Goal: Transaction & Acquisition: Purchase product/service

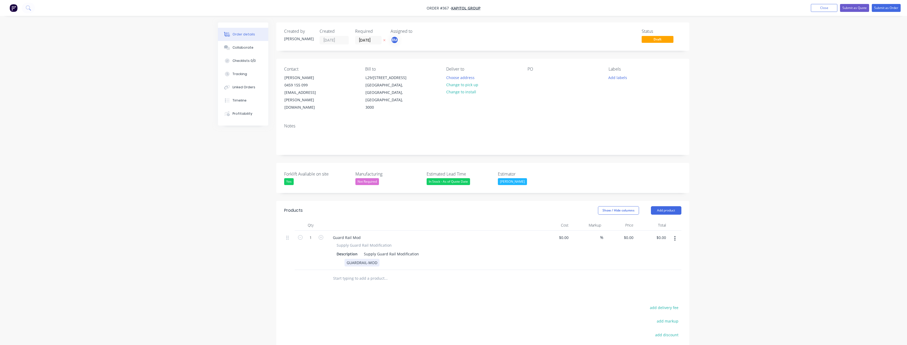
click at [380, 259] on div "GUARDRAIL-MOD" at bounding box center [431, 263] width 194 height 8
drag, startPoint x: 377, startPoint y: 248, endPoint x: 325, endPoint y: 249, distance: 52.2
click at [325, 249] on div "1 Guard Rail Mod Supply Guard Rail Modification Description Supply Guard Rail M…" at bounding box center [482, 250] width 397 height 39
click at [417, 259] on div "Supply and installation RhinoStop TruckGuard 2no. runs @ approximately 22500mm …" at bounding box center [408, 271] width 129 height 24
click at [428, 259] on div "Supply and installation RhinoStop TruckGuard 2no. runs @ approximately 22500mm.…" at bounding box center [408, 271] width 129 height 24
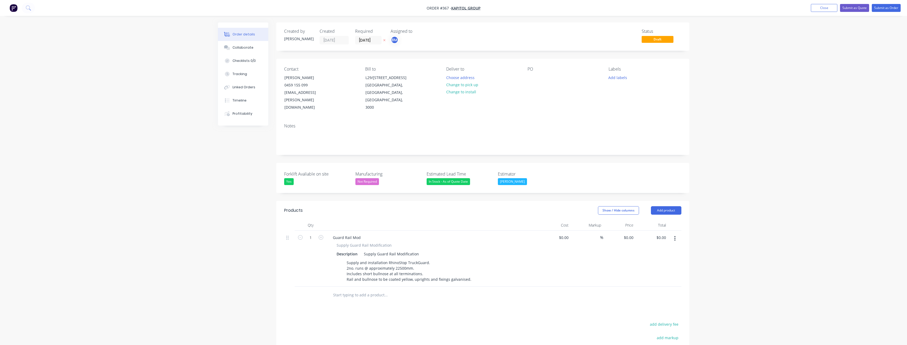
click at [416, 301] on div "Products Show / Hide columns Add product Qty Cost Markup Price Total 1 Guard Ra…" at bounding box center [482, 316] width 413 height 230
click at [628, 234] on div "0 0" at bounding box center [631, 238] width 8 height 8
type input "$23,450.00"
click at [521, 287] on div at bounding box center [482, 295] width 397 height 17
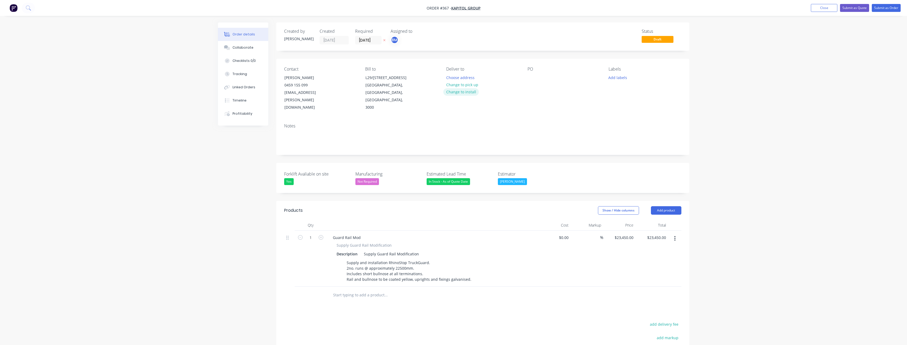
click at [466, 90] on button "Change to install" at bounding box center [460, 91] width 35 height 7
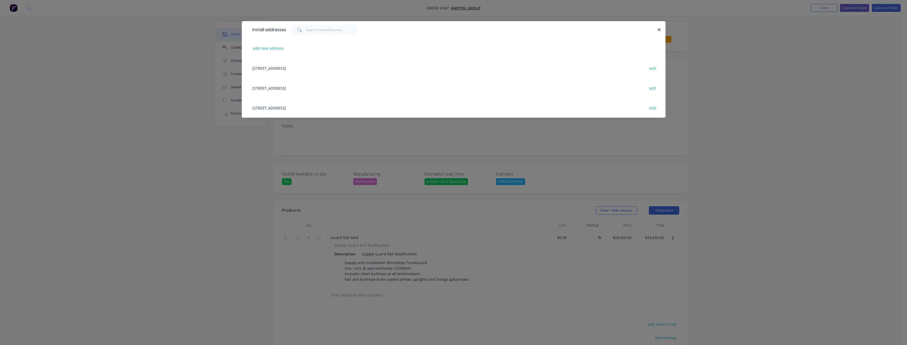
click at [308, 88] on div "9 Barrie rd, Tullamarine, Victoria, Australia, 3043 edit" at bounding box center [454, 88] width 408 height 20
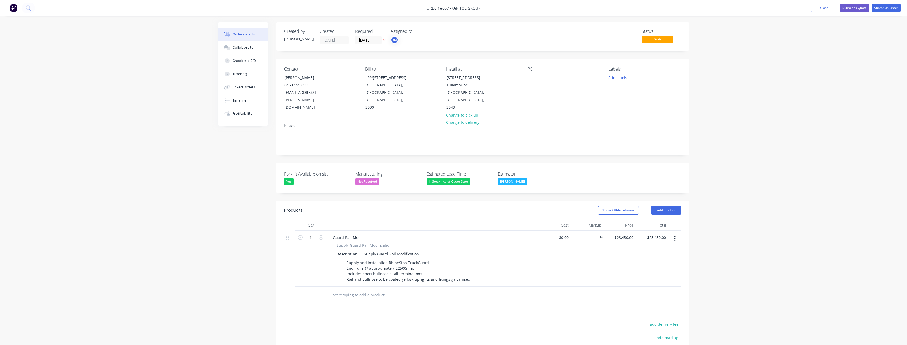
click at [519, 243] on div "Supply Guard Rail Modification" at bounding box center [432, 246] width 192 height 6
click at [215, 195] on div "Order details Collaborate Checklists 0/0 Tracking Linked Orders Timeline Profit…" at bounding box center [454, 230] width 482 height 417
click at [852, 7] on button "Submit as Quote" at bounding box center [854, 8] width 29 height 8
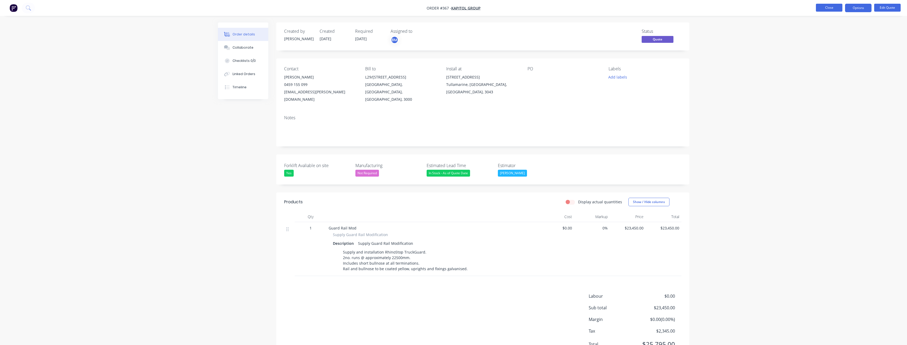
click at [829, 10] on button "Close" at bounding box center [828, 8] width 26 height 8
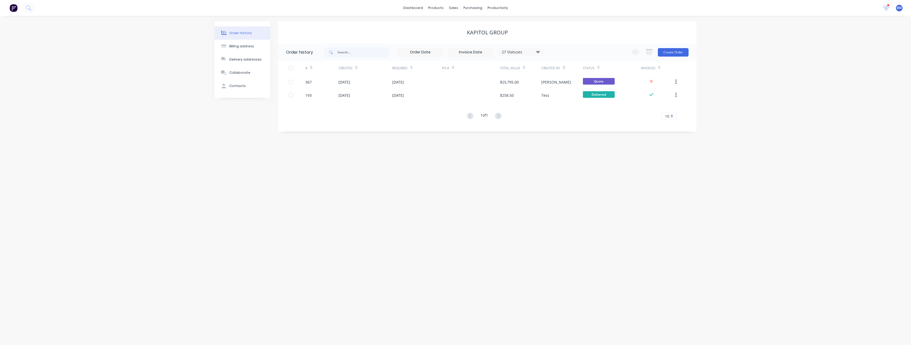
click at [202, 108] on div "Order history Billing address Delivery addresses Collaborate Contacts Kapitol G…" at bounding box center [455, 181] width 911 height 330
click at [465, 25] on div "Sales Orders" at bounding box center [473, 25] width 22 height 5
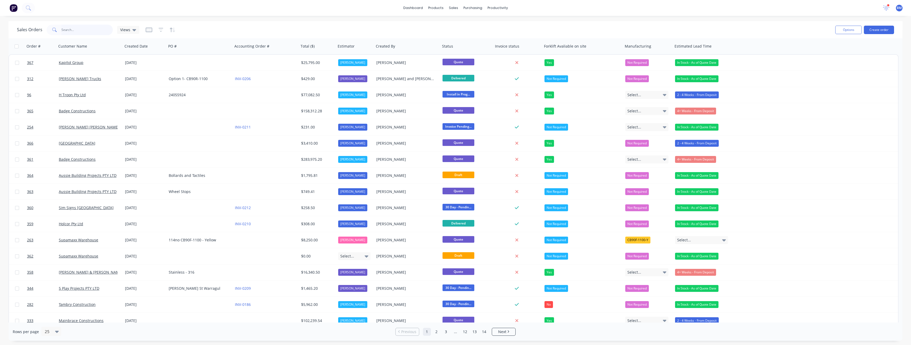
click at [97, 30] on input "text" at bounding box center [87, 30] width 52 height 11
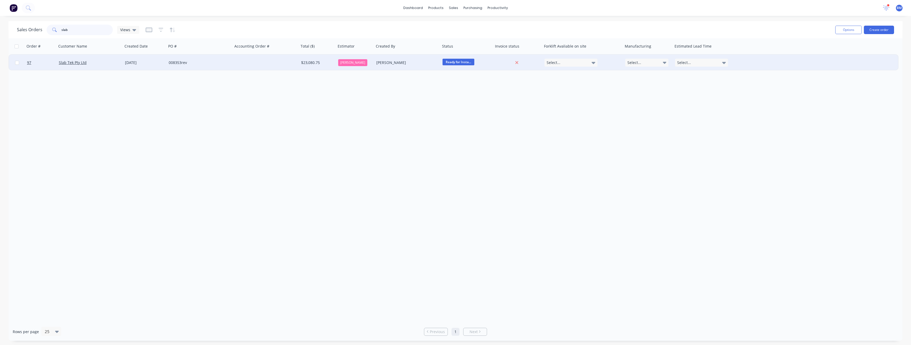
type input "slab"
click at [211, 60] on div "008353rev" at bounding box center [198, 62] width 59 height 5
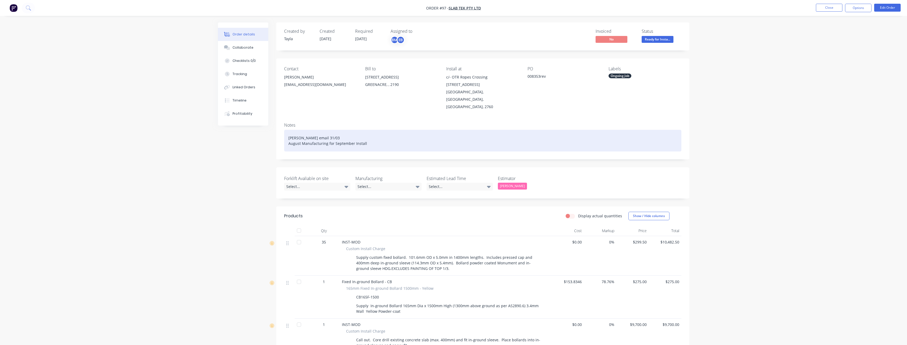
click at [366, 136] on div "Adam email 31/03 August Manufacturing for September Install" at bounding box center [482, 141] width 397 height 22
click at [322, 130] on div "Adam email 31/03 August Manufacturing for September Install" at bounding box center [482, 141] width 397 height 22
click at [376, 136] on div "Adam email 31/03 August Manufacturing for September Install" at bounding box center [482, 141] width 397 height 22
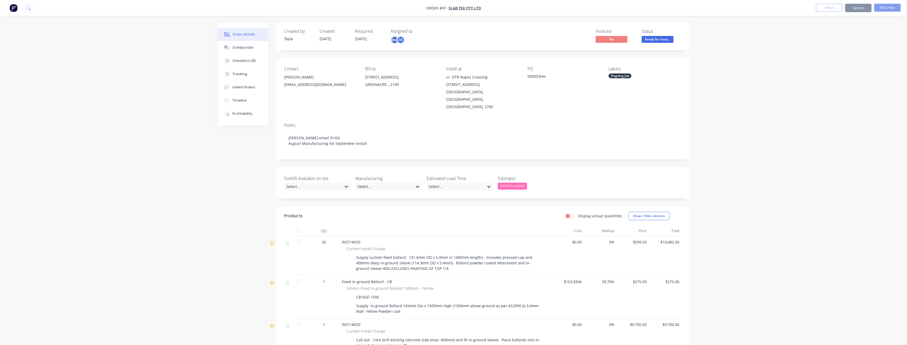
click at [293, 81] on div "admin@slabtek.com.au" at bounding box center [320, 84] width 73 height 7
click at [292, 76] on div "Adam White" at bounding box center [320, 77] width 73 height 7
click at [885, 8] on button "Edit Order" at bounding box center [887, 8] width 26 height 8
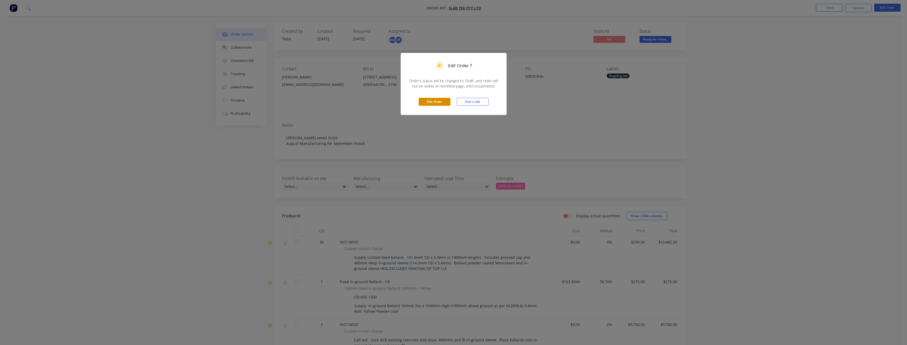
click at [431, 100] on button "Edit Order" at bounding box center [434, 102] width 32 height 8
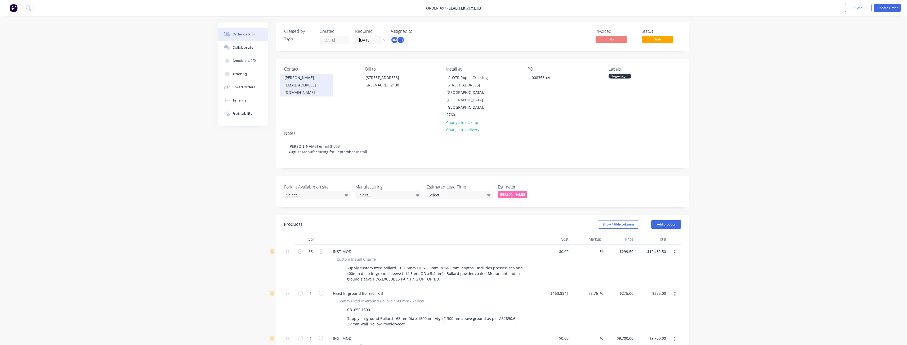
click at [299, 86] on div "admin@slabtek.com.au" at bounding box center [306, 89] width 44 height 15
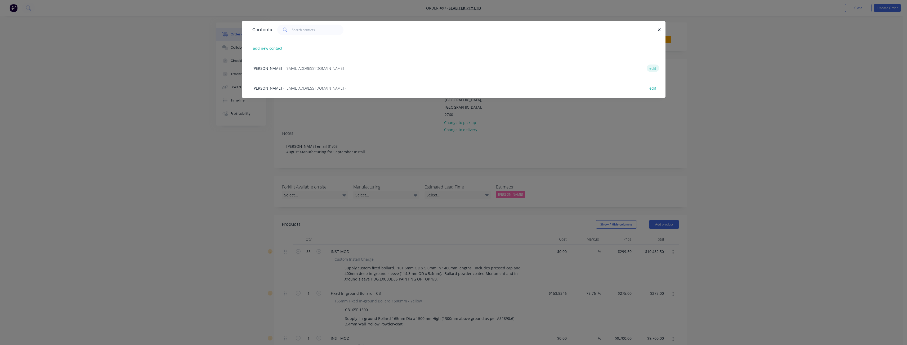
click at [654, 67] on button "edit" at bounding box center [652, 68] width 12 height 7
select select "AU"
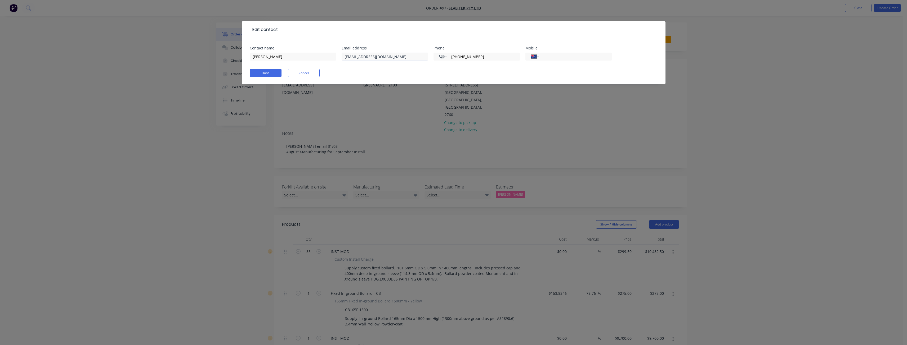
drag, startPoint x: 477, startPoint y: 56, endPoint x: 407, endPoint y: 60, distance: 69.7
click at [407, 60] on div "Contact name Adam White Email address admin@slabtek.com.au Phone International …" at bounding box center [454, 56] width 408 height 21
select select "AU"
paste input "0414 553 211"
type input "0414 553 211"
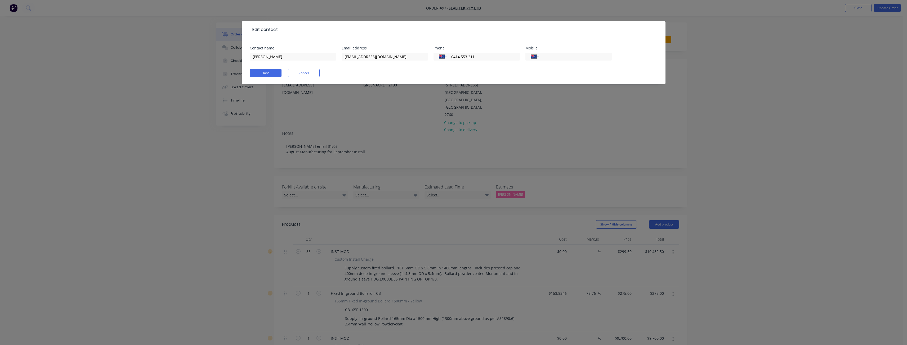
click at [449, 72] on div "Done Cancel" at bounding box center [454, 73] width 408 height 8
click at [268, 71] on button "Done" at bounding box center [266, 73] width 32 height 8
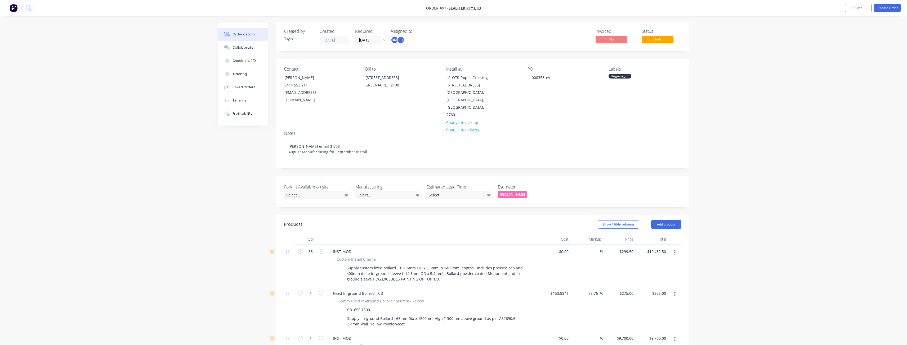
click at [179, 146] on div "Order details Collaborate Checklists 0/0 Tracking Linked Orders Timeline Profit…" at bounding box center [453, 269] width 907 height 539
click at [181, 141] on div "Order details Collaborate Checklists 0/0 Tracking Linked Orders Timeline Profit…" at bounding box center [453, 269] width 907 height 539
click at [884, 6] on button "Update Order" at bounding box center [887, 8] width 26 height 8
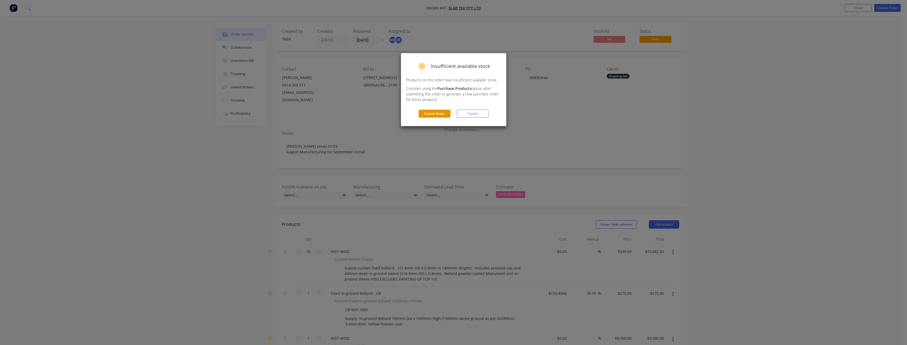
click at [436, 114] on button "Submit Order" at bounding box center [434, 114] width 32 height 8
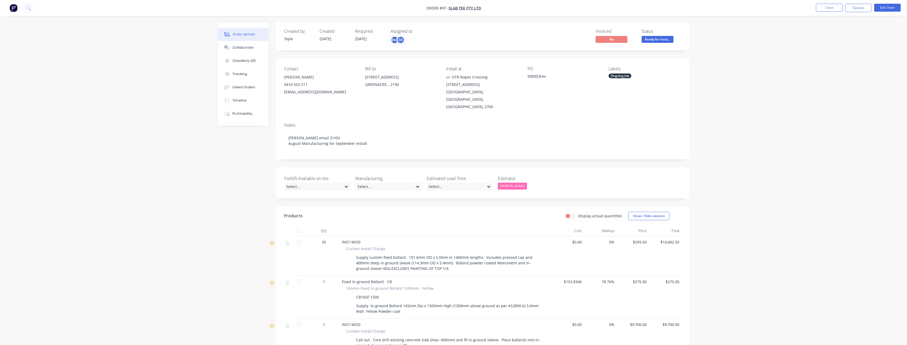
click at [602, 119] on div "Notes Adam email 31/03 August Manufacturing for September Install" at bounding box center [482, 139] width 413 height 41
click at [650, 38] on span "Ready for Insta..." at bounding box center [657, 39] width 32 height 7
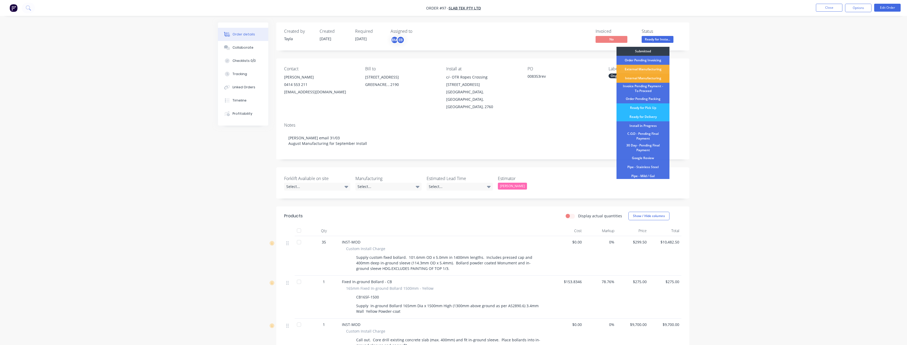
click at [643, 76] on div "Internal Manufacturing" at bounding box center [642, 78] width 53 height 9
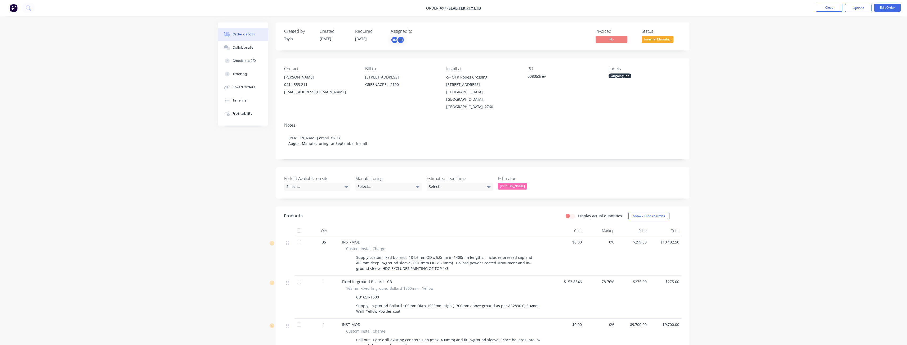
click at [670, 73] on div "Labels Ongoing Job" at bounding box center [644, 88] width 73 height 44
click at [833, 5] on button "Close" at bounding box center [828, 8] width 26 height 8
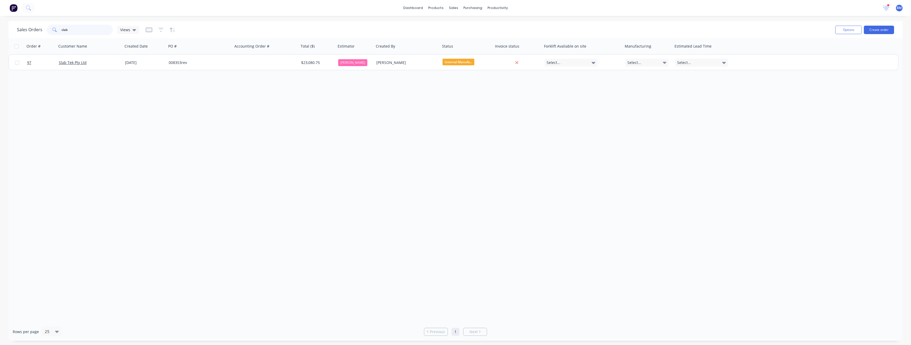
drag, startPoint x: 73, startPoint y: 31, endPoint x: 57, endPoint y: 29, distance: 15.2
click at [57, 29] on div "slab" at bounding box center [80, 30] width 66 height 11
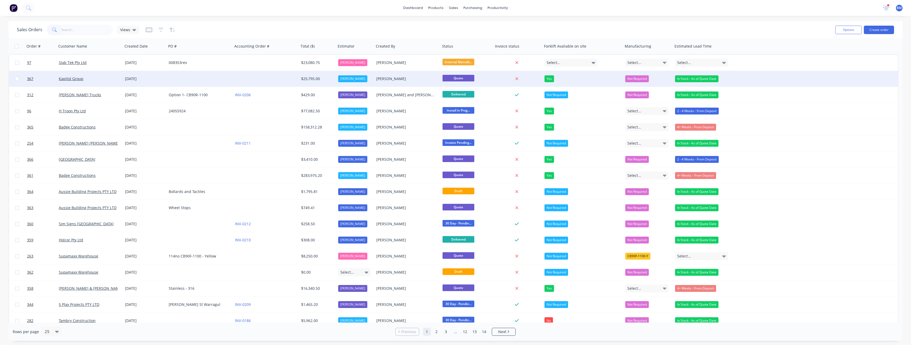
click at [165, 77] on div "11 Sep 2025" at bounding box center [145, 79] width 44 height 16
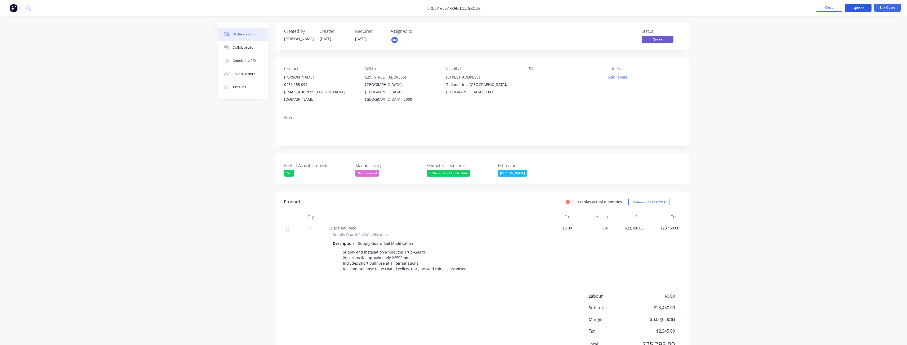
click at [857, 6] on button "Options" at bounding box center [858, 8] width 26 height 8
click at [825, 30] on div "Quote" at bounding box center [842, 32] width 49 height 8
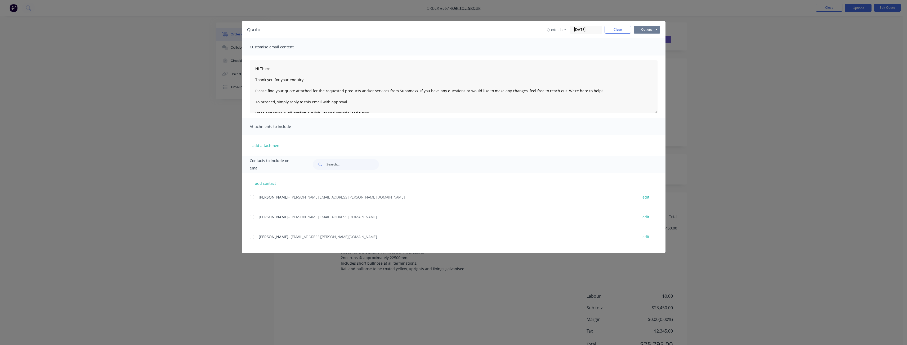
click at [652, 31] on button "Options" at bounding box center [646, 30] width 26 height 8
click at [650, 39] on button "Preview" at bounding box center [650, 39] width 34 height 9
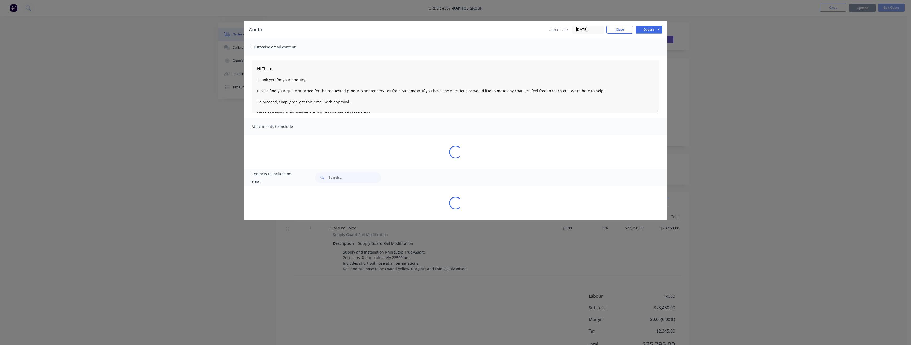
type textarea "Hi There, Thank you for your enquiry. Please find your quote attached for the r…"
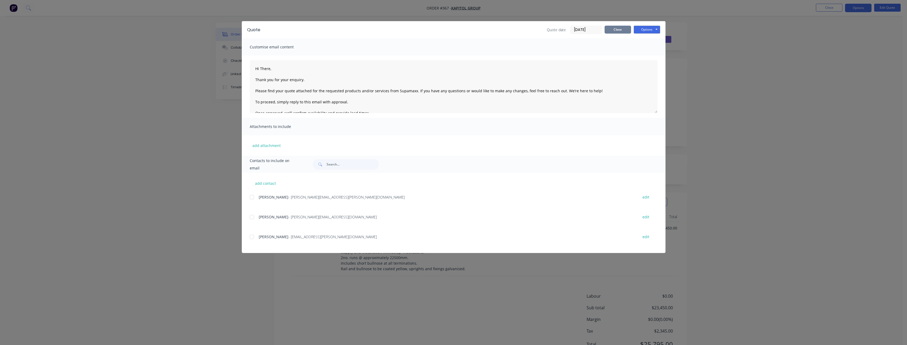
click at [614, 30] on button "Close" at bounding box center [617, 30] width 26 height 8
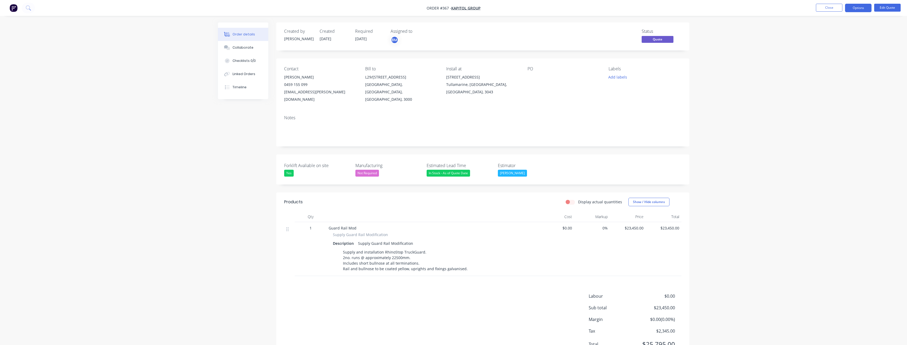
click at [204, 165] on div "Order details Collaborate Checklists 0/0 Linked Orders Timeline Order details C…" at bounding box center [453, 185] width 907 height 371
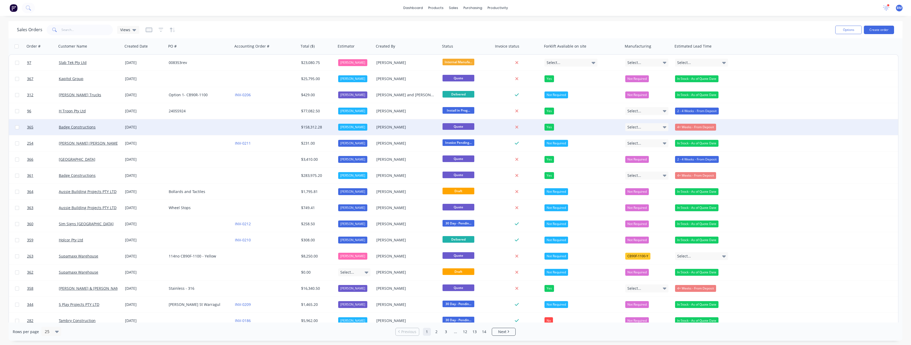
click at [212, 126] on div at bounding box center [199, 127] width 66 height 16
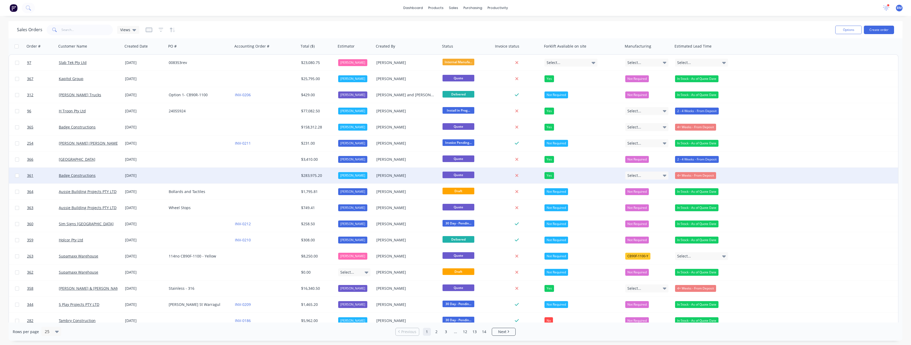
click at [222, 175] on div at bounding box center [199, 176] width 66 height 16
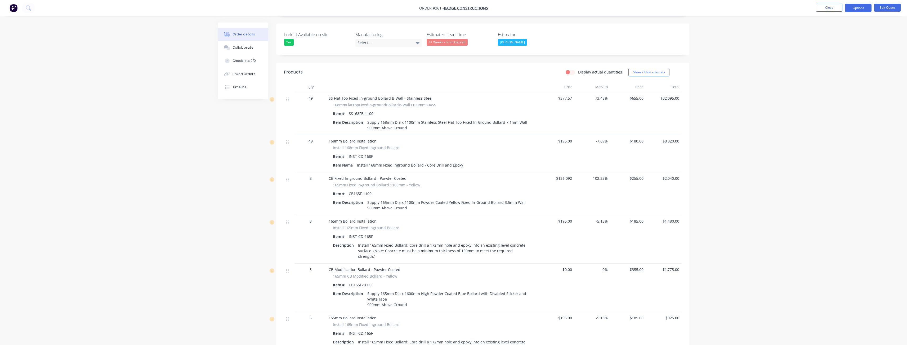
scroll to position [132, 0]
click at [885, 5] on button "Edit Quote" at bounding box center [887, 8] width 26 height 8
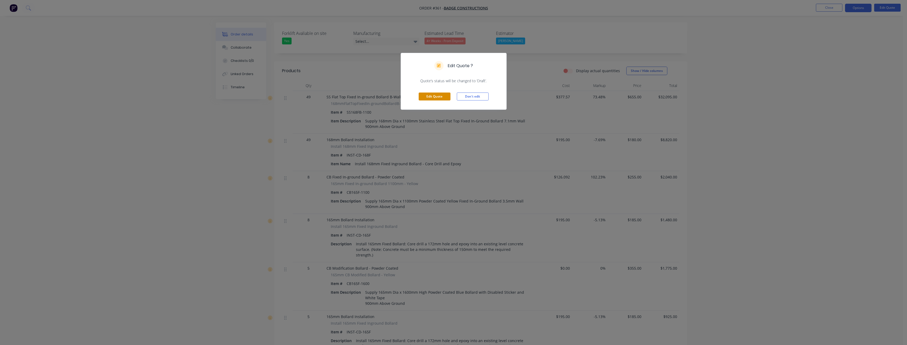
click at [432, 95] on button "Edit Quote" at bounding box center [434, 97] width 32 height 8
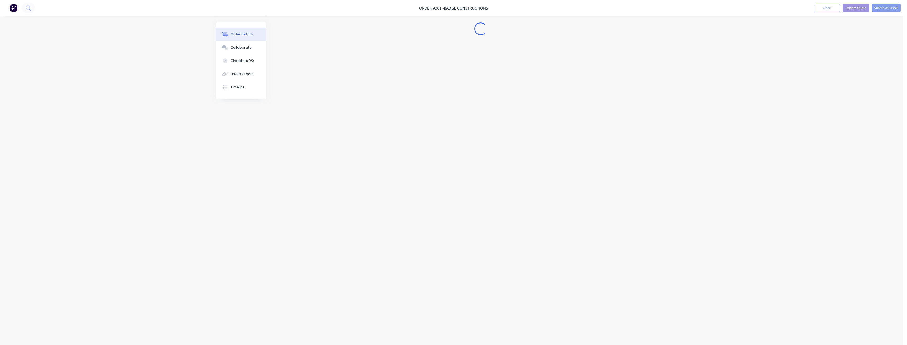
scroll to position [0, 0]
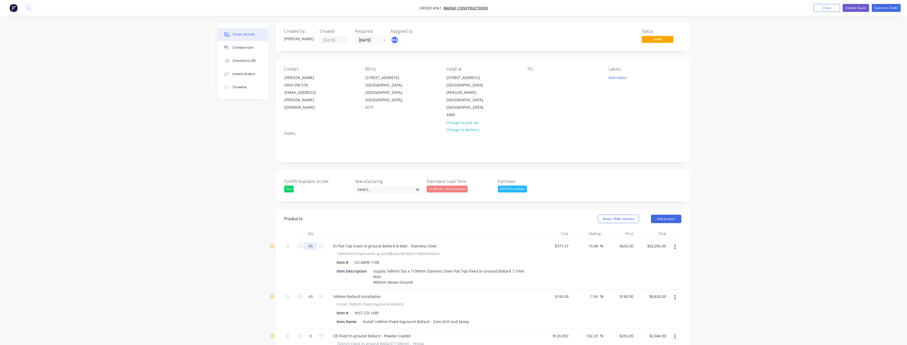
click at [315, 242] on input "49" at bounding box center [311, 246] width 14 height 8
type input "31"
type input "$20,305.00"
click at [314, 293] on input "49" at bounding box center [311, 297] width 14 height 8
type input "31"
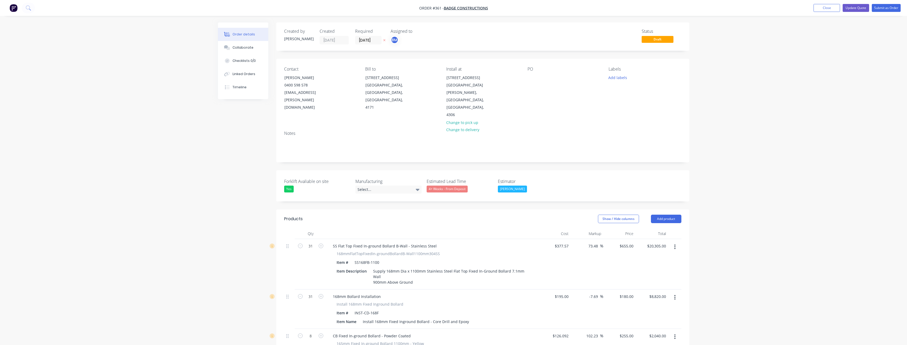
type input "$5,580.00"
click at [309, 256] on div "31" at bounding box center [311, 264] width 32 height 51
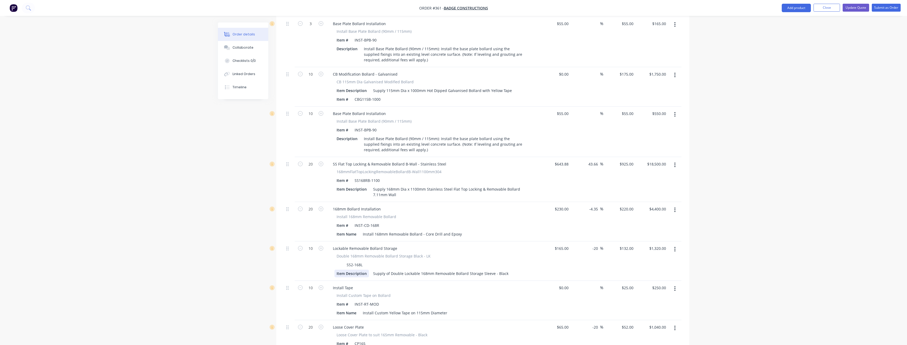
scroll to position [741, 0]
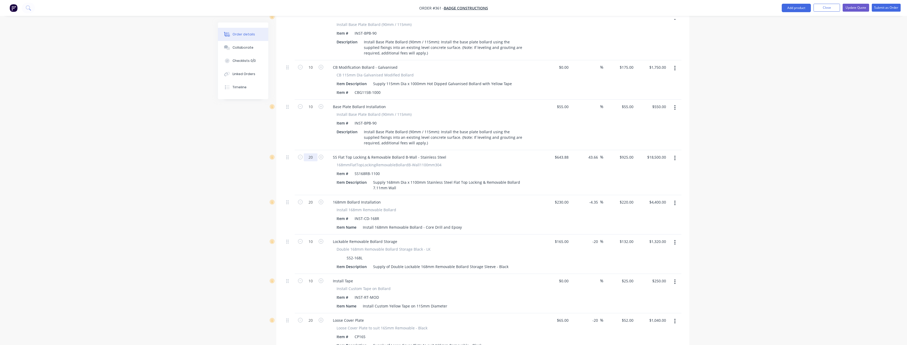
click at [315, 154] on input "20" at bounding box center [311, 158] width 14 height 8
type input "16"
type input "$14,800.00"
click at [314, 199] on input "20" at bounding box center [311, 203] width 14 height 8
type input "16"
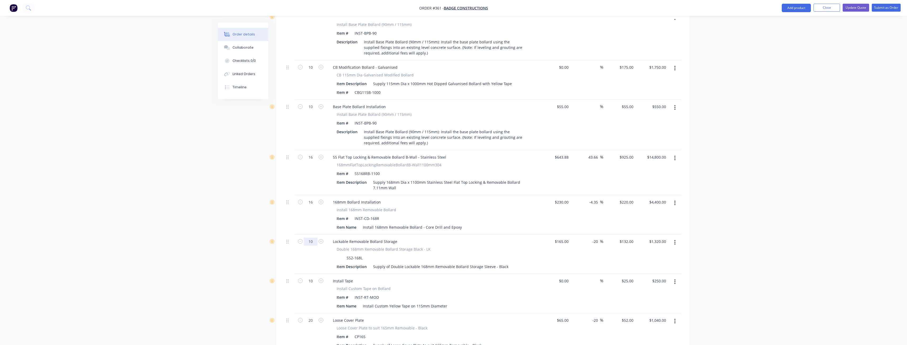
type input "$3,520.00"
click at [313, 238] on input "10" at bounding box center [311, 242] width 14 height 8
type input "8"
type input "$1,056.00"
click at [227, 232] on div "Created by Budd Created 10/09/25 Required 10/09/25 Assigned to BM Status Draft …" at bounding box center [453, 324] width 471 height 2087
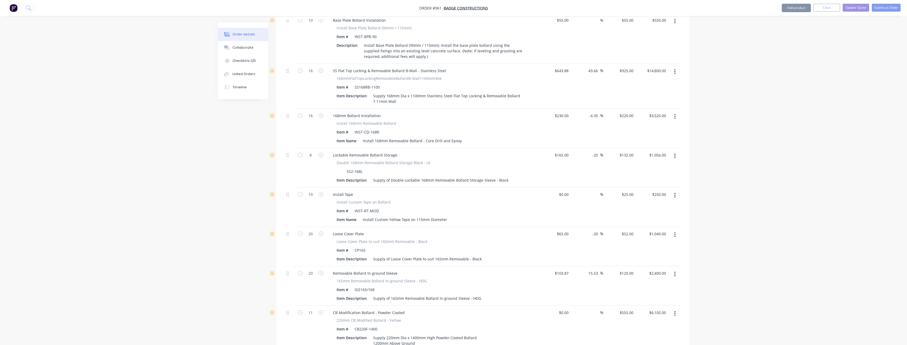
scroll to position [873, 0]
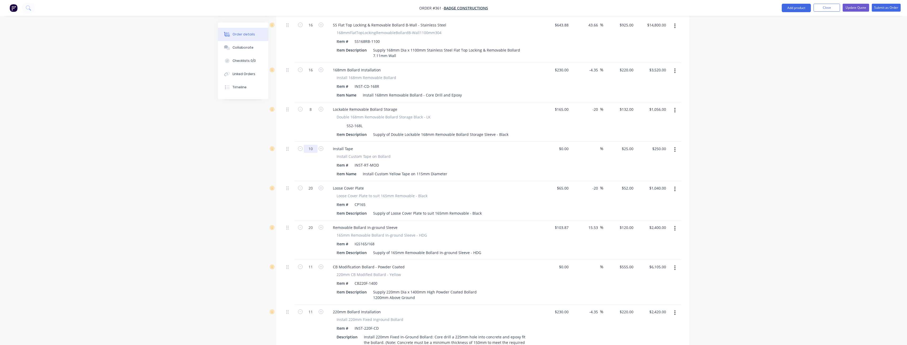
click at [313, 145] on input "10" at bounding box center [311, 149] width 14 height 8
type input "8"
type input "$200.00"
click at [213, 168] on div "Order details Collaborate Checklists 0/0 Linked Orders Timeline Order details C…" at bounding box center [454, 192] width 482 height 2087
click at [316, 184] on input "20" at bounding box center [311, 188] width 14 height 8
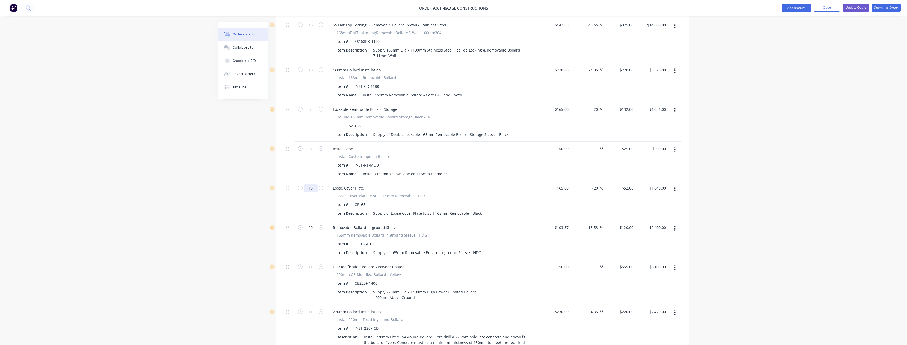
type input "16"
type input "$832.00"
click at [206, 203] on div "Order details Collaborate Checklists 0/0 Linked Orders Timeline Order details C…" at bounding box center [453, 182] width 907 height 2110
click at [313, 224] on input "20" at bounding box center [311, 228] width 14 height 8
type input "16"
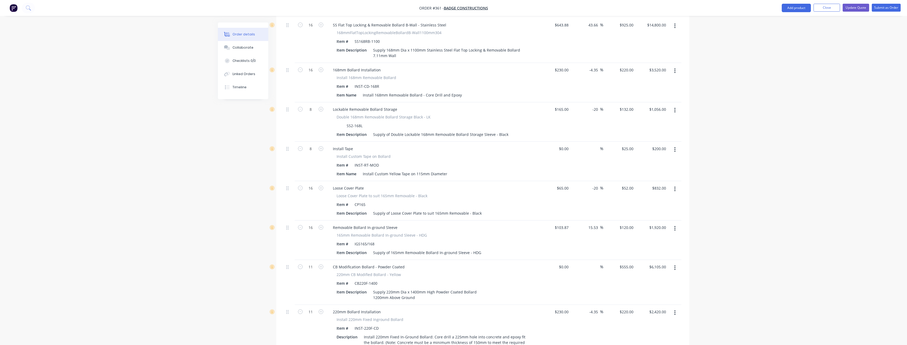
click at [230, 215] on div "Created by Budd Created 10/09/25 Required 10/09/25 Assigned to BM Status Draft …" at bounding box center [453, 192] width 471 height 2087
type input "$1,920.00"
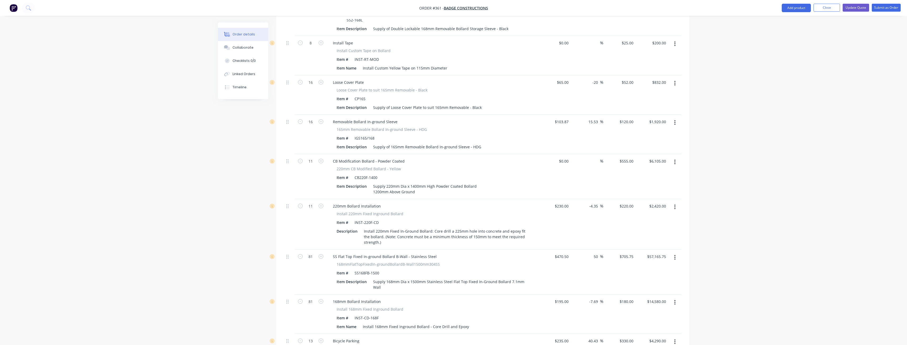
scroll to position [1006, 0]
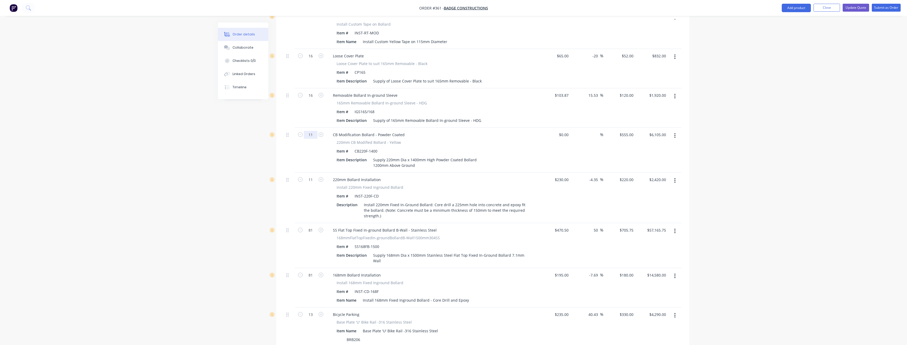
click at [315, 131] on input "11" at bounding box center [311, 135] width 14 height 8
type input "10"
type input "$5,550.00"
click at [314, 176] on input "11" at bounding box center [311, 180] width 14 height 8
type input "10"
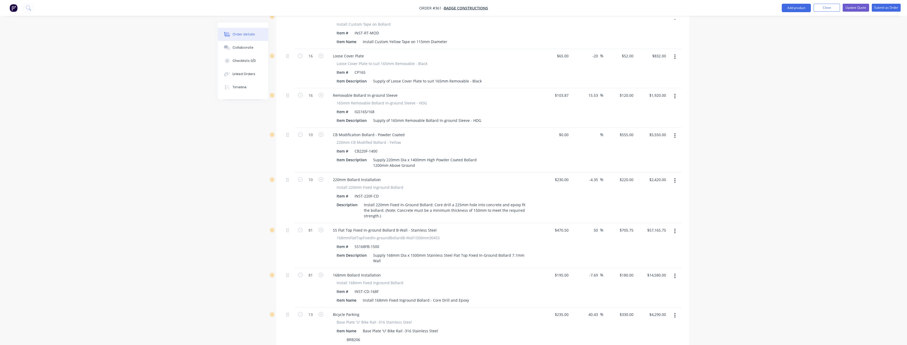
click at [193, 189] on div "Order details Collaborate Checklists 0/0 Linked Orders Timeline Order details C…" at bounding box center [453, 49] width 907 height 2110
type input "$2,200.00"
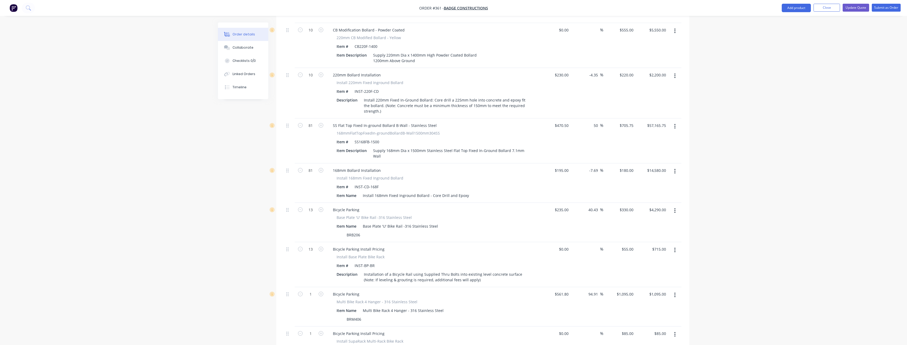
scroll to position [1112, 0]
click at [314, 121] on input "81" at bounding box center [311, 125] width 14 height 8
type input "83"
type input "$58,577.25"
click at [315, 166] on input "81" at bounding box center [311, 170] width 14 height 8
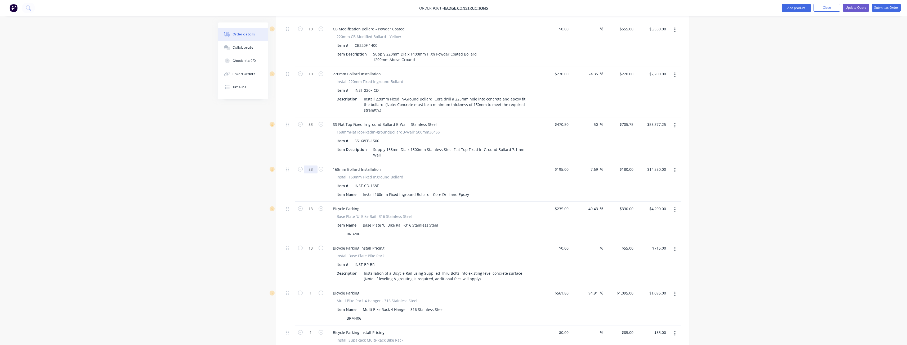
type input "83"
type input "$14,940.00"
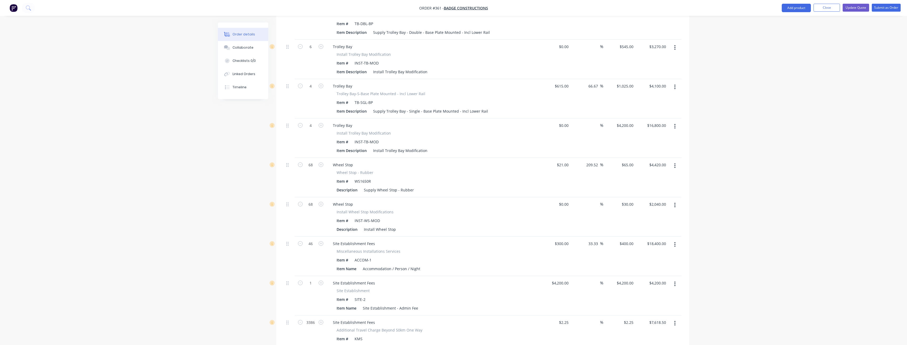
scroll to position [1562, 0]
click at [673, 127] on button "button" at bounding box center [674, 132] width 12 height 10
click at [646, 173] on div "Delete" at bounding box center [656, 177] width 41 height 8
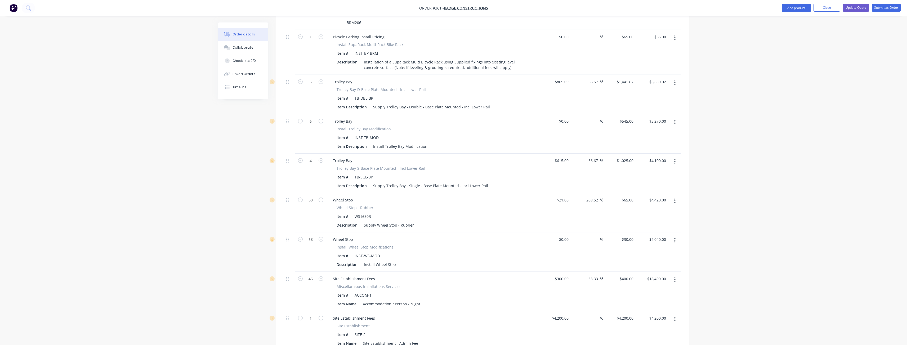
scroll to position [1429, 0]
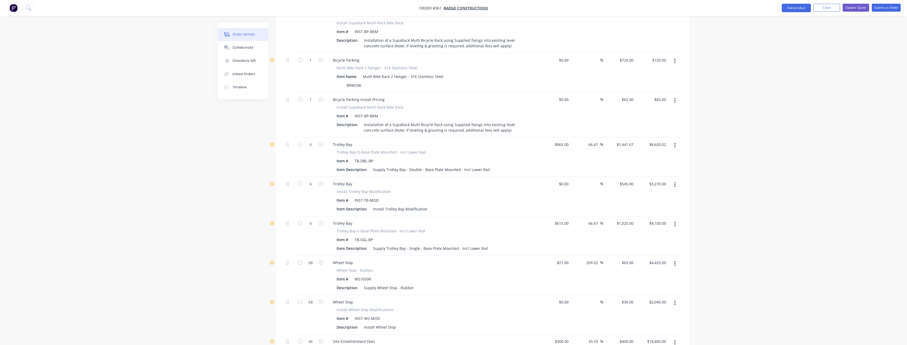
click at [675, 143] on icon "button" at bounding box center [674, 146] width 1 height 6
click at [649, 187] on div "Delete" at bounding box center [656, 191] width 41 height 8
click at [674, 143] on icon "button" at bounding box center [674, 146] width 1 height 6
click at [654, 187] on div "Delete" at bounding box center [656, 191] width 41 height 8
click at [674, 143] on icon "button" at bounding box center [674, 145] width 1 height 5
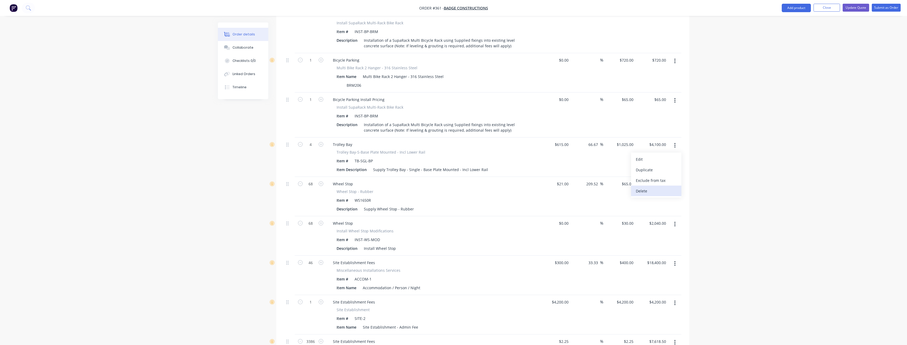
click at [655, 187] on div "Delete" at bounding box center [656, 191] width 41 height 8
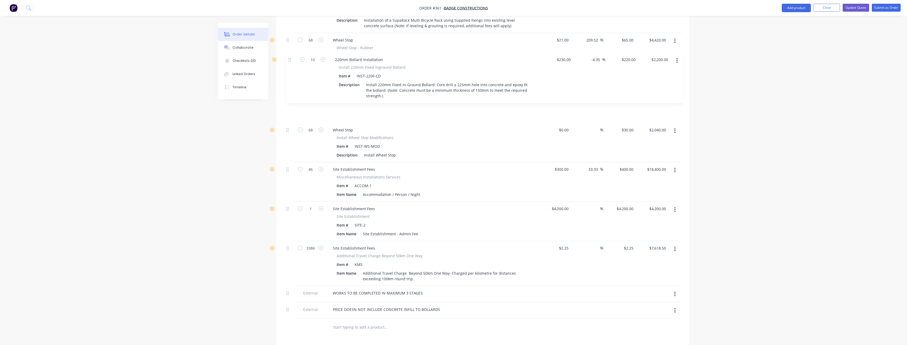
scroll to position [1482, 0]
drag, startPoint x: 288, startPoint y: 150, endPoint x: 290, endPoint y: 62, distance: 87.9
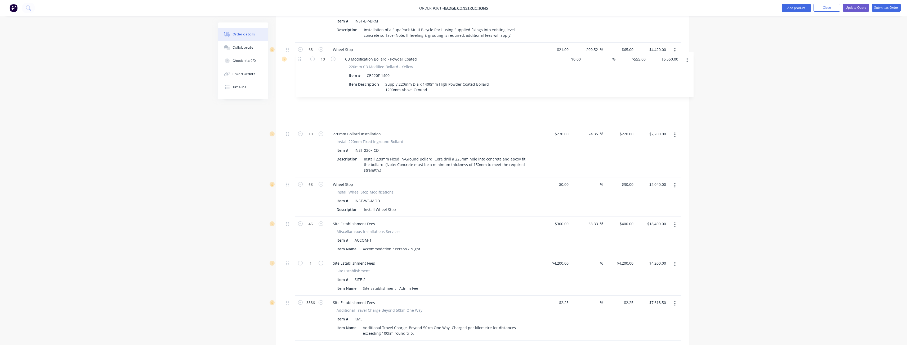
scroll to position [1426, 0]
drag, startPoint x: 288, startPoint y: 120, endPoint x: 292, endPoint y: 78, distance: 43.1
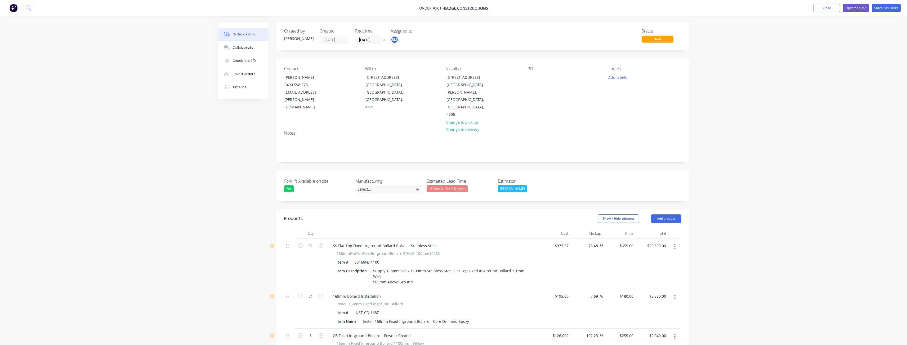
scroll to position [0, 0]
click at [667, 215] on button "Add product" at bounding box center [666, 219] width 30 height 8
click at [651, 303] on div "Notes (External)" at bounding box center [656, 307] width 41 height 8
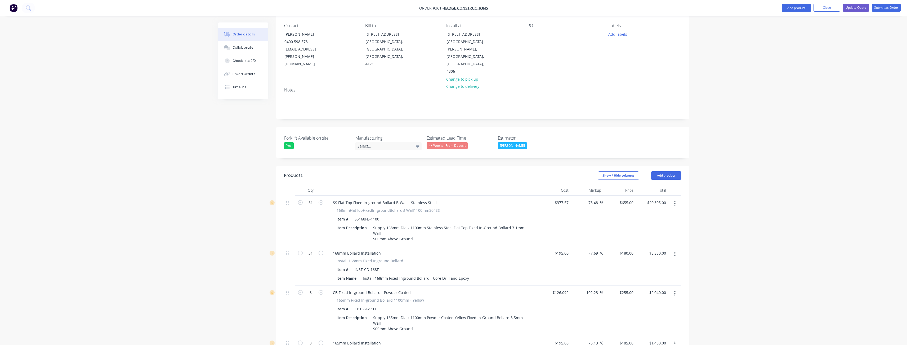
scroll to position [1615, 0]
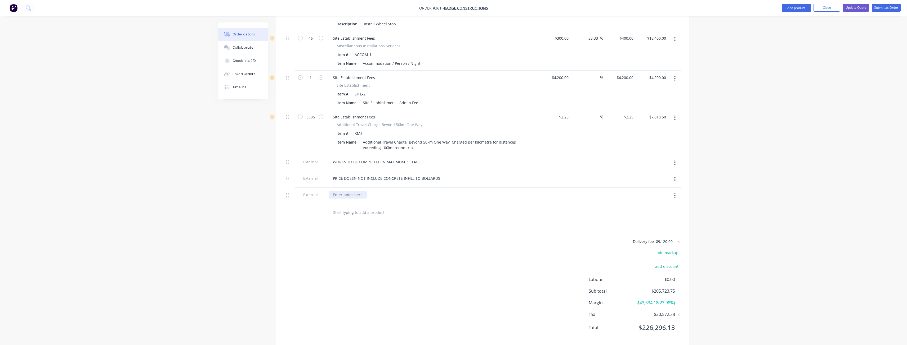
click at [352, 191] on div at bounding box center [347, 195] width 38 height 8
click at [433, 208] on input "text" at bounding box center [386, 213] width 106 height 11
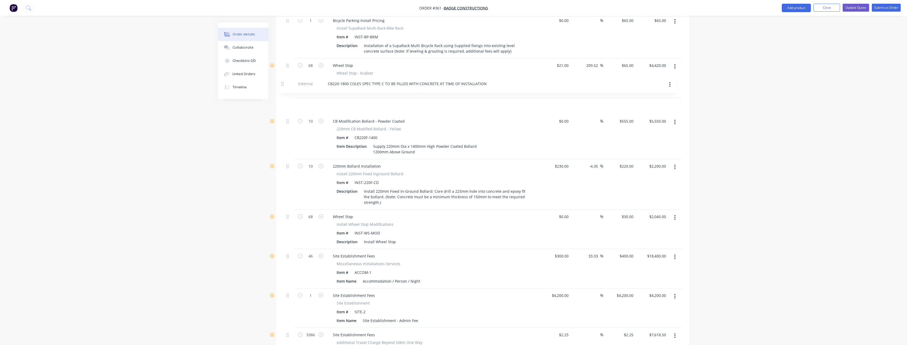
scroll to position [1409, 0]
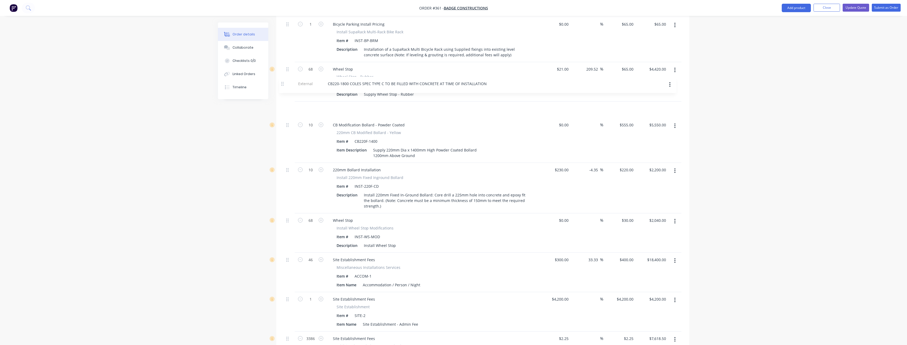
drag, startPoint x: 287, startPoint y: 181, endPoint x: 289, endPoint y: 101, distance: 80.7
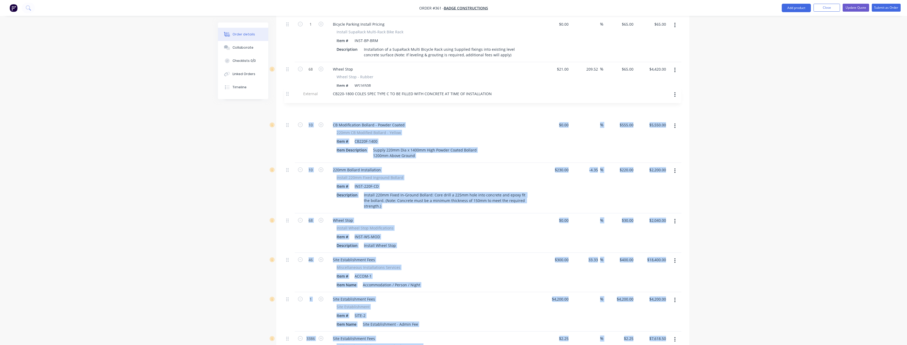
drag, startPoint x: 289, startPoint y: 101, endPoint x: 291, endPoint y: 110, distance: 9.5
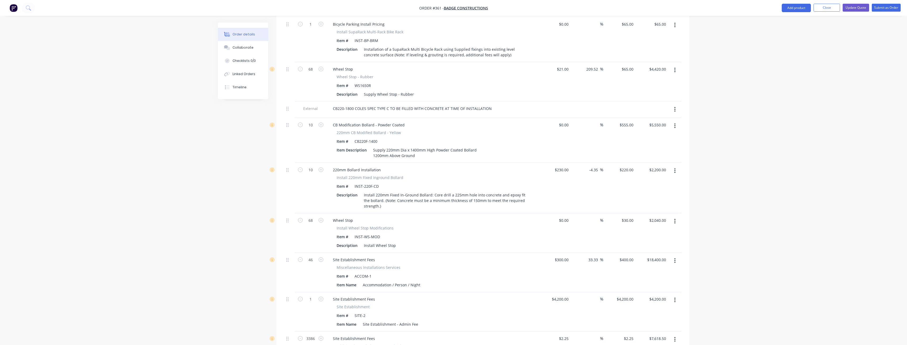
click at [452, 163] on div "220mm Bollard Installation Install 220mm Fixed Inground Bollard Item # INST-220…" at bounding box center [432, 188] width 212 height 51
click at [377, 138] on div "CB220F-1400" at bounding box center [365, 142] width 27 height 8
click at [418, 146] on div "Supply 220mm Dia x 1400mm High Powder Coated Bollard 1200mm Above Ground" at bounding box center [425, 152] width 108 height 13
click at [431, 166] on div "220mm Bollard Installation" at bounding box center [432, 170] width 208 height 8
click at [378, 146] on div "Supply 220mm Dia x 1800mm High Powder Coated Bollard 1200mm Above Ground" at bounding box center [425, 152] width 108 height 13
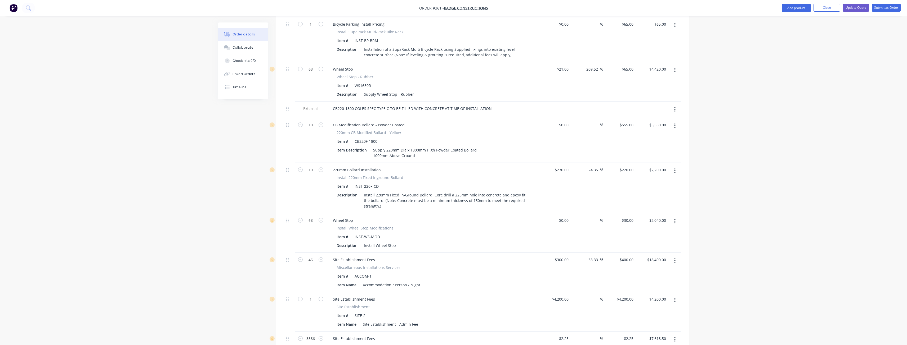
click at [429, 166] on div "220mm Bollard Installation" at bounding box center [432, 170] width 208 height 8
click at [416, 146] on div "Supply 220mm Dia x 1800mm High Powder Coated Bollard 1000mm Above Ground" at bounding box center [425, 152] width 108 height 13
click at [496, 146] on div "Item Description Supply 220mm Dia x 1800mm High Powder Coated Bollard 1000mm Ab…" at bounding box center [431, 155] width 194 height 19
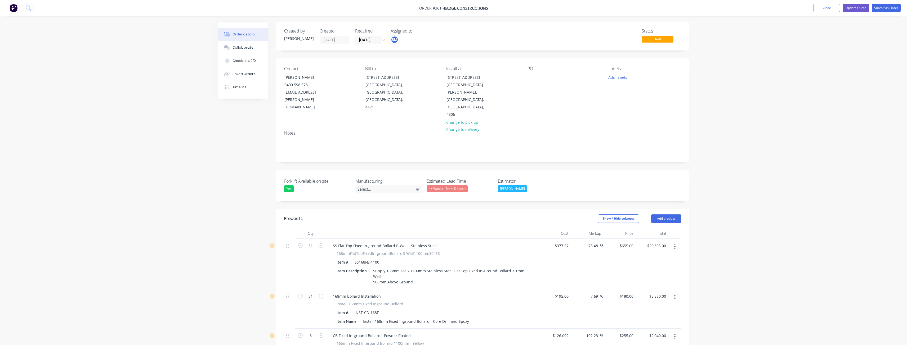
scroll to position [0, 0]
click at [663, 215] on button "Add product" at bounding box center [666, 219] width 30 height 8
click at [651, 229] on div "Product catalogue" at bounding box center [656, 233] width 41 height 8
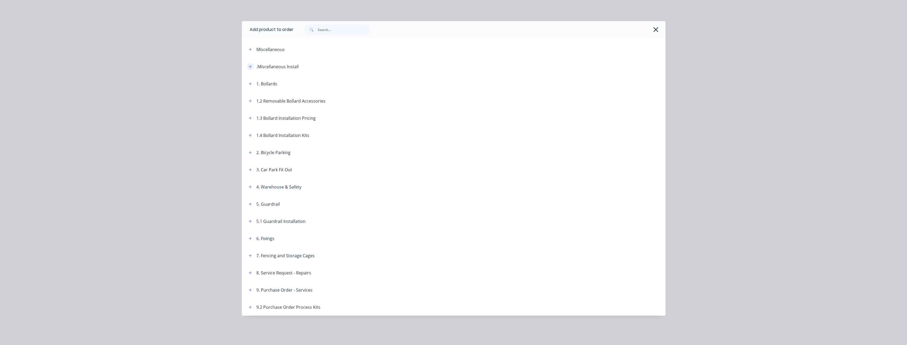
click at [249, 65] on icon "button" at bounding box center [250, 67] width 3 height 4
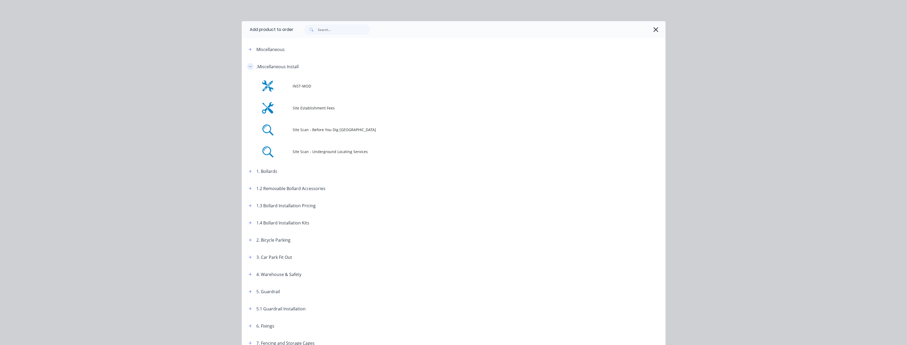
click at [249, 65] on icon "button" at bounding box center [250, 67] width 3 height 4
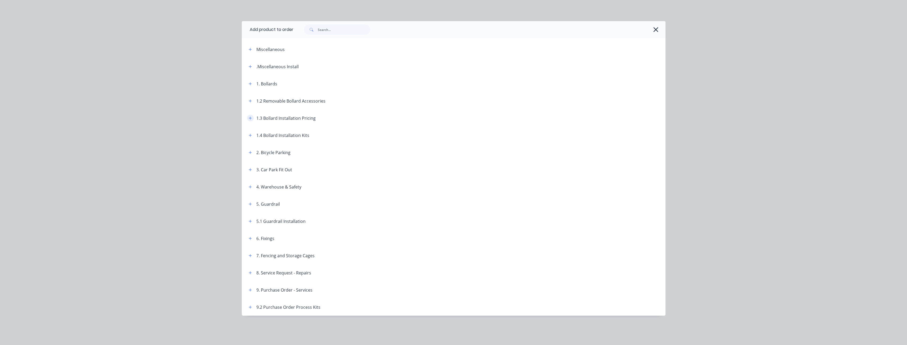
click at [250, 116] on icon "button" at bounding box center [250, 118] width 3 height 4
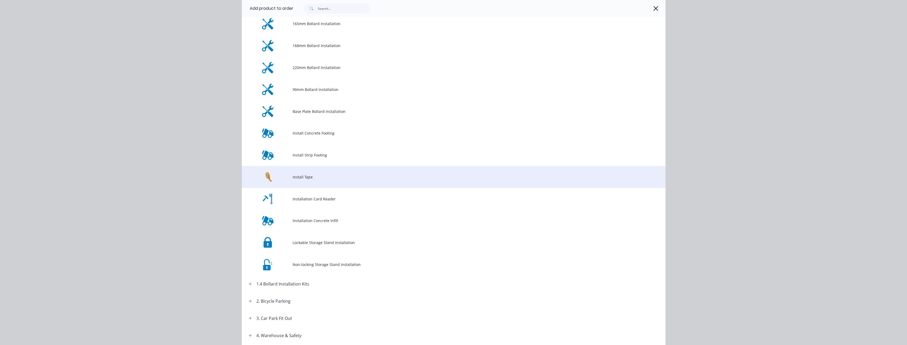
scroll to position [159, 0]
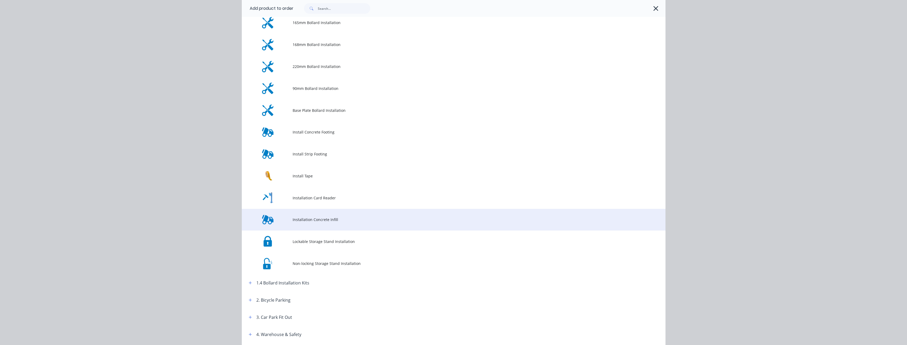
click at [327, 217] on span "Installation Concrete Infill" at bounding box center [441, 220] width 298 height 6
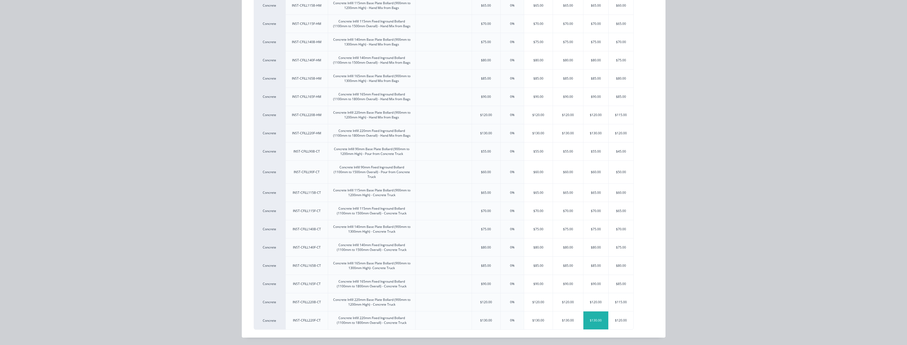
click at [595, 320] on div "$130.00" at bounding box center [595, 321] width 25 height 18
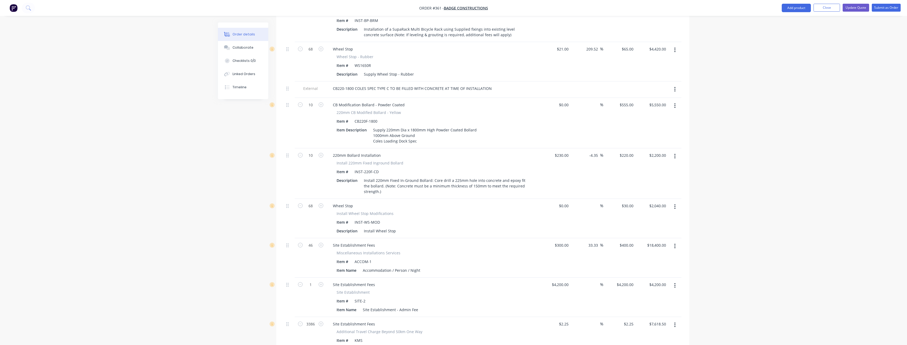
scroll to position [1615, 0]
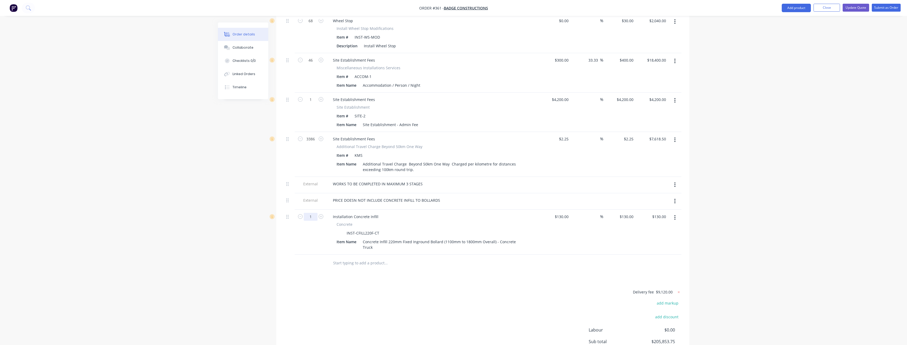
click at [313, 213] on input "1" at bounding box center [311, 217] width 14 height 8
type input "10"
type input "$1,300.00"
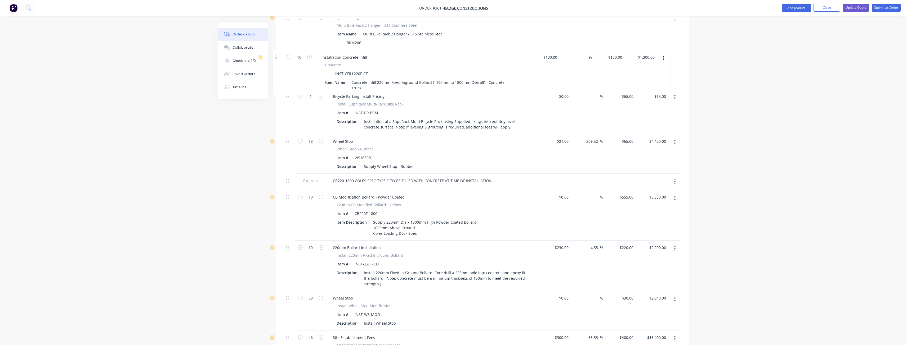
scroll to position [1364, 0]
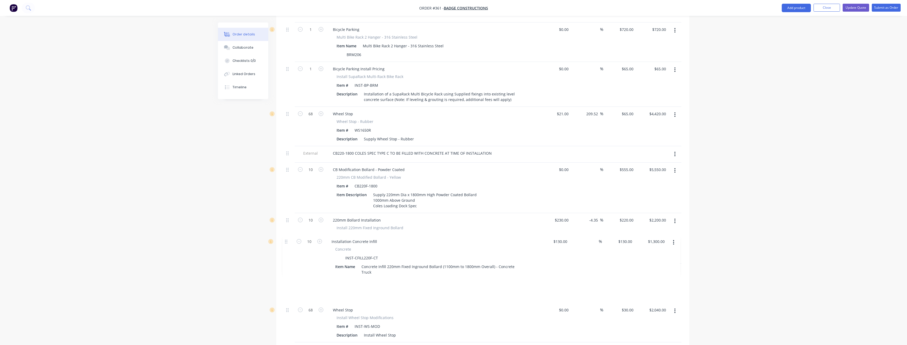
drag, startPoint x: 287, startPoint y: 203, endPoint x: 287, endPoint y: 243, distance: 39.4
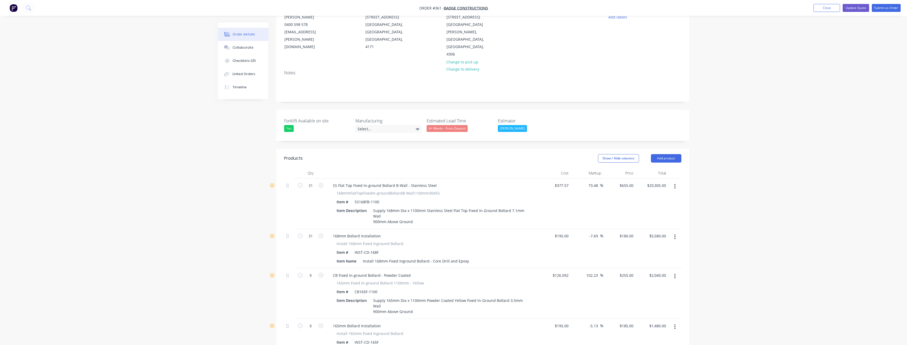
scroll to position [0, 0]
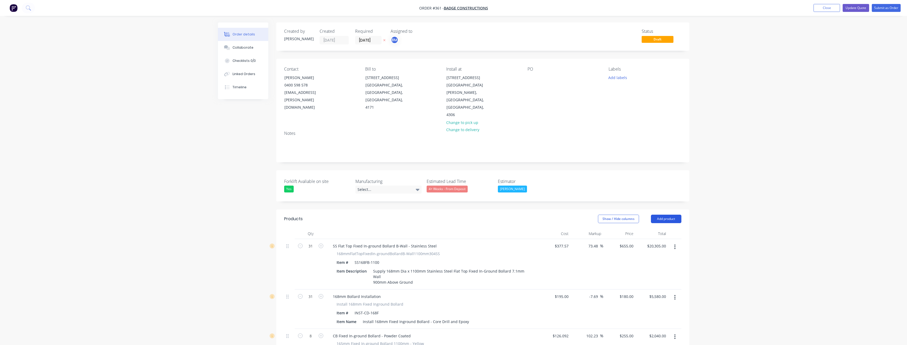
click at [663, 215] on button "Add product" at bounding box center [666, 219] width 30 height 8
click at [657, 229] on div "Product catalogue" at bounding box center [656, 233] width 41 height 8
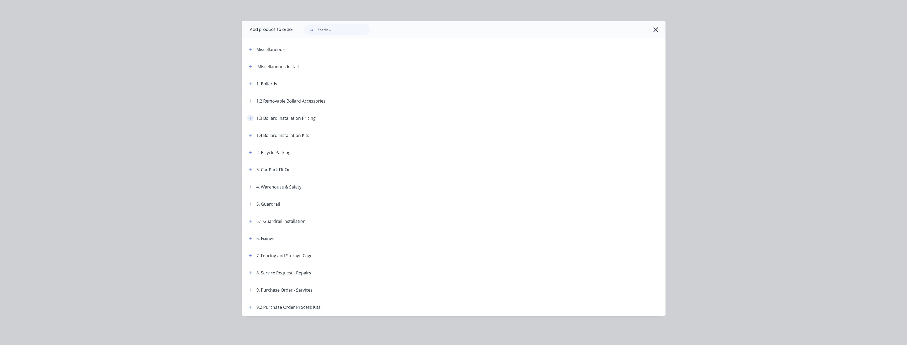
click at [251, 117] on icon "button" at bounding box center [250, 118] width 3 height 4
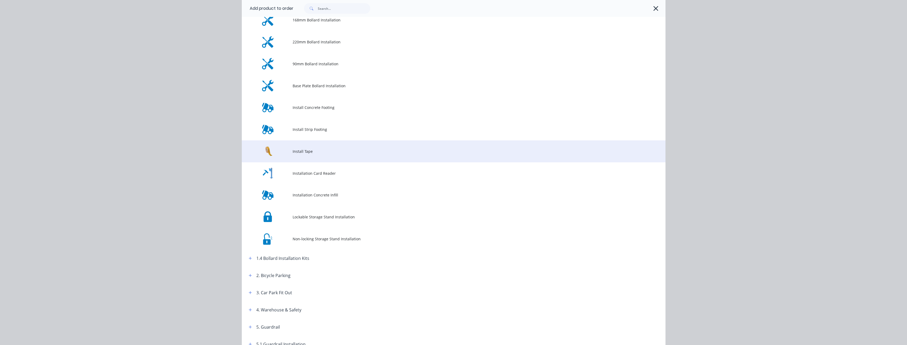
scroll to position [185, 0]
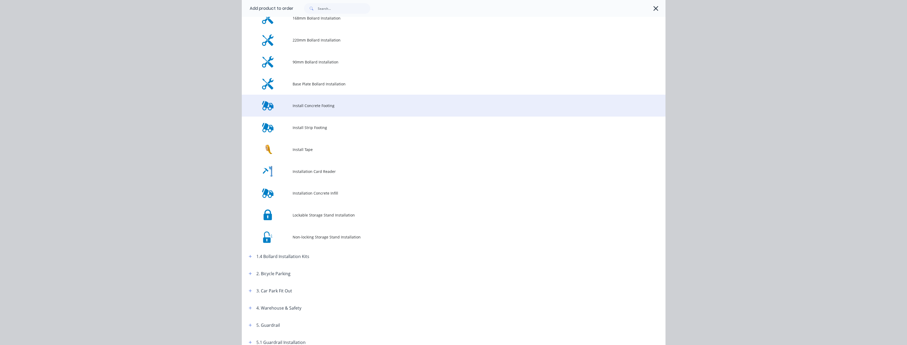
click at [312, 105] on span "Install Concrete Footing" at bounding box center [441, 106] width 298 height 6
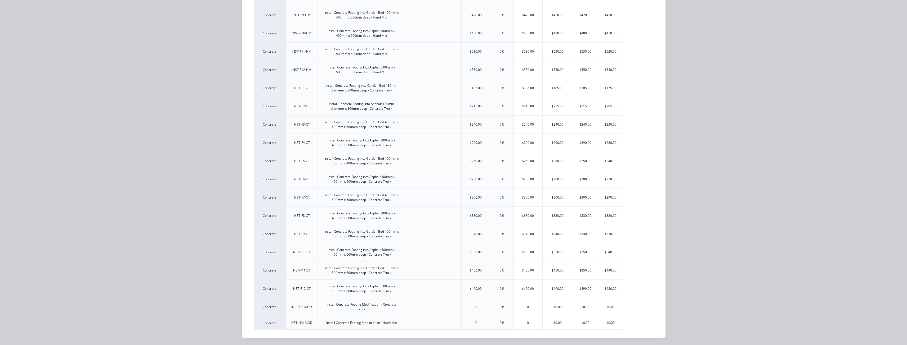
scroll to position [450, 0]
click at [555, 306] on div "$0.00" at bounding box center [557, 307] width 30 height 18
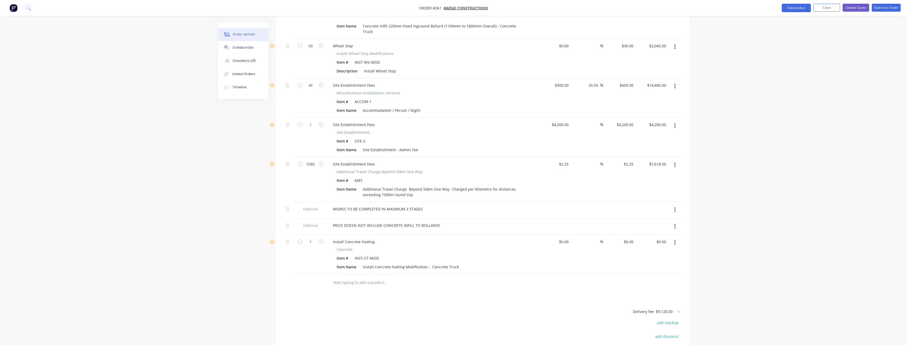
scroll to position [1699, 0]
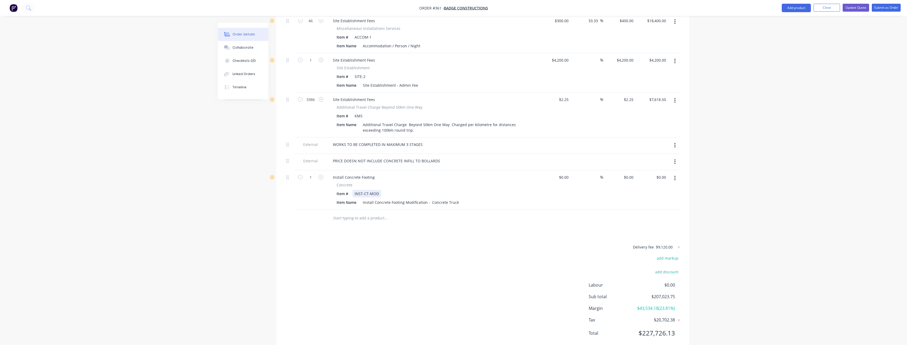
click at [380, 190] on div "INST-CT-MOD" at bounding box center [366, 194] width 29 height 8
click at [457, 199] on div "Install Concrete Footing Modification - Concrete Truck" at bounding box center [410, 203] width 100 height 8
click at [629, 174] on div "0 0" at bounding box center [631, 178] width 8 height 8
type input "$610.00"
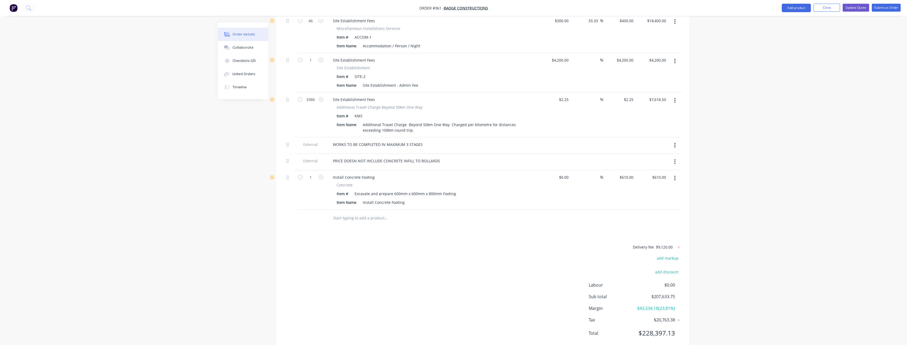
click at [419, 244] on div "Delivery fee $9,120.00 add markup add discount Labour $0.00 Sub total $207,633.…" at bounding box center [482, 294] width 397 height 100
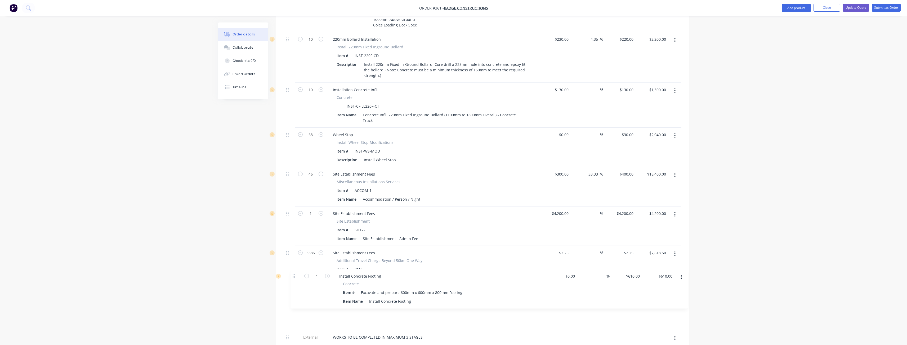
scroll to position [1548, 0]
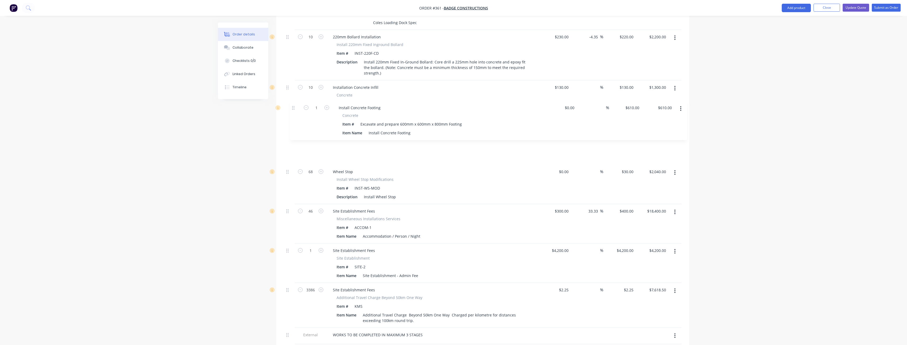
drag, startPoint x: 288, startPoint y: 318, endPoint x: 294, endPoint y: 108, distance: 209.7
click at [313, 129] on input "1" at bounding box center [311, 133] width 14 height 8
type input "10"
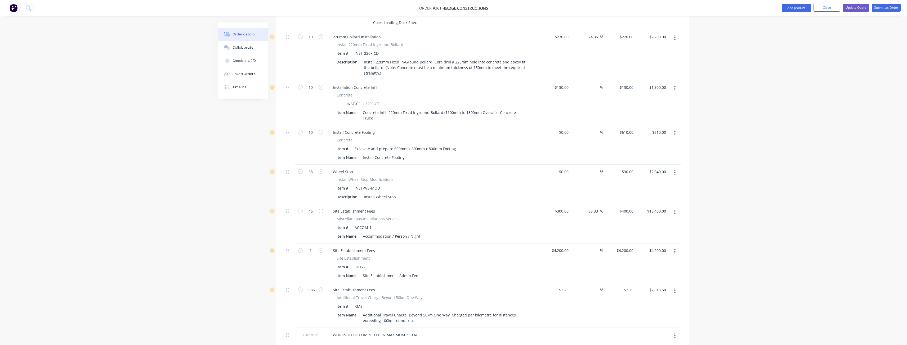
type input "$6,100.00"
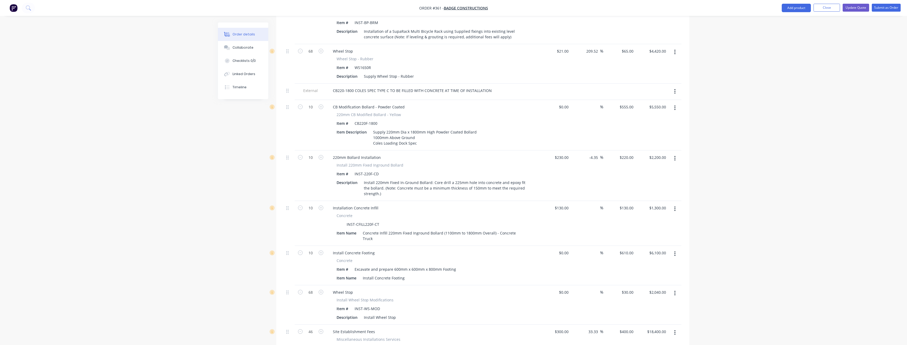
scroll to position [1442, 0]
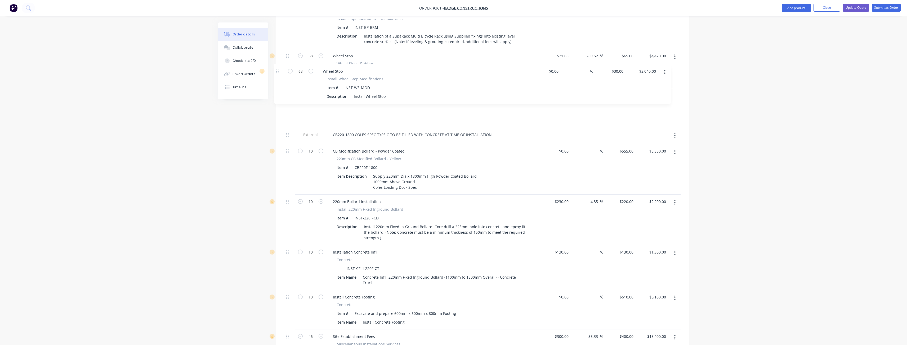
drag, startPoint x: 288, startPoint y: 259, endPoint x: 278, endPoint y: 71, distance: 187.7
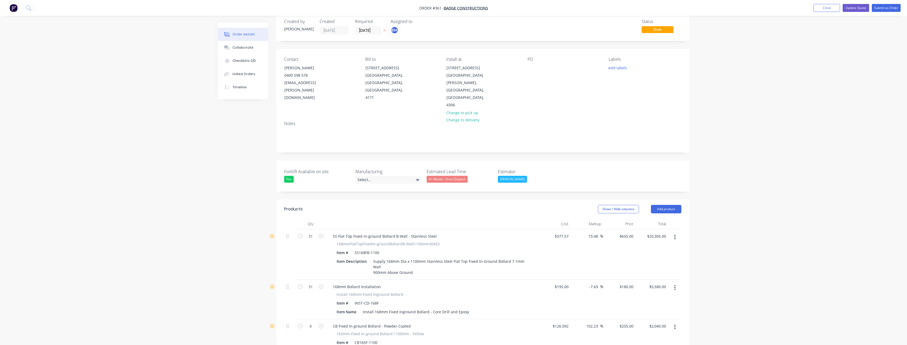
scroll to position [0, 0]
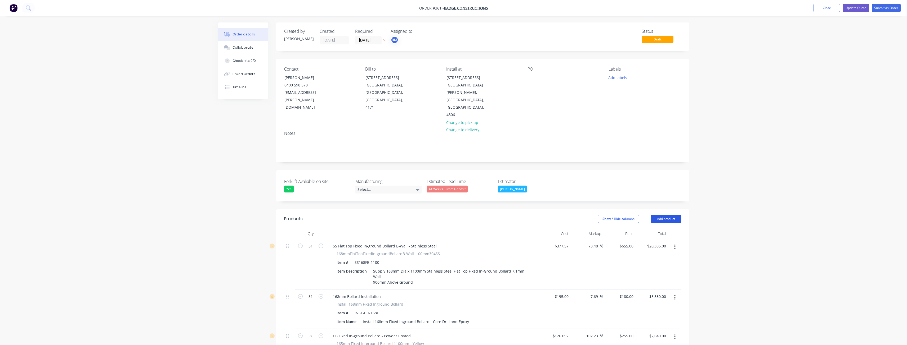
click at [664, 215] on button "Add product" at bounding box center [666, 219] width 30 height 8
click at [649, 303] on div "Notes (External)" at bounding box center [656, 307] width 41 height 8
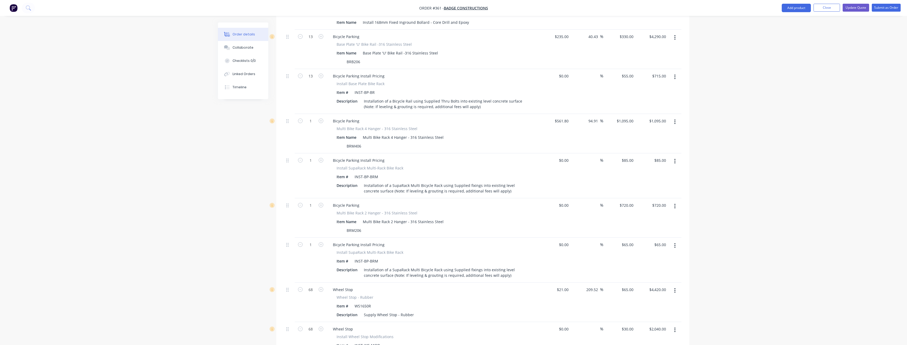
scroll to position [1715, 0]
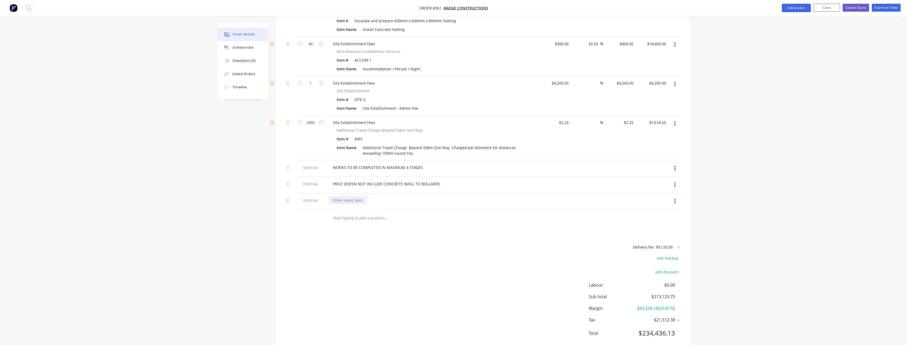
click at [356, 197] on div at bounding box center [347, 201] width 38 height 8
click at [449, 210] on div at bounding box center [421, 218] width 191 height 17
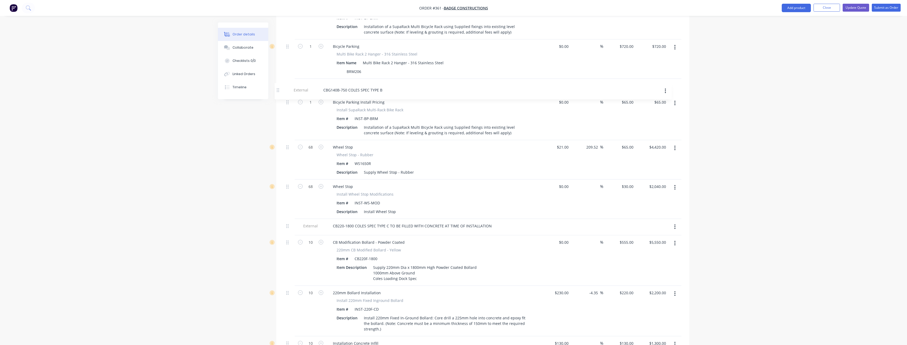
scroll to position [1347, 0]
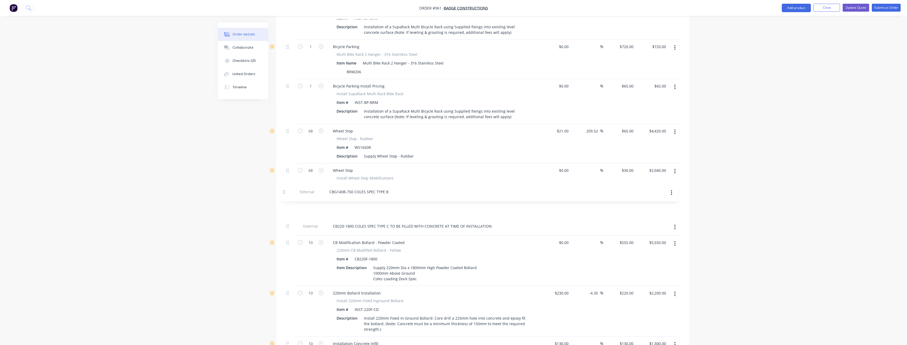
drag, startPoint x: 288, startPoint y: 287, endPoint x: 284, endPoint y: 192, distance: 95.6
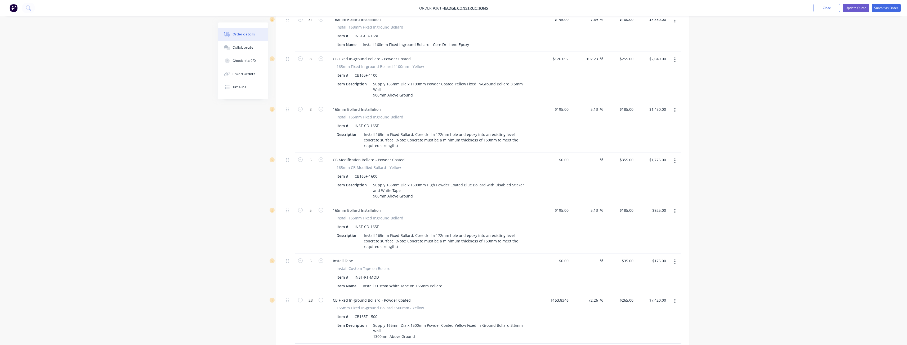
scroll to position [0, 0]
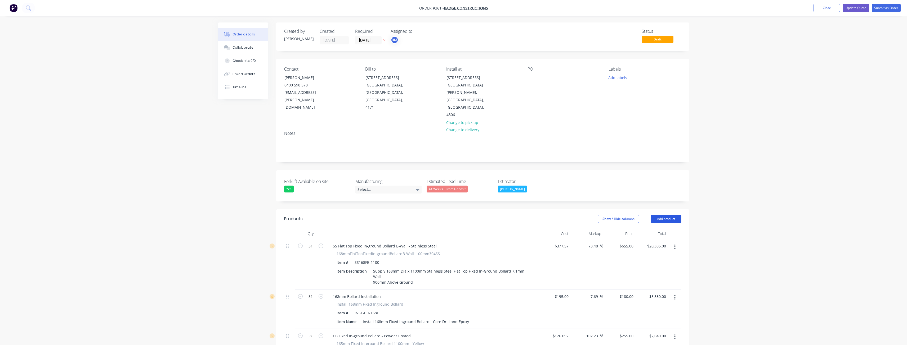
click at [666, 215] on button "Add product" at bounding box center [666, 219] width 30 height 8
click at [659, 229] on div "Product catalogue" at bounding box center [656, 233] width 41 height 8
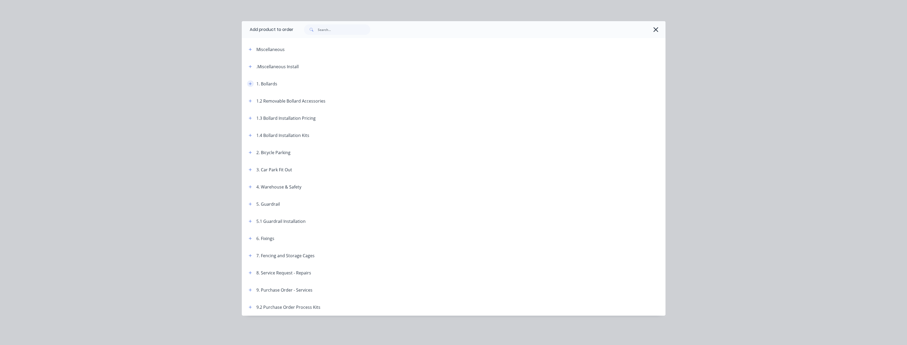
click at [250, 80] on button "button" at bounding box center [250, 83] width 7 height 7
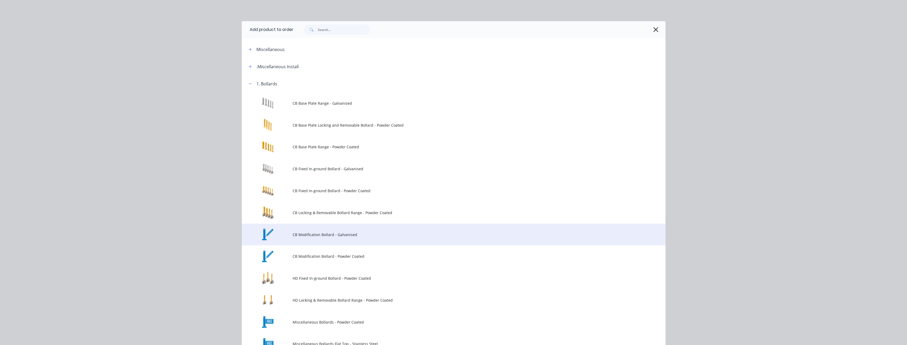
click at [321, 234] on span "CB Modification Bollard - Galvanised" at bounding box center [441, 235] width 298 height 6
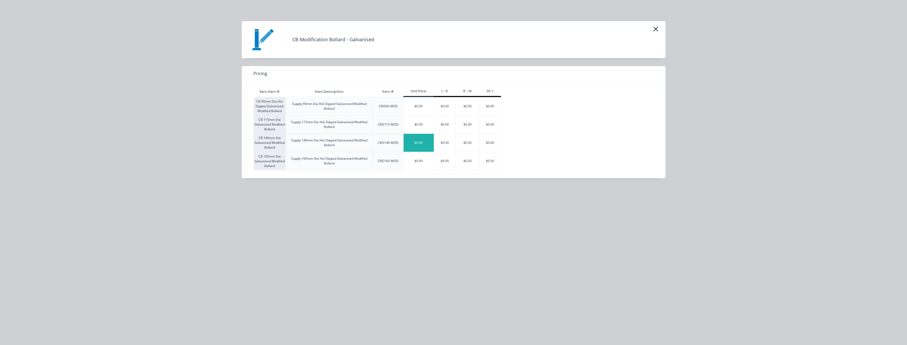
click at [418, 143] on div "$0.00" at bounding box center [418, 143] width 30 height 18
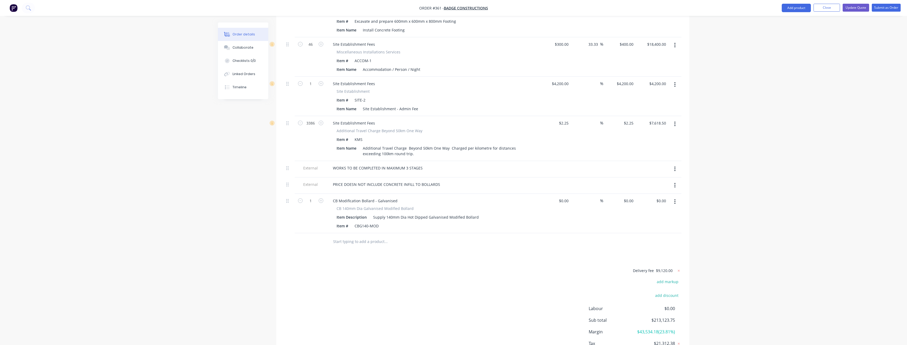
scroll to position [1755, 0]
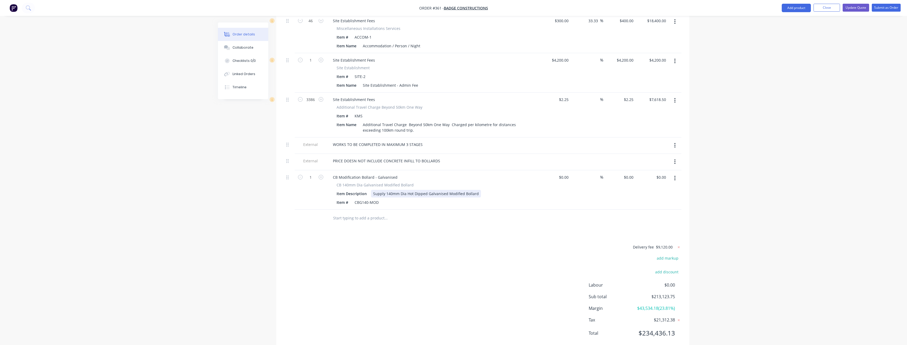
click at [476, 190] on div "Supply 140mm Dia Hot Dipped Galvanised Modified Bollard" at bounding box center [426, 194] width 110 height 8
click at [378, 204] on div "CBG140-MOD" at bounding box center [366, 208] width 28 height 8
click at [315, 174] on input "1" at bounding box center [311, 178] width 14 height 8
type input "16"
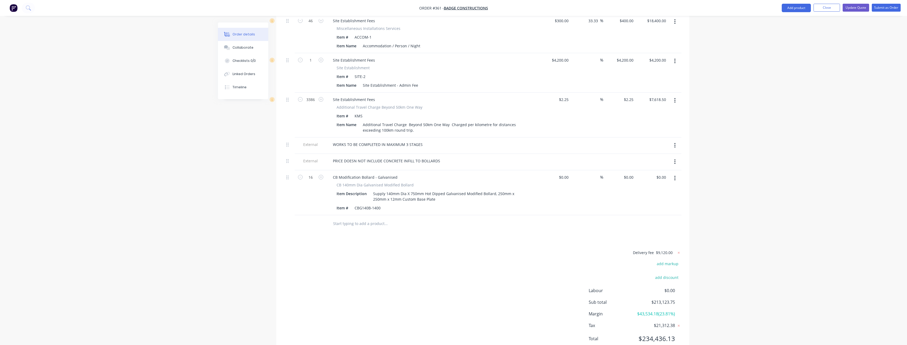
click at [325, 250] on div "Delivery fee $9,120.00 add markup add discount Labour $0.00 Sub total $213,123.…" at bounding box center [482, 300] width 397 height 100
click at [632, 174] on input "0" at bounding box center [629, 178] width 12 height 8
type input "$165.00"
type input "$2,640.00"
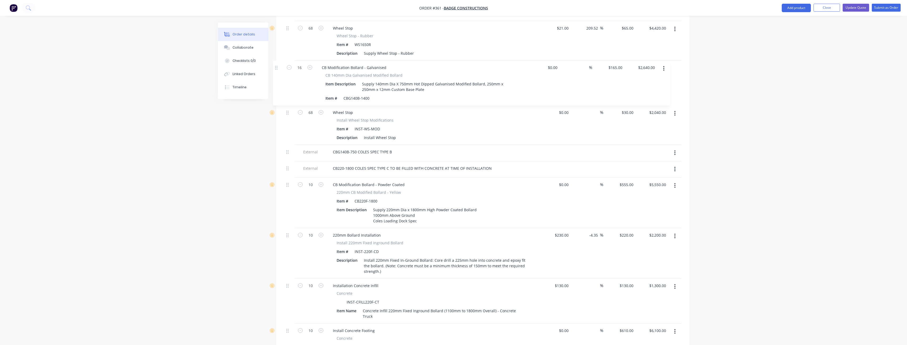
scroll to position [1445, 0]
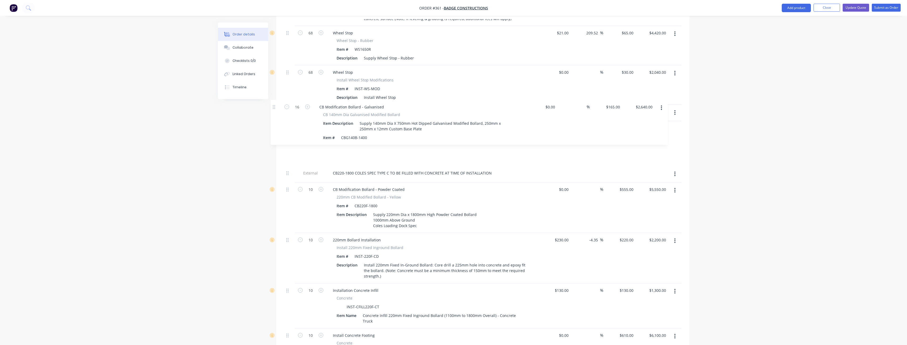
drag, startPoint x: 289, startPoint y: 313, endPoint x: 276, endPoint y: 108, distance: 205.3
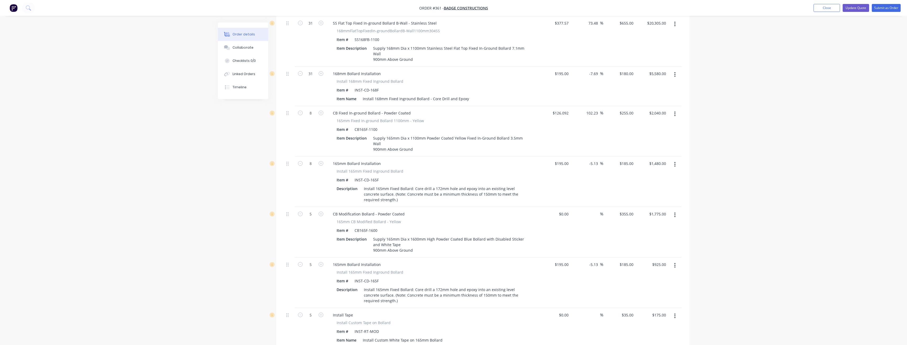
scroll to position [0, 0]
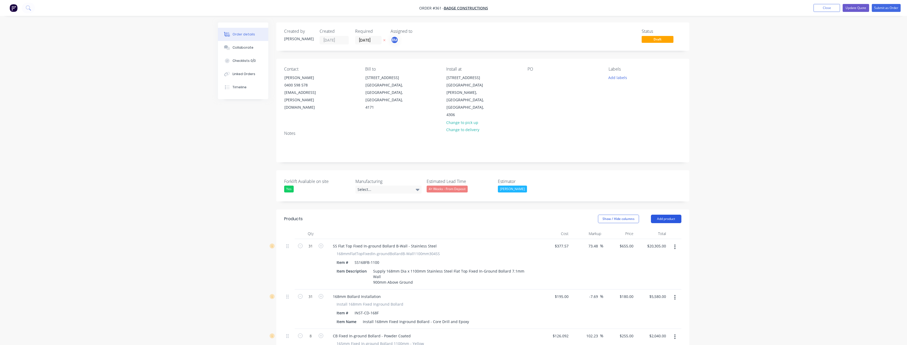
click at [663, 215] on button "Add product" at bounding box center [666, 219] width 30 height 8
click at [657, 229] on div "Product catalogue" at bounding box center [656, 233] width 41 height 8
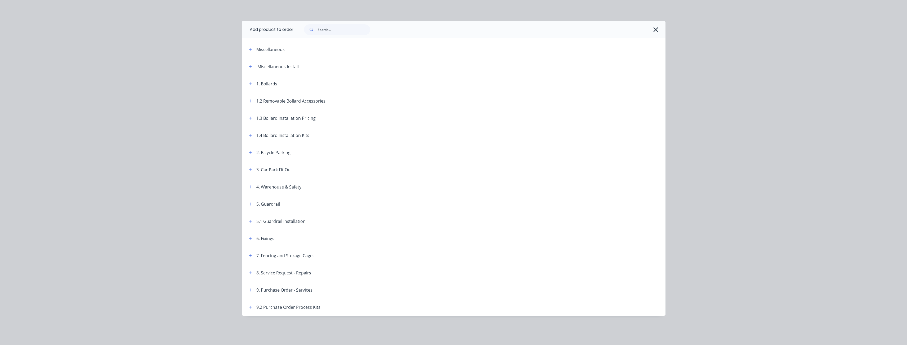
click at [252, 118] on button "button" at bounding box center [250, 118] width 7 height 7
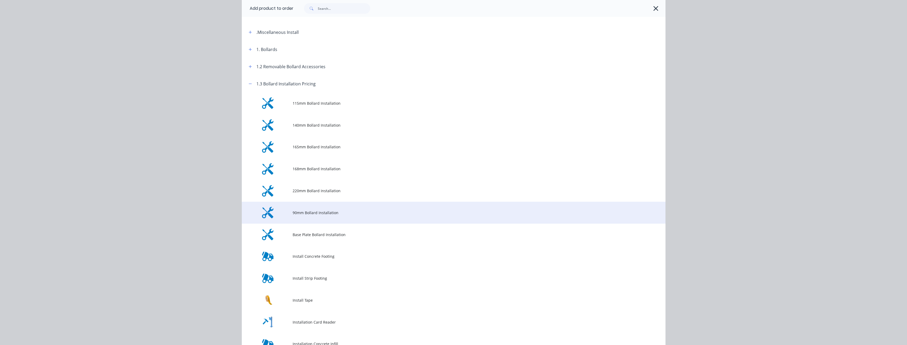
scroll to position [26, 0]
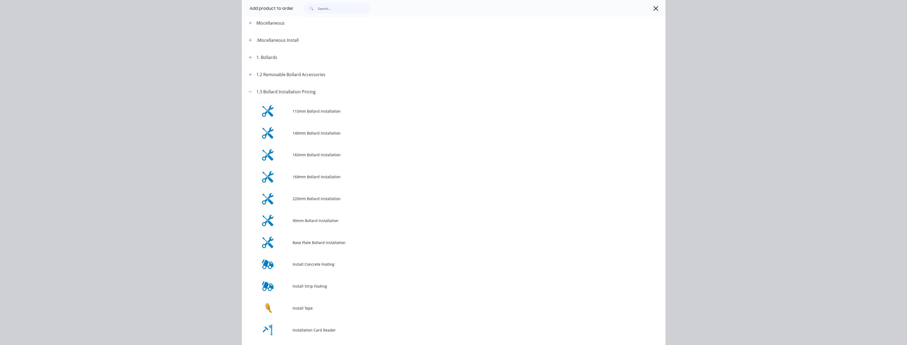
click at [331, 242] on span "Base Plate Bollard Installation" at bounding box center [441, 243] width 298 height 6
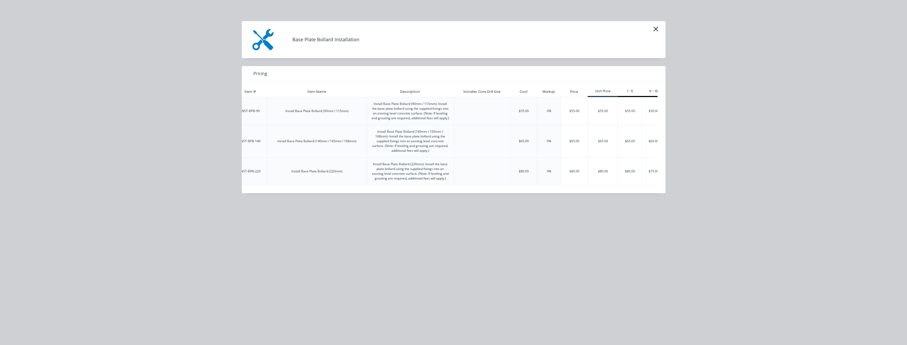
scroll to position [0, 60]
click at [643, 143] on div "$60.00" at bounding box center [645, 141] width 23 height 32
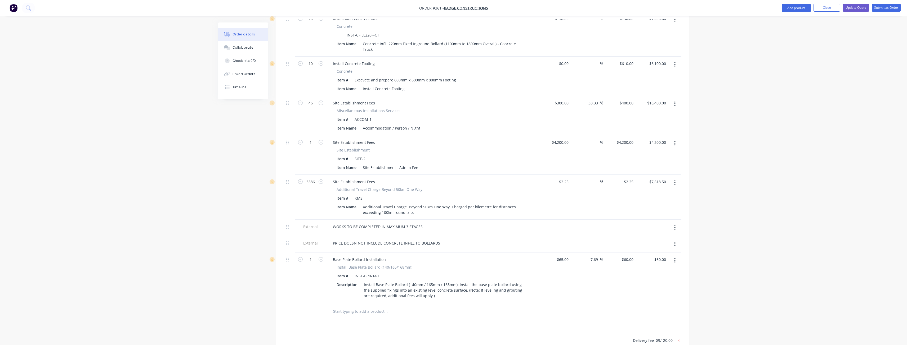
scroll to position [1811, 0]
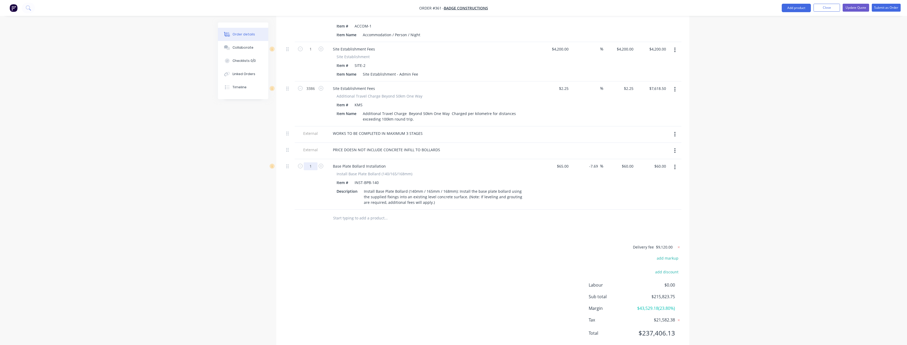
click at [315, 163] on input "1" at bounding box center [311, 167] width 14 height 8
type input "16"
click at [300, 244] on div "Delivery fee $9,120.00 add markup add discount Labour $0.00 Sub total $215,823.…" at bounding box center [482, 294] width 397 height 100
type input "$960.00"
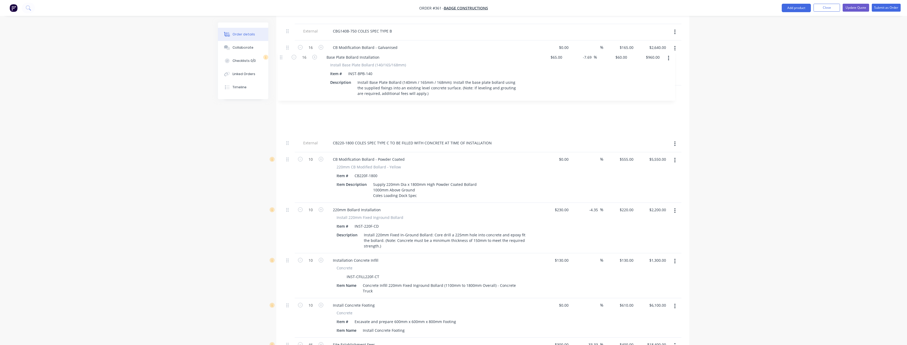
scroll to position [1524, 0]
drag, startPoint x: 286, startPoint y: 147, endPoint x: 280, endPoint y: 56, distance: 91.3
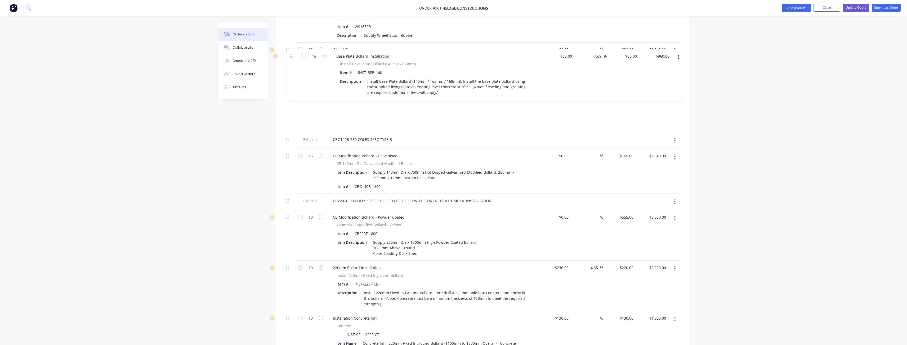
scroll to position [1467, 0]
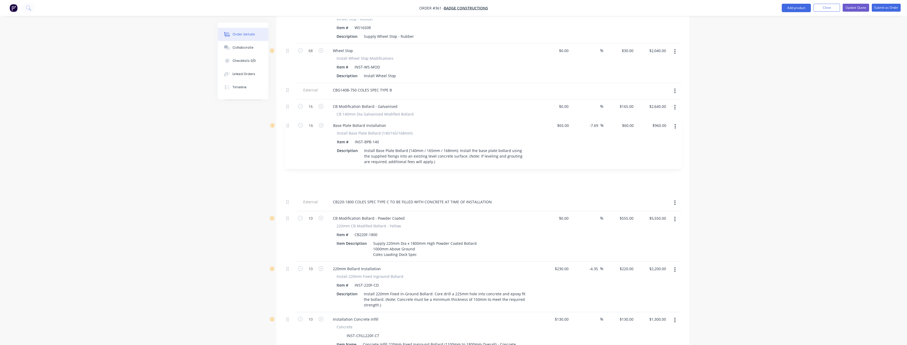
drag, startPoint x: 288, startPoint y: 35, endPoint x: 288, endPoint y: 127, distance: 91.8
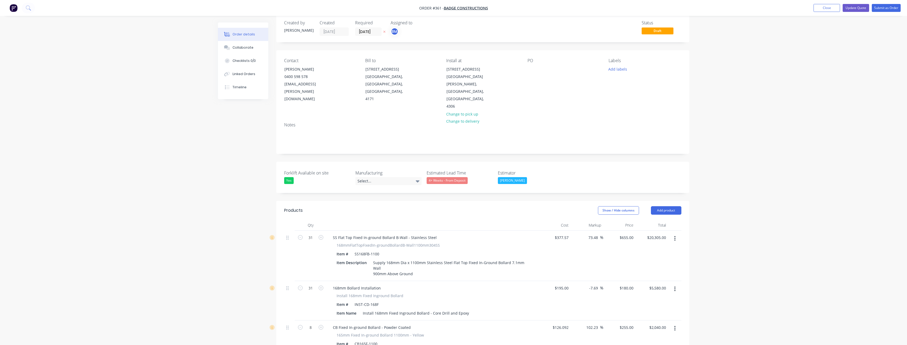
scroll to position [0, 0]
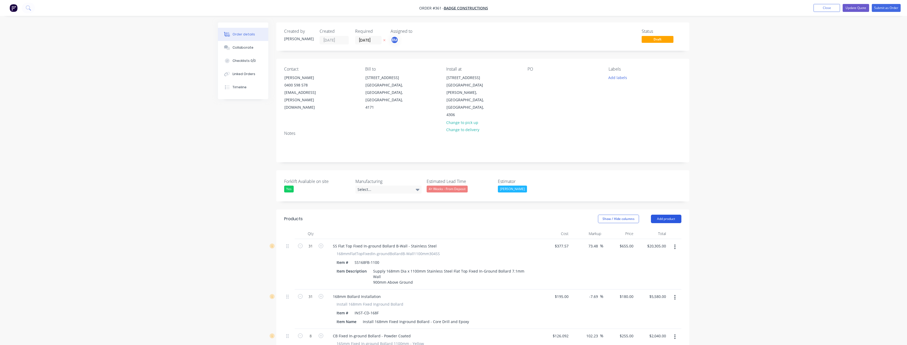
click at [662, 215] on button "Add product" at bounding box center [666, 219] width 30 height 8
drag, startPoint x: 653, startPoint y: 291, endPoint x: 647, endPoint y: 283, distance: 10.0
click at [653, 303] on div "Notes (External)" at bounding box center [656, 307] width 41 height 8
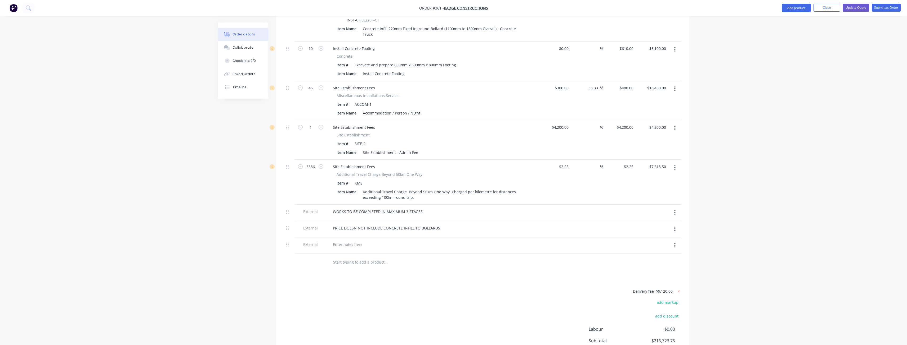
scroll to position [1827, 0]
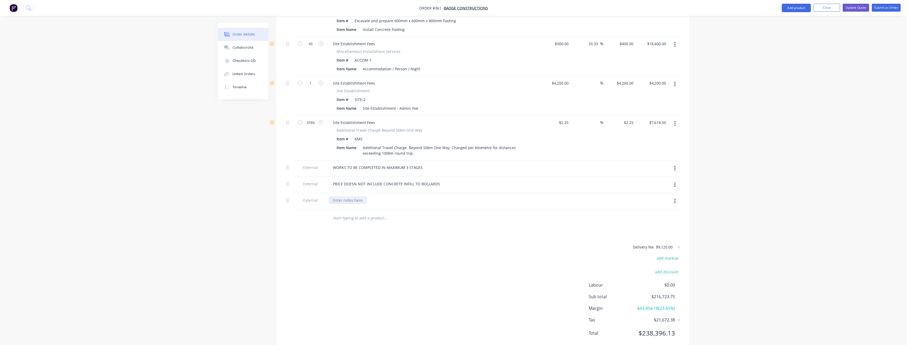
click at [354, 197] on div at bounding box center [347, 201] width 38 height 8
click at [363, 244] on div "Delivery fee $9,120.00 add markup add discount Labour $0.00 Sub total $216,723.…" at bounding box center [482, 294] width 397 height 100
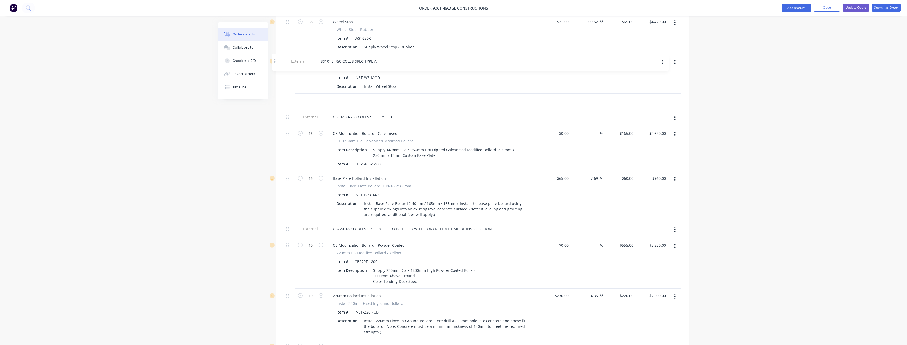
scroll to position [1455, 0]
drag, startPoint x: 288, startPoint y: 181, endPoint x: 283, endPoint y: 87, distance: 94.6
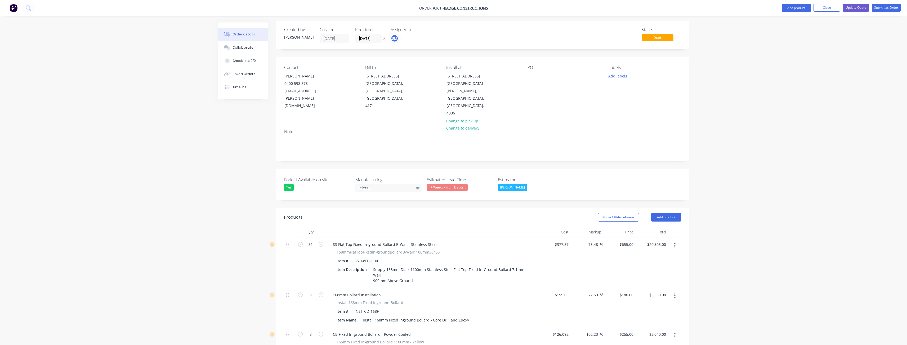
scroll to position [0, 0]
click at [665, 215] on button "Add product" at bounding box center [666, 219] width 30 height 8
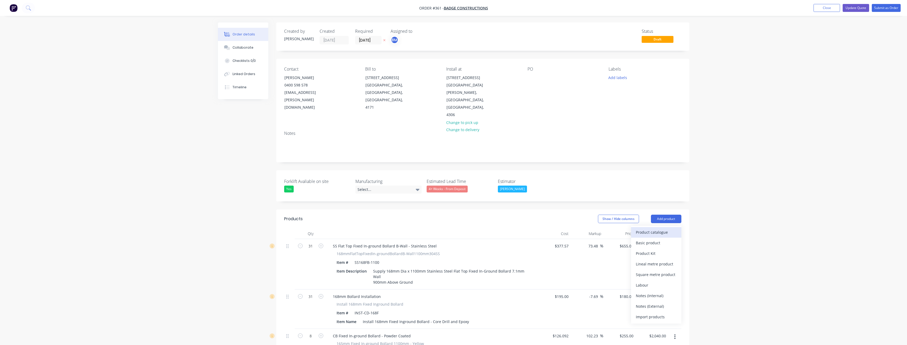
click at [650, 229] on div "Product catalogue" at bounding box center [656, 233] width 41 height 8
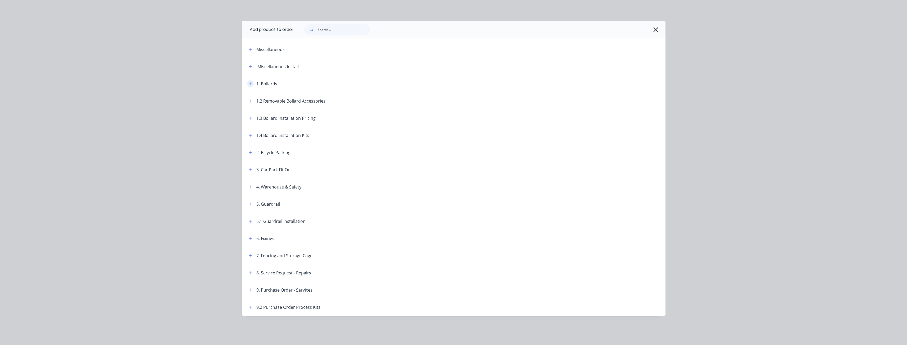
click at [251, 83] on icon "button" at bounding box center [250, 84] width 3 height 4
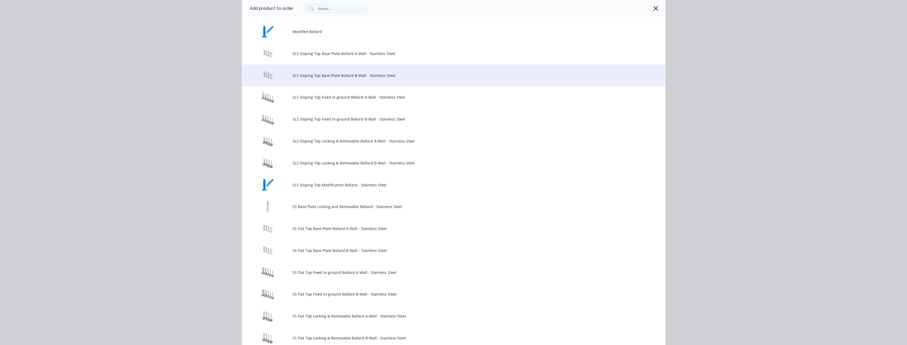
scroll to position [397, 0]
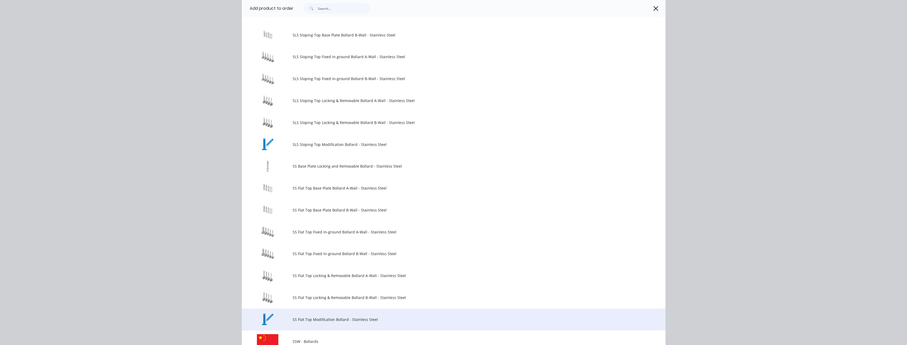
click at [355, 319] on span "SS Flat Top Modification Bollard - Stainless Steel" at bounding box center [441, 320] width 298 height 6
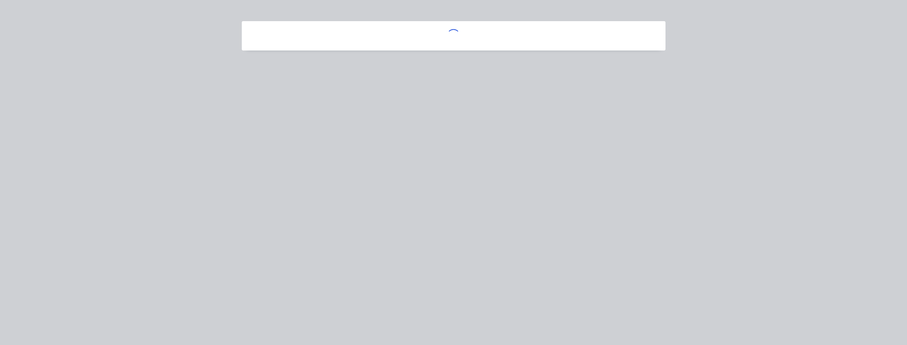
scroll to position [0, 0]
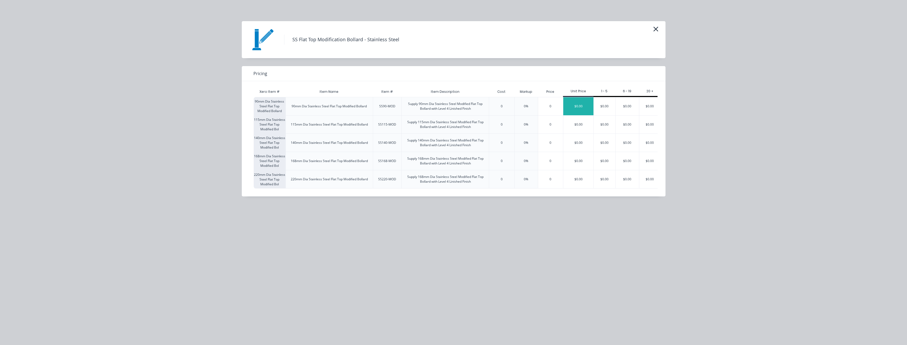
click at [581, 108] on div "$0.00" at bounding box center [578, 106] width 30 height 18
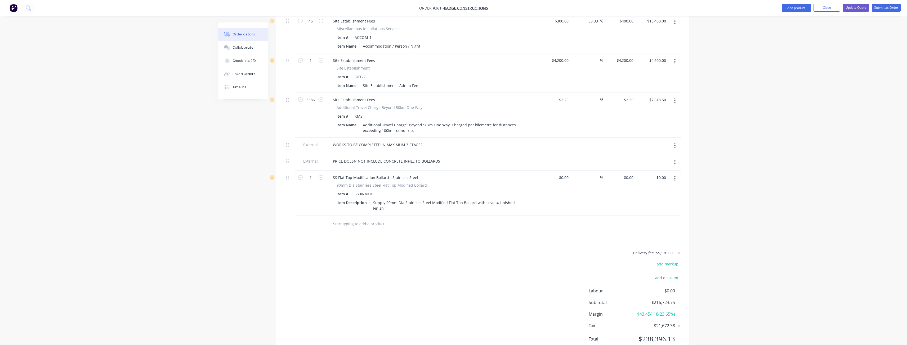
scroll to position [1867, 0]
drag, startPoint x: 373, startPoint y: 173, endPoint x: 350, endPoint y: 172, distance: 23.9
click at [350, 190] on div "Item # SS90-MOD" at bounding box center [431, 194] width 194 height 8
click at [389, 199] on div "Supply 90mm Dia Stainless Steel Modified Flat Top Bollard with Level 4 Linished…" at bounding box center [449, 205] width 157 height 13
click at [410, 199] on div "Supply 90101mm Dia Stainless Steel Modified Flat Top Bollard with Level 4 Linis…" at bounding box center [449, 205] width 157 height 13
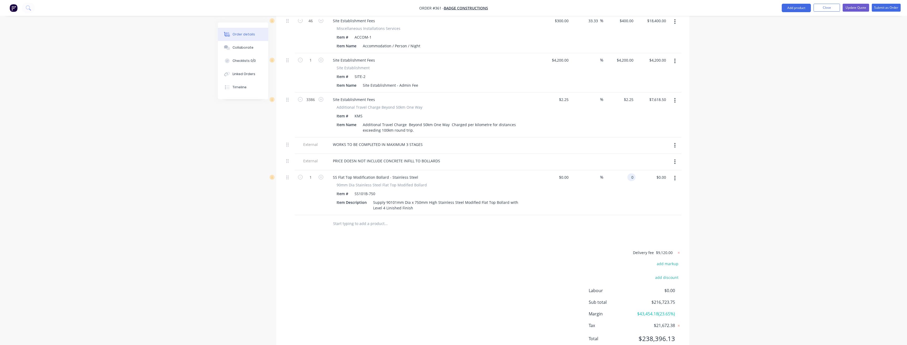
click at [627, 170] on div "0 0" at bounding box center [619, 192] width 33 height 45
type input "$650.00"
click at [472, 250] on div "Delivery fee $9,120.00 add markup add discount Labour $0.00 Sub total $216,723.…" at bounding box center [482, 300] width 397 height 100
click at [314, 174] on input "1" at bounding box center [311, 178] width 14 height 8
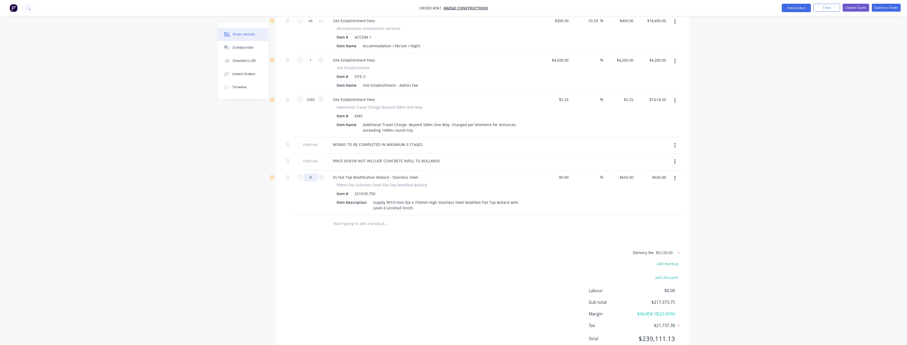
type input "8"
type input "$5,200.00"
click at [325, 250] on div "Delivery fee $9,120.00 add markup add discount Labour $0.00 Sub total $217,373.…" at bounding box center [482, 300] width 397 height 100
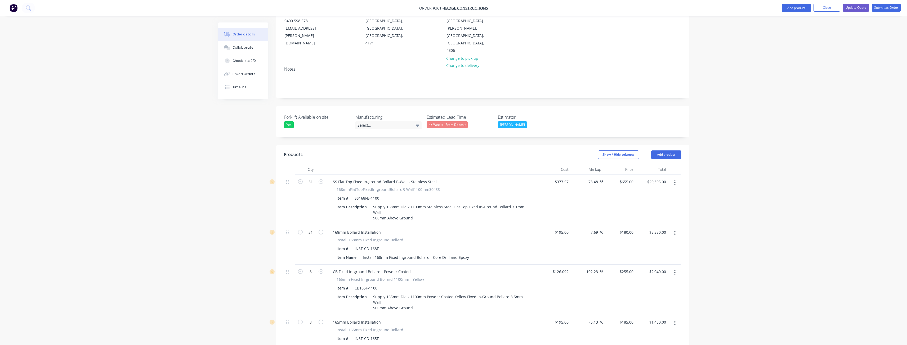
scroll to position [0, 0]
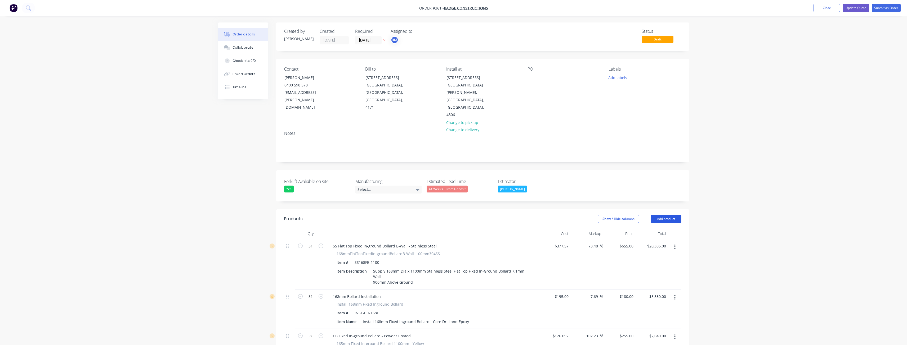
click at [666, 215] on button "Add product" at bounding box center [666, 219] width 30 height 8
click at [649, 229] on div "Product catalogue" at bounding box center [656, 233] width 41 height 8
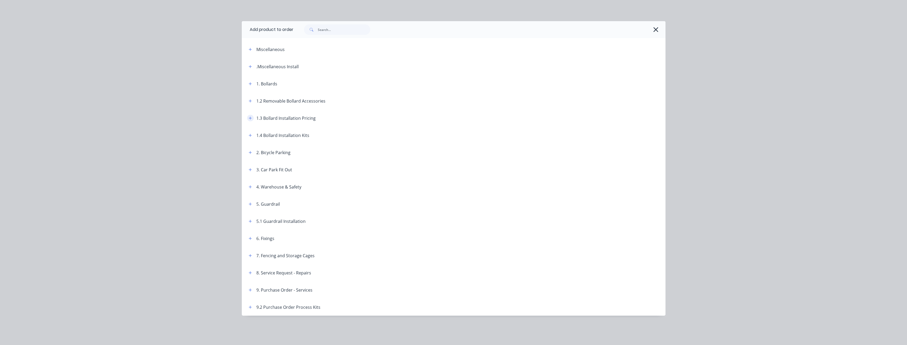
click at [250, 118] on icon "button" at bounding box center [250, 118] width 3 height 3
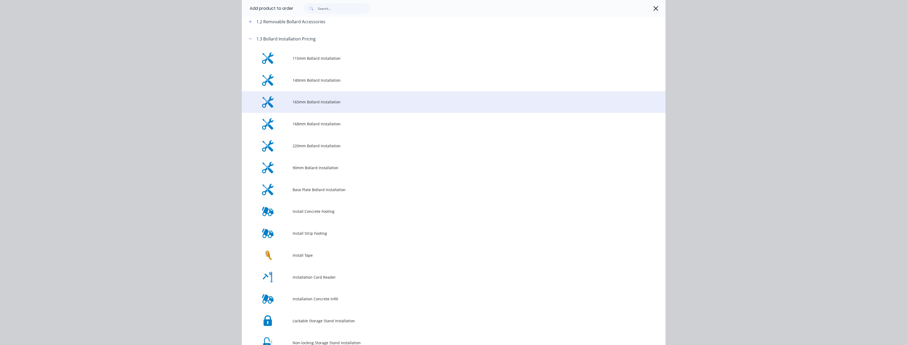
scroll to position [53, 0]
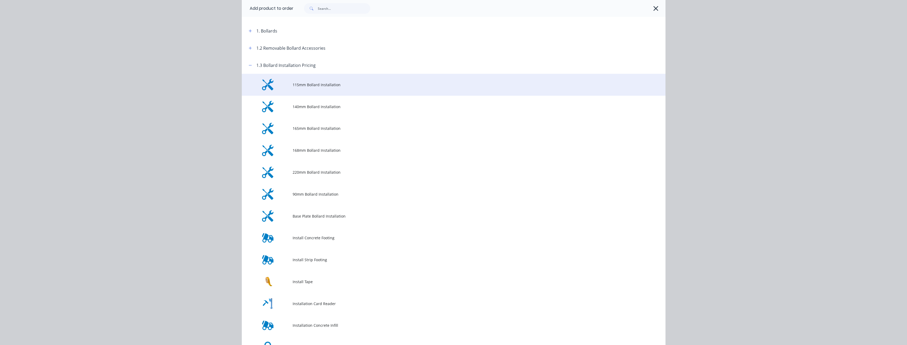
click at [335, 81] on td "115mm Bollard Installation" at bounding box center [478, 85] width 373 height 22
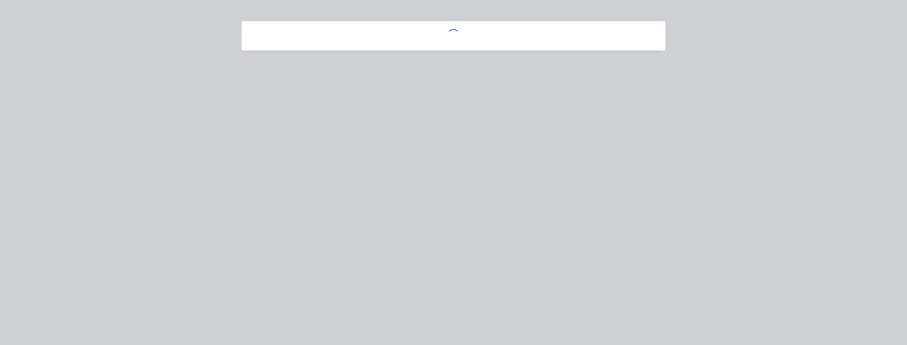
scroll to position [0, 0]
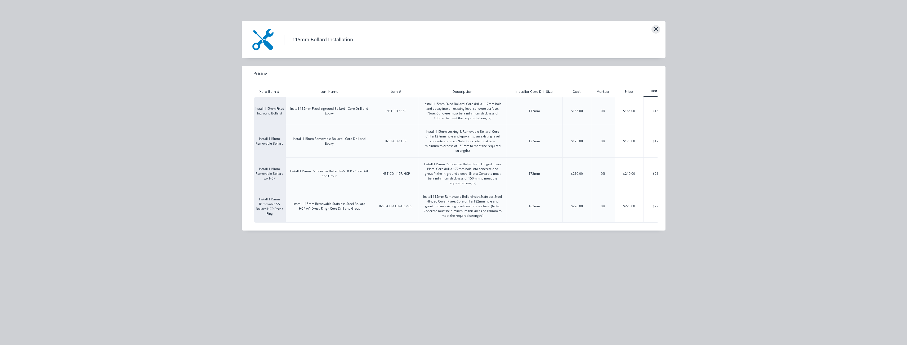
click at [655, 27] on icon "button" at bounding box center [656, 28] width 6 height 7
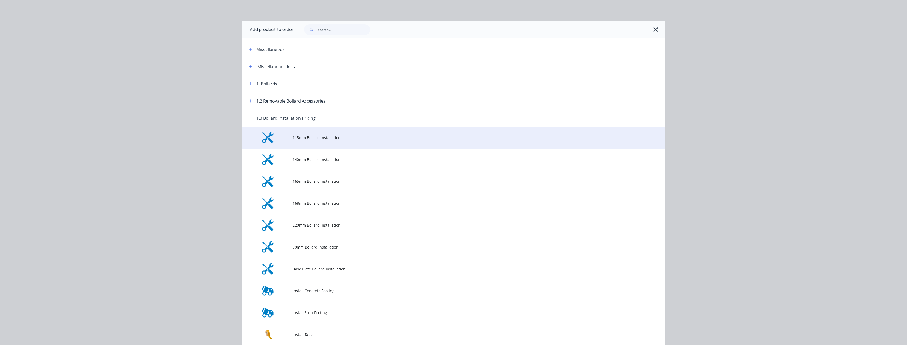
scroll to position [110, 0]
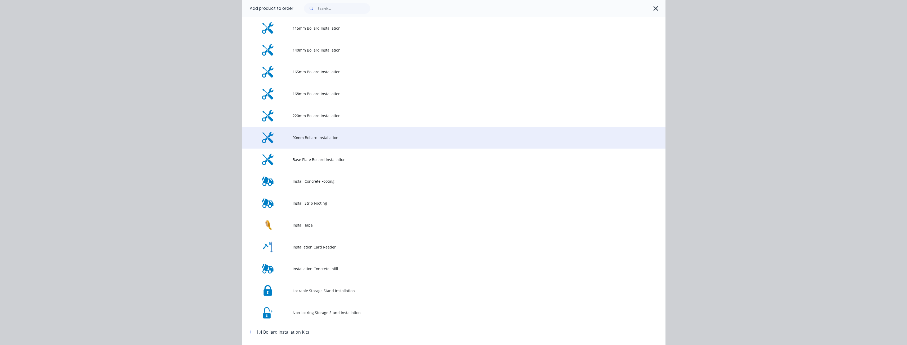
click at [331, 137] on span "90mm Bollard Installation" at bounding box center [441, 138] width 298 height 6
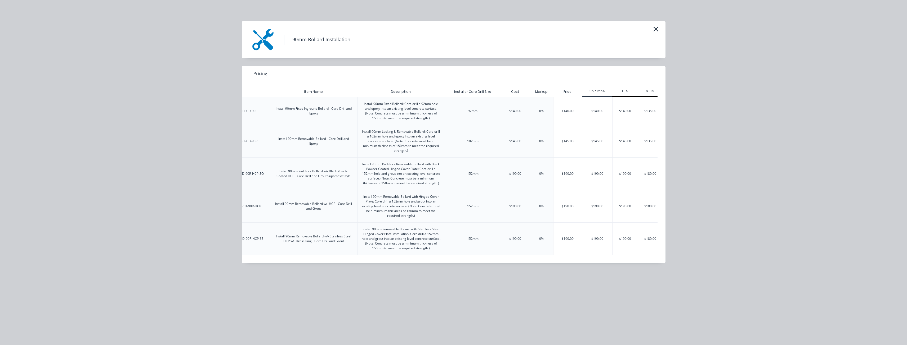
scroll to position [0, 65]
click at [657, 28] on icon "button" at bounding box center [655, 29] width 5 height 5
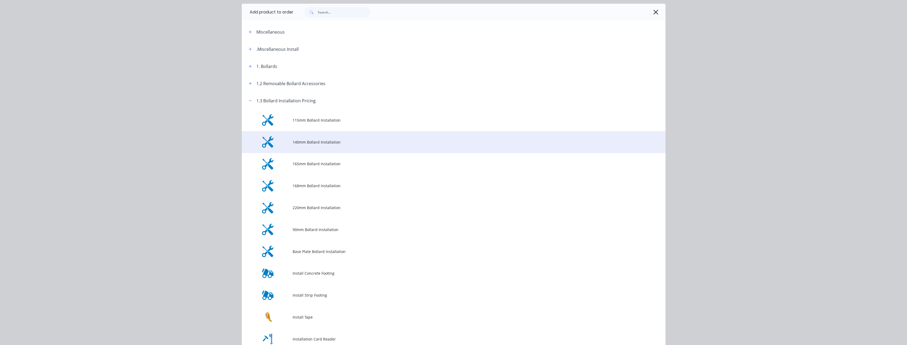
scroll to position [0, 0]
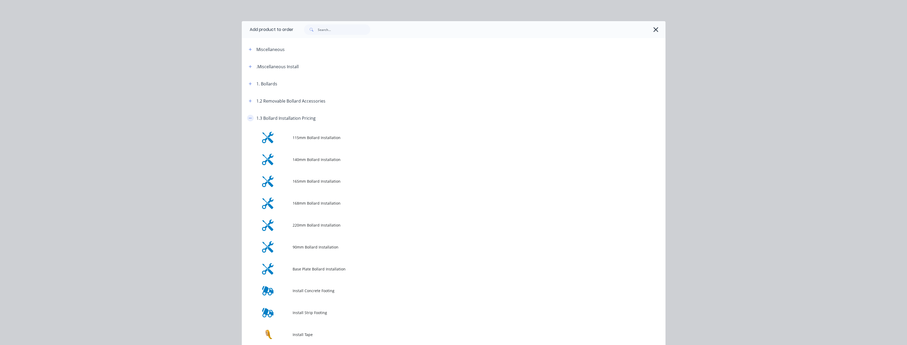
click at [249, 118] on icon "button" at bounding box center [250, 118] width 3 height 4
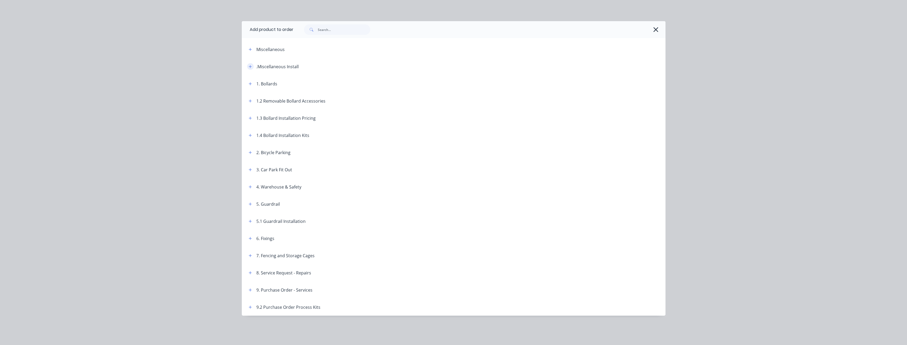
click at [252, 66] on icon "button" at bounding box center [250, 67] width 3 height 4
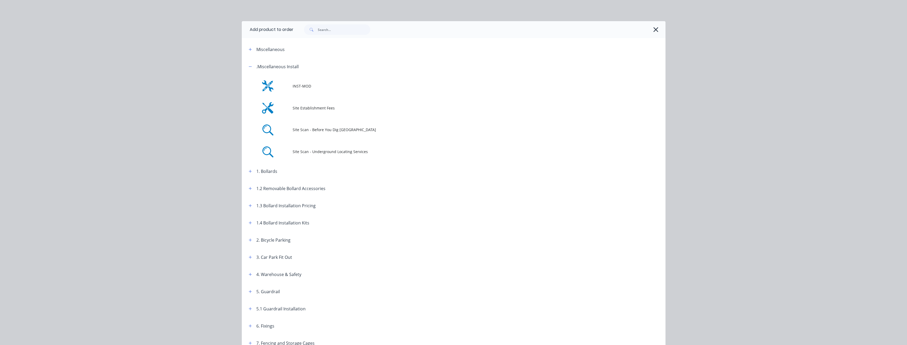
click at [297, 84] on span "INST-MOD" at bounding box center [441, 86] width 298 height 6
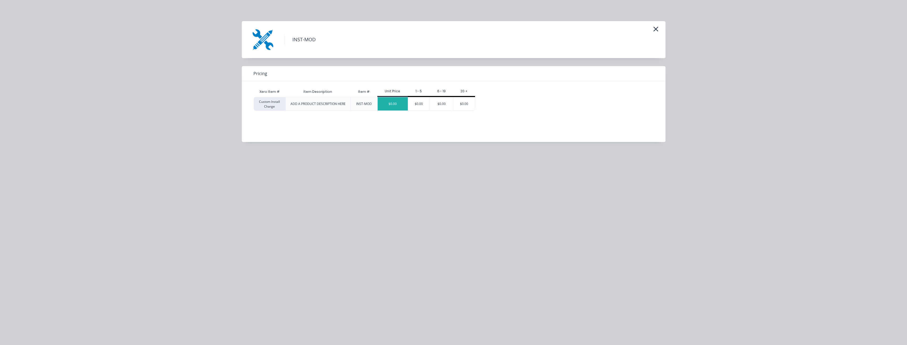
click at [393, 103] on div "$0.00" at bounding box center [392, 103] width 30 height 13
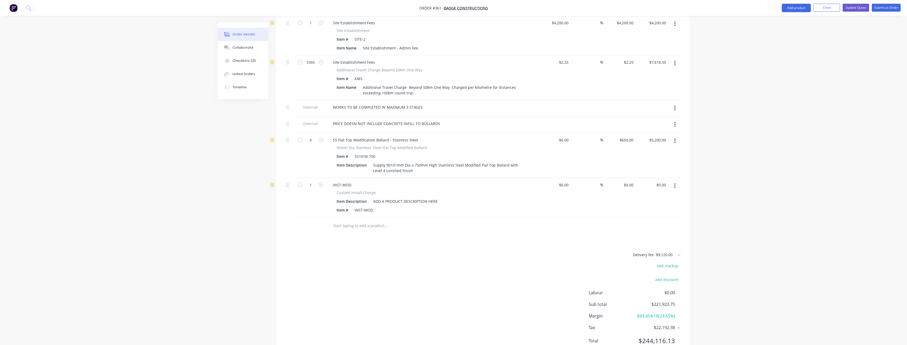
scroll to position [1912, 0]
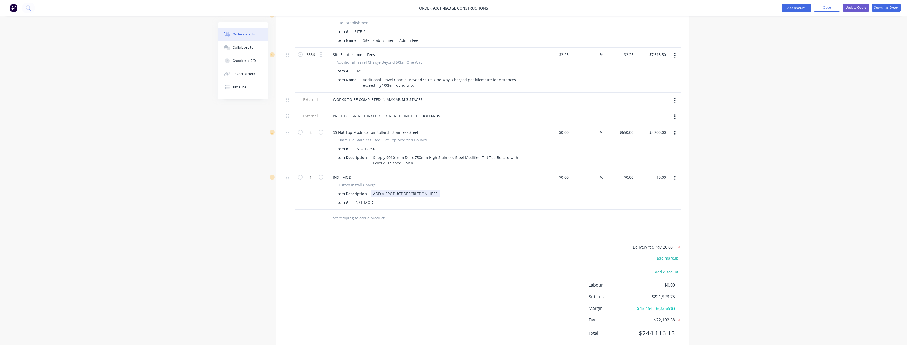
click at [439, 190] on div "ADD A PRODUCT DESCRIPTION HERE" at bounding box center [405, 194] width 69 height 8
click at [416, 213] on input "text" at bounding box center [386, 218] width 106 height 11
drag, startPoint x: 372, startPoint y: 182, endPoint x: 331, endPoint y: 184, distance: 41.6
click at [331, 184] on div "Custom Install Charge Item Description Install Custom Base Plate Bollard Item #…" at bounding box center [432, 194] width 208 height 24
drag, startPoint x: 431, startPoint y: 173, endPoint x: 367, endPoint y: 172, distance: 64.6
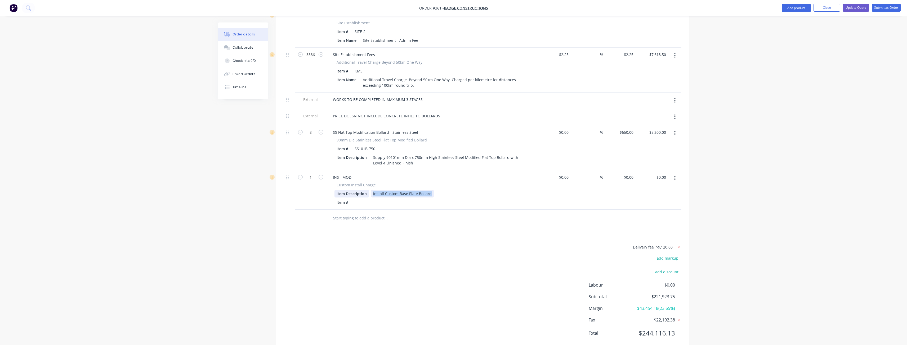
click at [367, 190] on div "Item Description Install Custom Base Plate Bollard" at bounding box center [431, 194] width 194 height 8
copy div "Install Custom Base Plate Bollard"
click at [357, 199] on div at bounding box center [356, 203] width 8 height 8
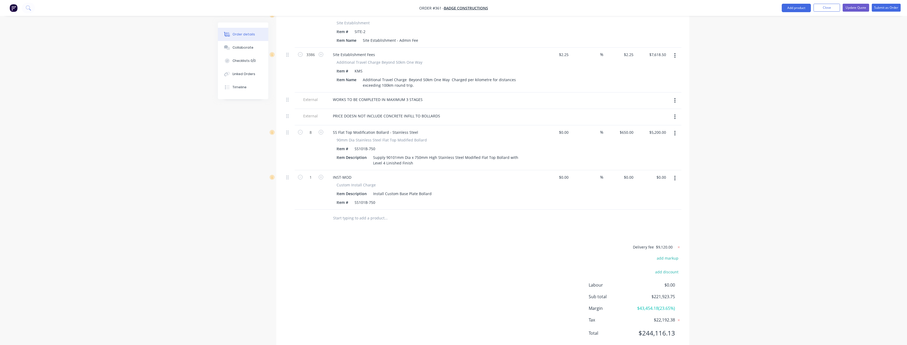
click at [326, 244] on div "Delivery fee $9,120.00 add markup add discount Labour $0.00 Sub total $221,923.…" at bounding box center [482, 294] width 397 height 100
click at [312, 174] on input "1" at bounding box center [311, 178] width 14 height 8
type input "8"
drag, startPoint x: 311, startPoint y: 231, endPoint x: 312, endPoint y: 227, distance: 4.4
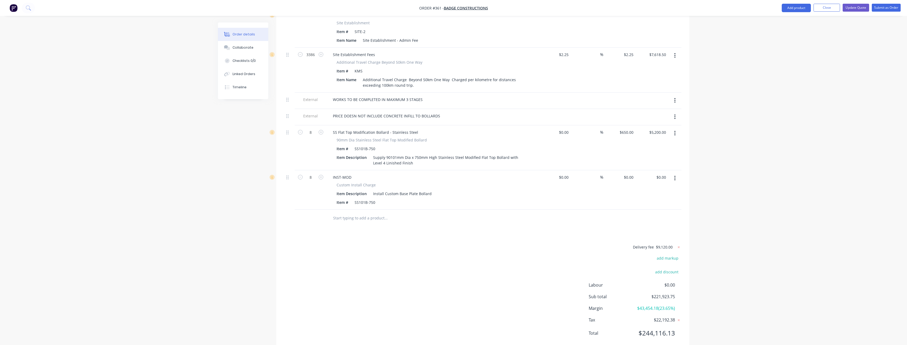
click at [312, 244] on div "Delivery fee $9,120.00 add markup add discount Labour $0.00 Sub total $221,923.…" at bounding box center [482, 294] width 397 height 100
click at [628, 174] on div "0 $0.00" at bounding box center [628, 178] width 14 height 8
type input "$150.00"
type input "$1,200.00"
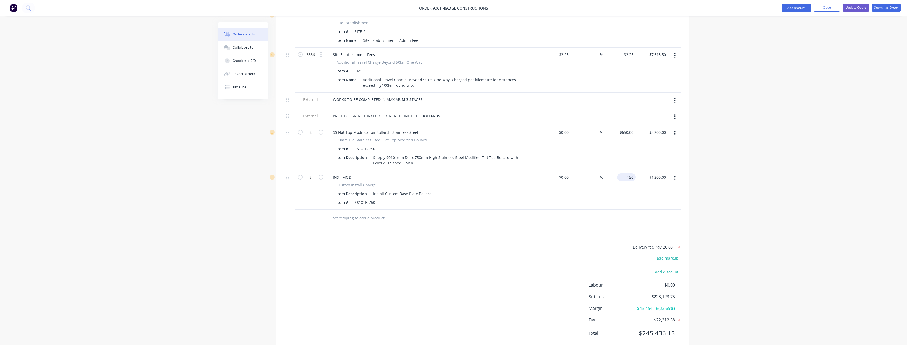
click at [629, 174] on input "150" at bounding box center [627, 178] width 16 height 8
type input "$55.00"
type input "$440.00"
click at [515, 244] on div "Delivery fee $9,120.00 add markup add discount Labour $0.00 Sub total $222,363.…" at bounding box center [482, 294] width 397 height 100
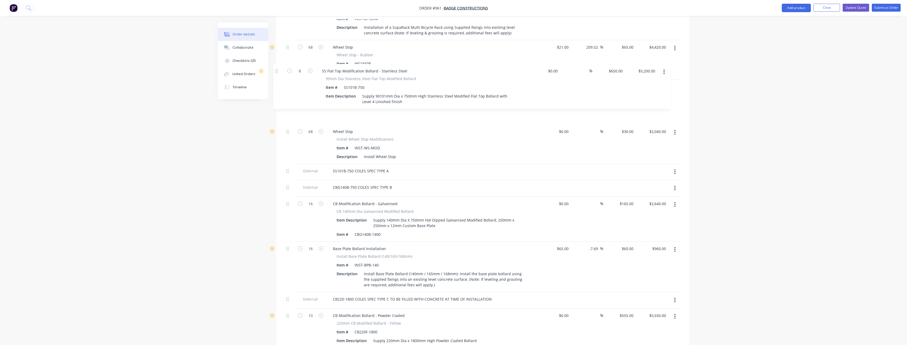
scroll to position [1430, 0]
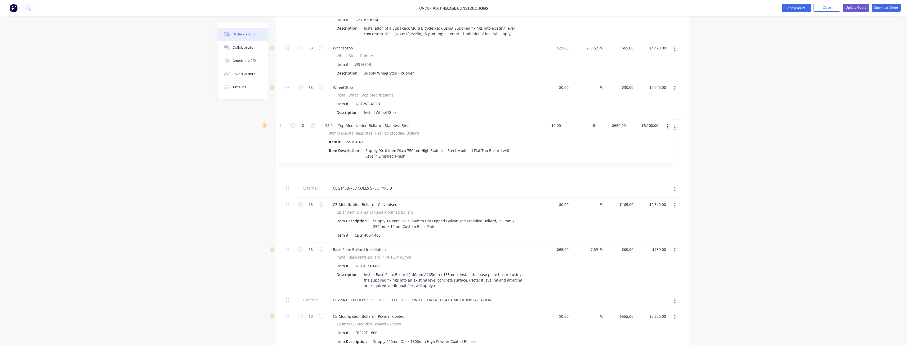
drag, startPoint x: 287, startPoint y: 273, endPoint x: 281, endPoint y: 127, distance: 145.7
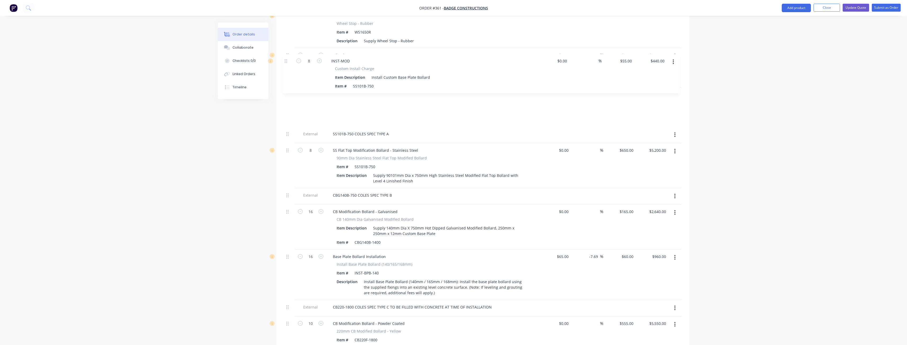
scroll to position [1460, 0]
drag, startPoint x: 288, startPoint y: 159, endPoint x: 291, endPoint y: 137, distance: 22.3
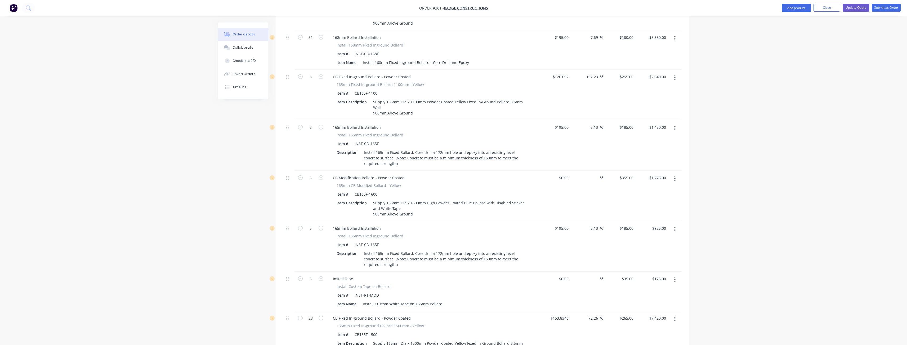
scroll to position [0, 0]
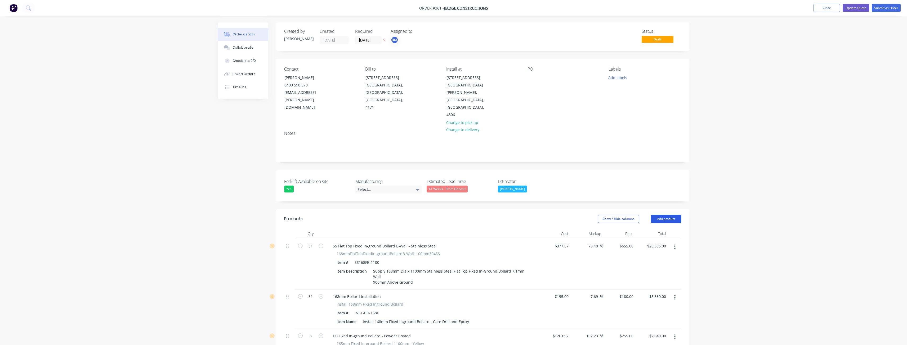
click at [662, 215] on button "Add product" at bounding box center [666, 219] width 30 height 8
click at [652, 303] on div "Notes (External)" at bounding box center [656, 307] width 41 height 8
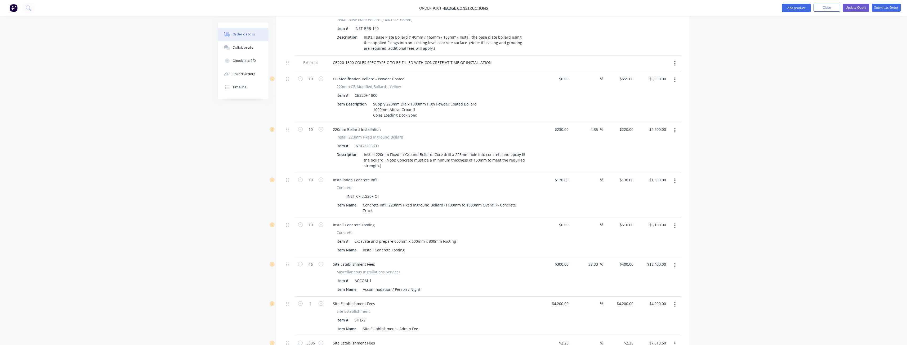
scroll to position [1928, 0]
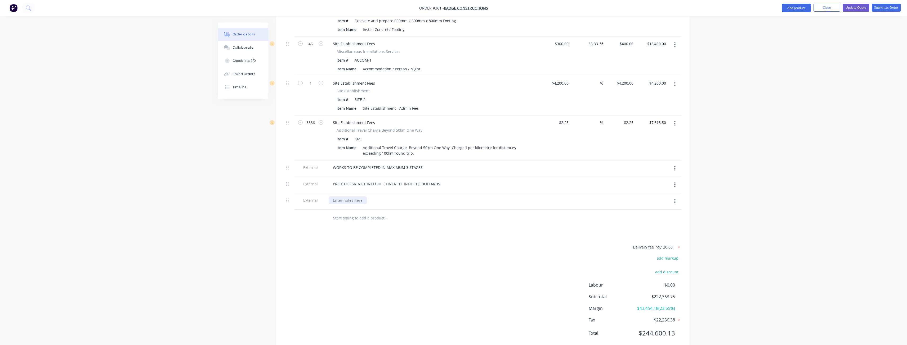
click at [345, 197] on div at bounding box center [347, 201] width 38 height 8
click at [448, 210] on div at bounding box center [421, 218] width 191 height 17
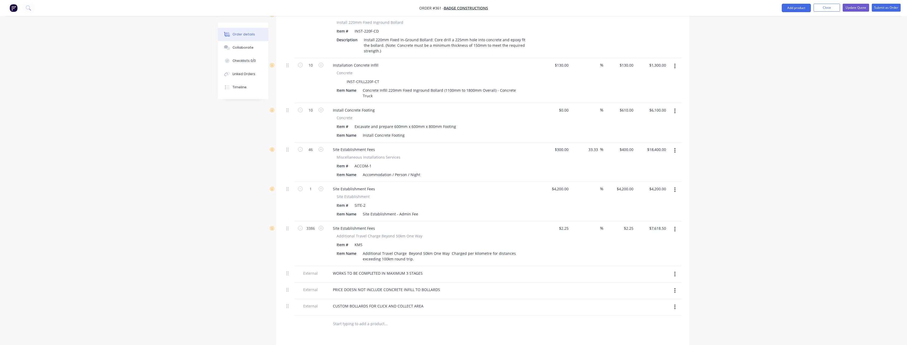
scroll to position [1824, 0]
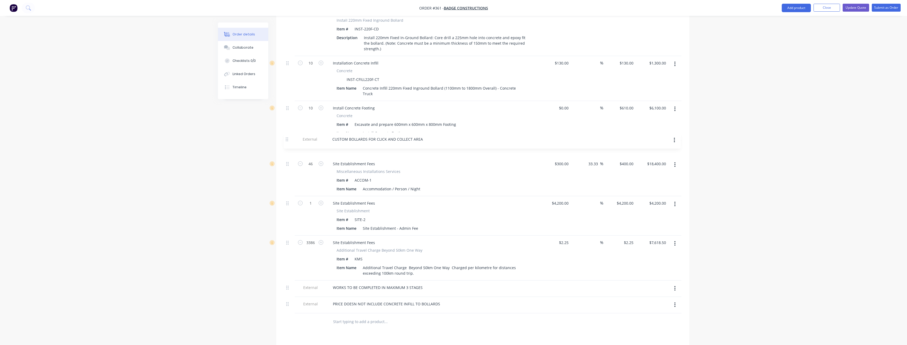
drag, startPoint x: 287, startPoint y: 288, endPoint x: 287, endPoint y: 139, distance: 148.5
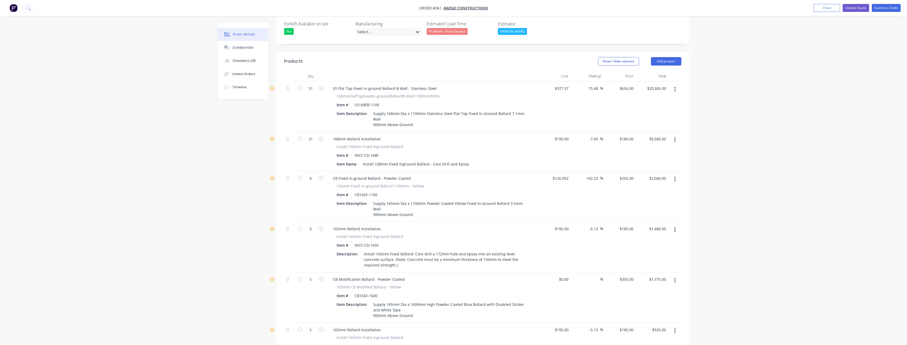
scroll to position [78, 0]
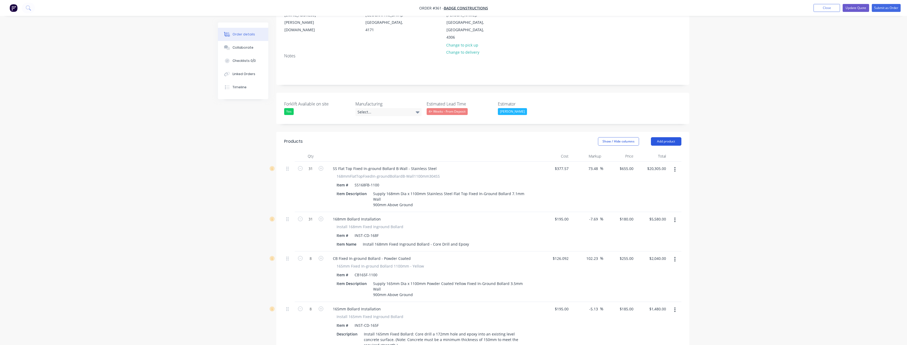
click at [662, 137] on button "Add product" at bounding box center [666, 141] width 30 height 8
click at [651, 151] on div "Product catalogue" at bounding box center [656, 155] width 41 height 8
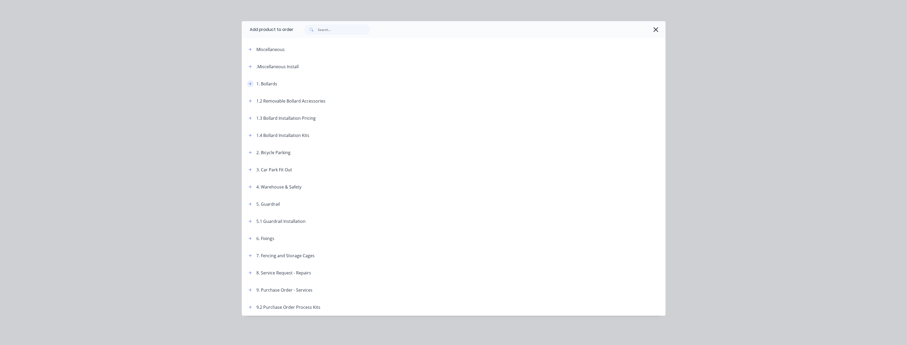
click at [250, 81] on button "button" at bounding box center [250, 83] width 7 height 7
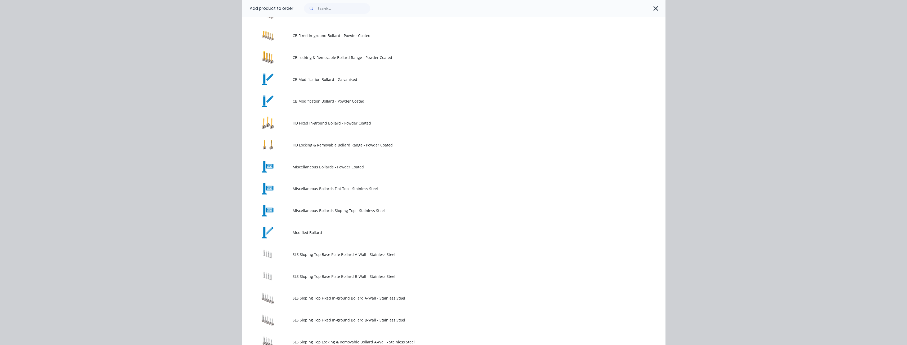
scroll to position [159, 0]
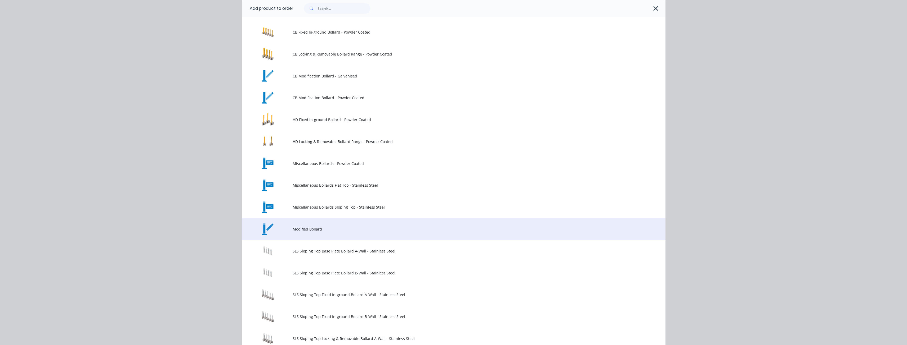
click at [316, 227] on span "Modified Bollard" at bounding box center [441, 230] width 298 height 6
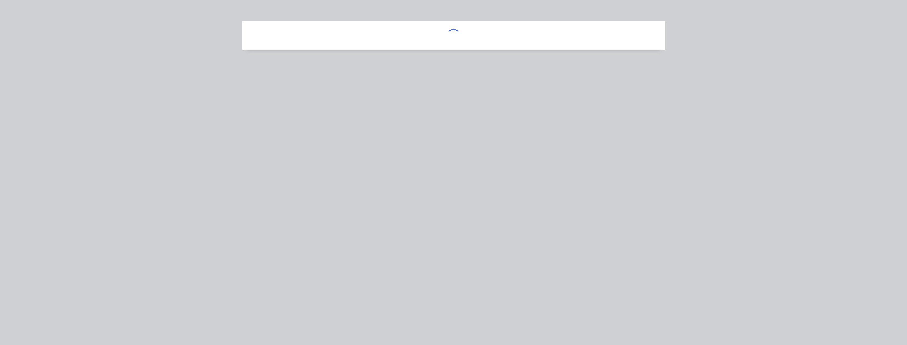
scroll to position [0, 0]
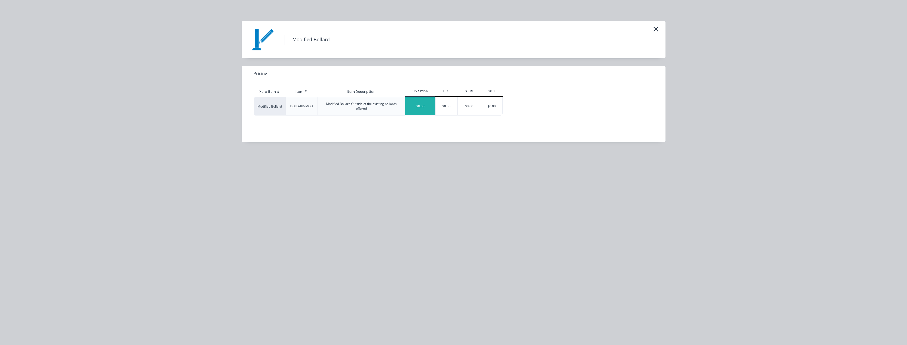
click at [420, 108] on div "$0.00" at bounding box center [420, 106] width 30 height 18
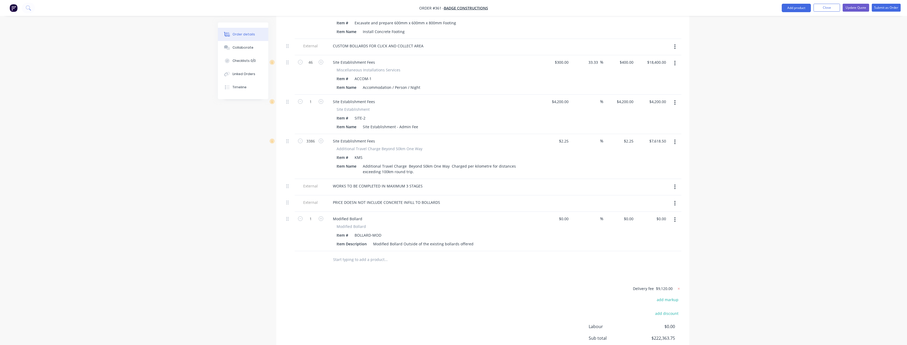
scroll to position [1968, 0]
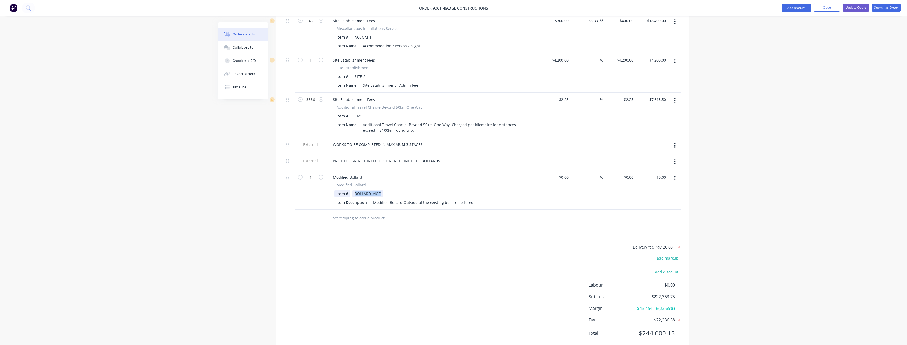
drag, startPoint x: 382, startPoint y: 173, endPoint x: 337, endPoint y: 176, distance: 44.6
click at [337, 190] on div "Item # BOLLARD-MOD" at bounding box center [431, 194] width 194 height 8
drag, startPoint x: 469, startPoint y: 182, endPoint x: 371, endPoint y: 184, distance: 98.0
click at [371, 199] on div "Modified Bollard Outside of the existing bollards offered" at bounding box center [423, 203] width 105 height 8
click at [367, 249] on div "Delivery fee $9,120.00 add markup add discount Labour $0.00 Sub total $222,363.…" at bounding box center [482, 294] width 397 height 100
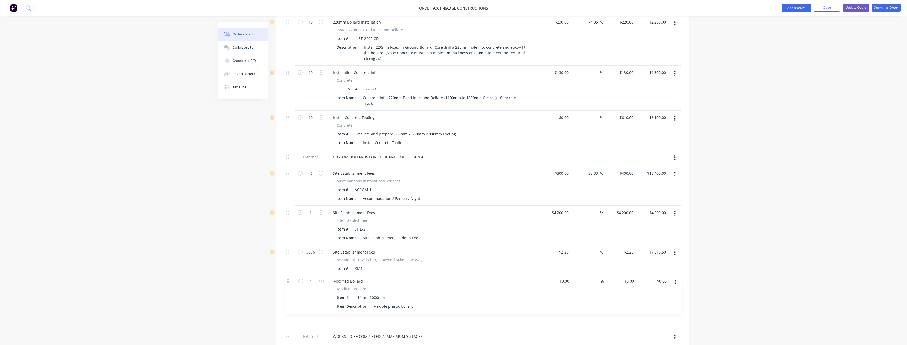
scroll to position [1818, 0]
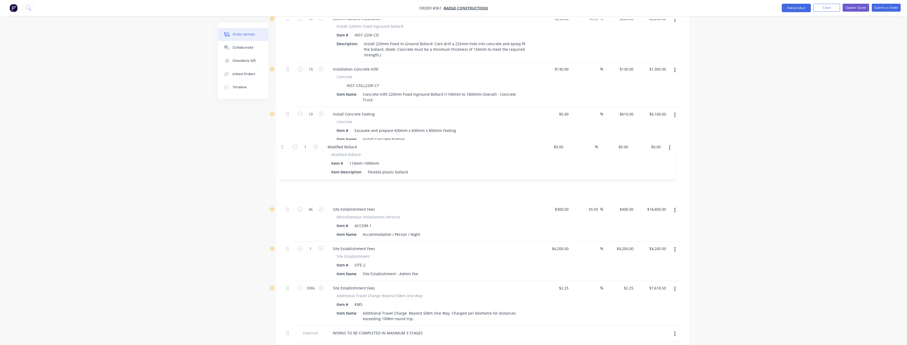
drag, startPoint x: 287, startPoint y: 316, endPoint x: 282, endPoint y: 146, distance: 170.3
click at [313, 166] on input "1" at bounding box center [311, 170] width 14 height 8
type input "9"
click at [456, 330] on div "WORKS TO BE COMPLETED IN MAXIMUM 3 STAGES" at bounding box center [432, 334] width 208 height 8
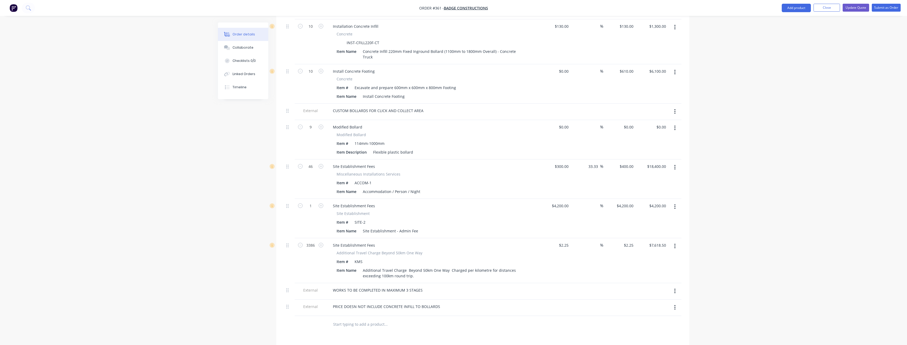
scroll to position [1968, 0]
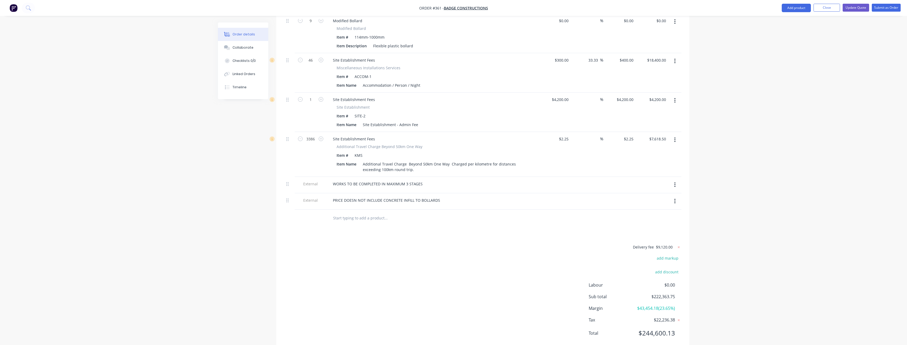
click at [674, 197] on button "button" at bounding box center [674, 202] width 12 height 10
click at [644, 222] on div "Delete" at bounding box center [656, 226] width 41 height 8
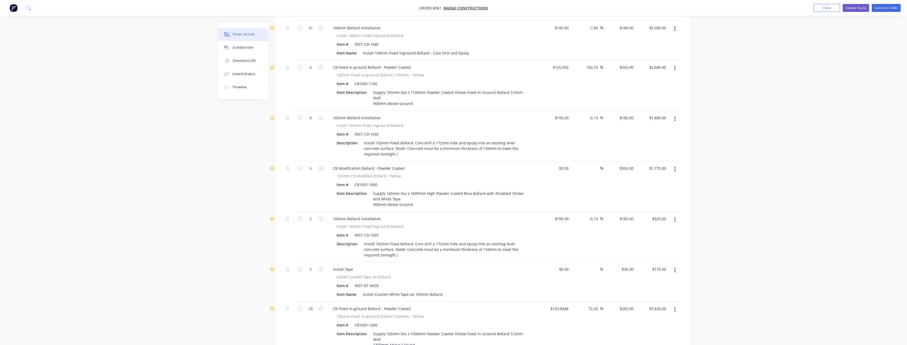
scroll to position [0, 0]
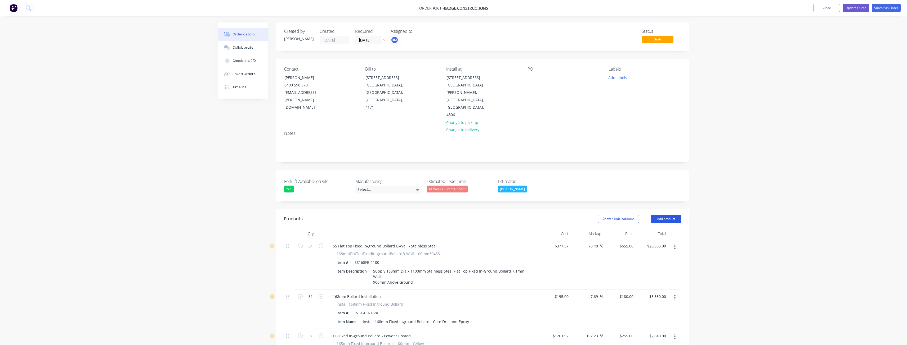
click at [665, 215] on button "Add product" at bounding box center [666, 219] width 30 height 8
click at [643, 229] on div "Product catalogue" at bounding box center [656, 233] width 41 height 8
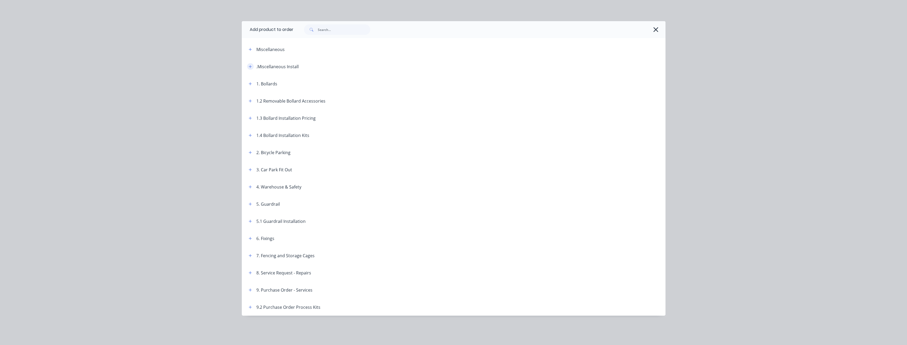
click at [249, 65] on icon "button" at bounding box center [250, 67] width 3 height 4
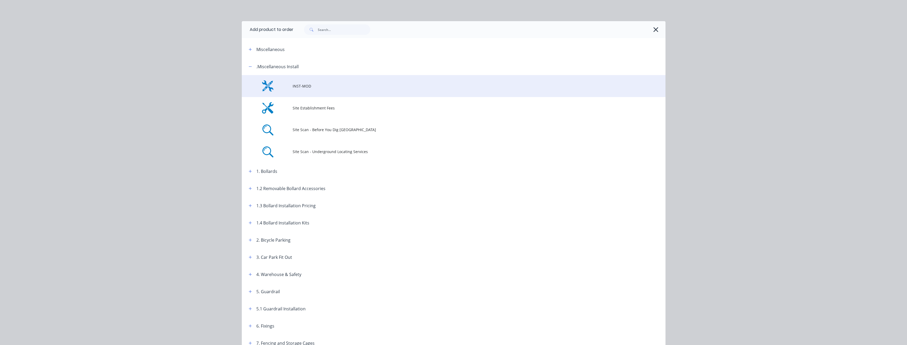
click at [301, 85] on span "INST-MOD" at bounding box center [441, 86] width 298 height 6
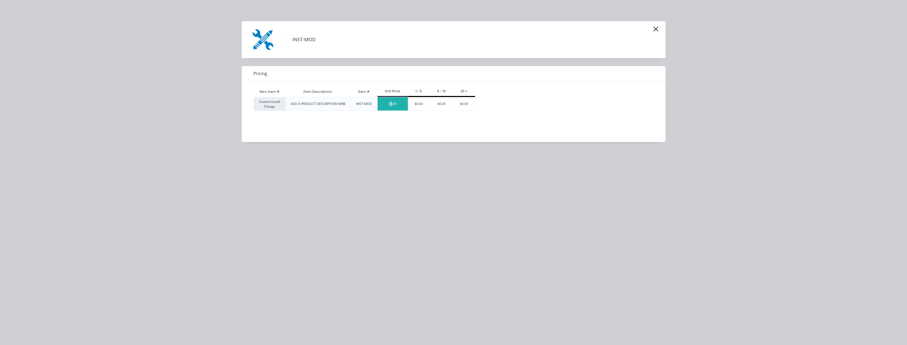
click at [391, 102] on div "$0.00" at bounding box center [392, 103] width 30 height 13
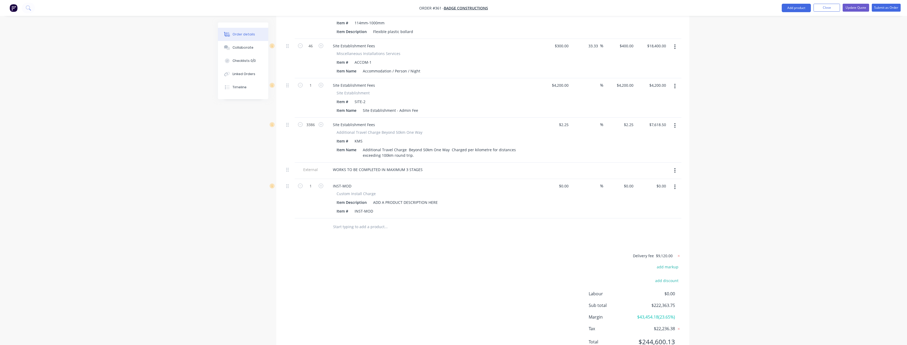
scroll to position [1991, 0]
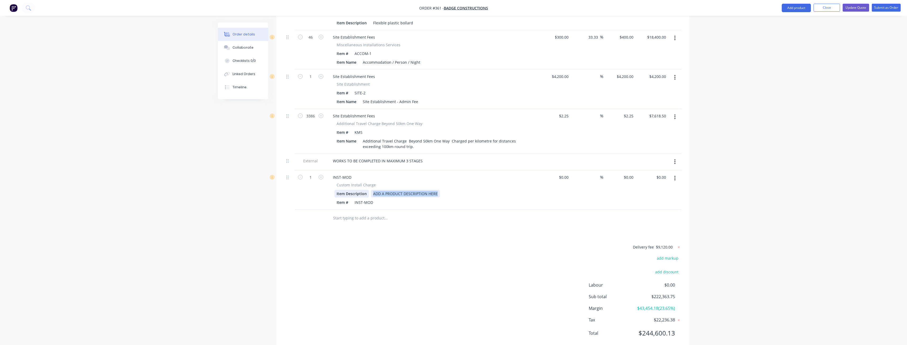
drag, startPoint x: 439, startPoint y: 173, endPoint x: 361, endPoint y: 172, distance: 77.8
click at [361, 190] on div "Item Description ADD A PRODUCT DESCRIPTION HERE" at bounding box center [431, 194] width 194 height 8
drag, startPoint x: 372, startPoint y: 182, endPoint x: 349, endPoint y: 183, distance: 23.8
click at [349, 199] on div "Item # INST-MOD" at bounding box center [431, 203] width 194 height 8
click at [314, 174] on input "1" at bounding box center [311, 178] width 14 height 8
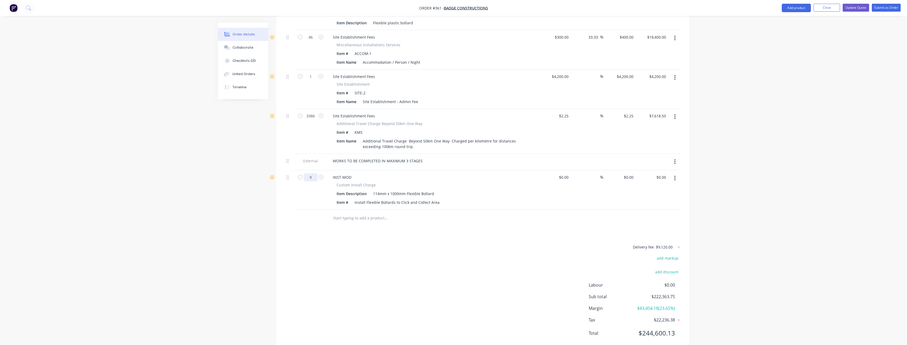
type input "9"
click at [629, 174] on input "0" at bounding box center [632, 178] width 6 height 8
click at [473, 244] on div "Delivery fee $9,120.00 add markup add discount Labour $0.00 Sub total $222,363.…" at bounding box center [482, 294] width 397 height 100
type input "$45.00"
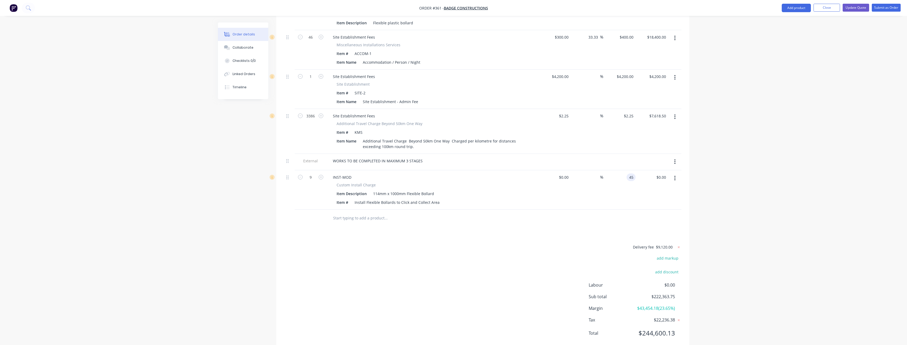
type input "$405.00"
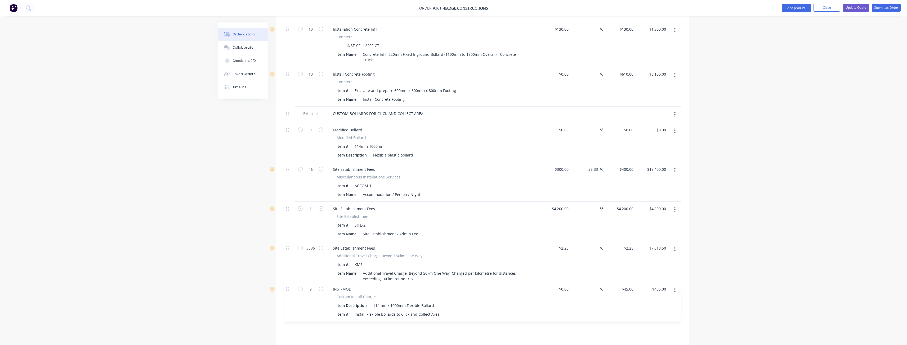
scroll to position [1859, 0]
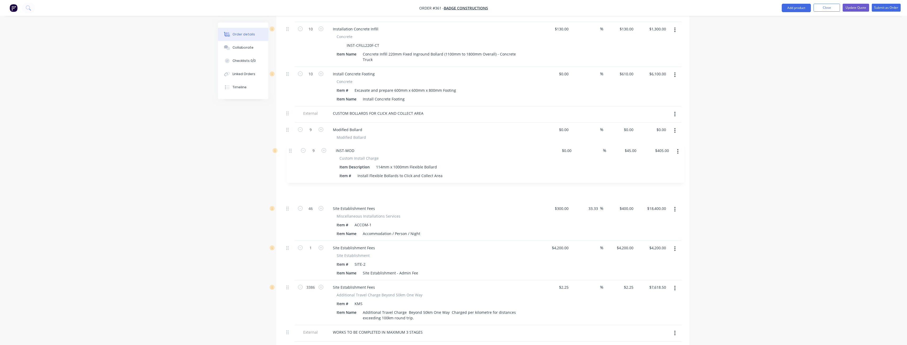
drag, startPoint x: 288, startPoint y: 290, endPoint x: 291, endPoint y: 149, distance: 140.8
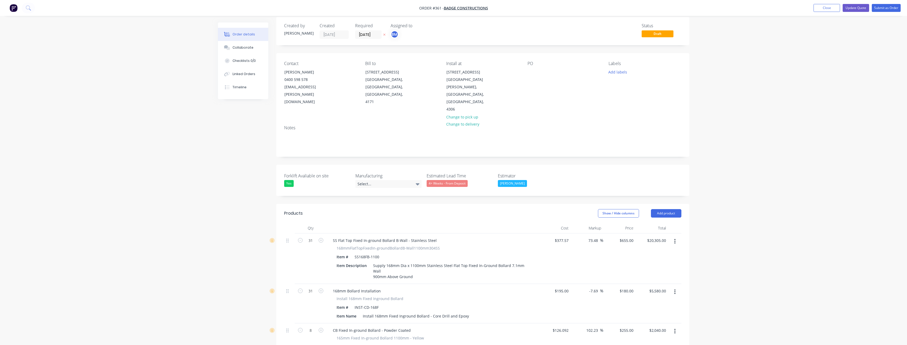
scroll to position [0, 0]
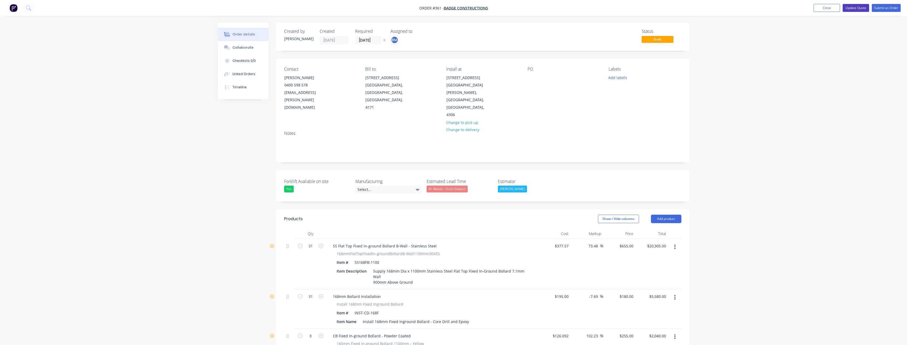
click at [857, 6] on button "Update Quote" at bounding box center [855, 8] width 26 height 8
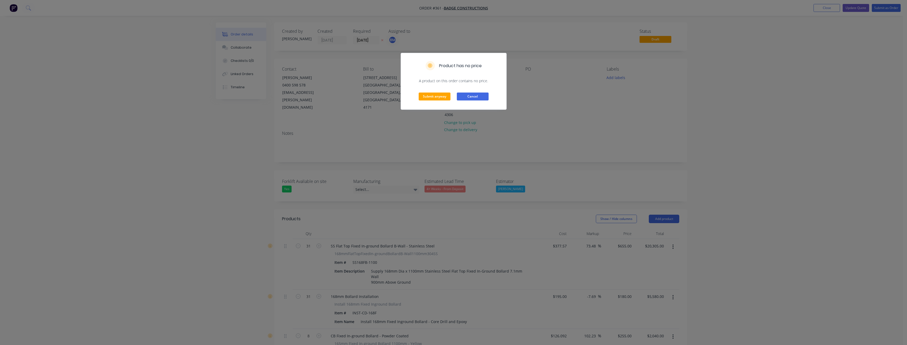
click at [466, 94] on button "Cancel" at bounding box center [473, 97] width 32 height 8
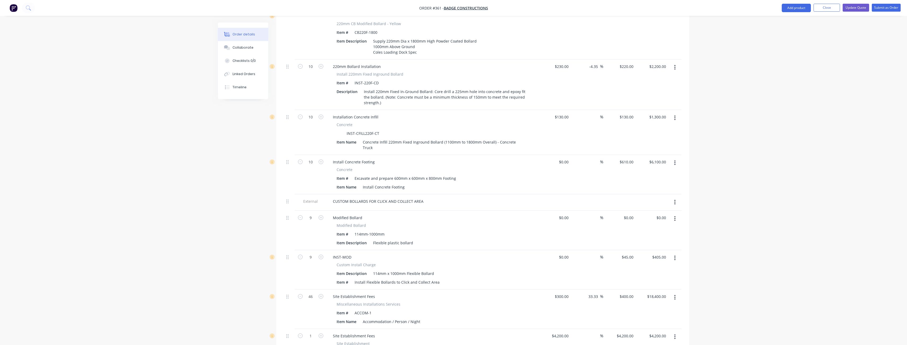
scroll to position [1773, 0]
click at [629, 211] on div "0 $0.00" at bounding box center [628, 215] width 14 height 8
type input "$125.00"
type input "$1,125.00"
click at [492, 220] on div "Modified Bollard" at bounding box center [432, 223] width 192 height 6
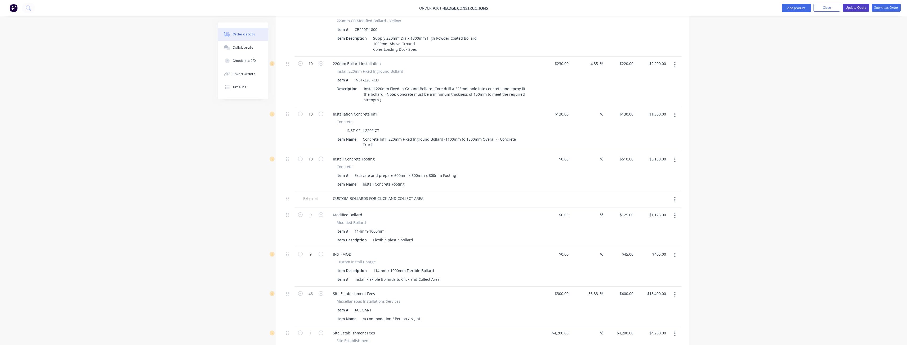
click at [855, 6] on button "Update Quote" at bounding box center [855, 8] width 26 height 8
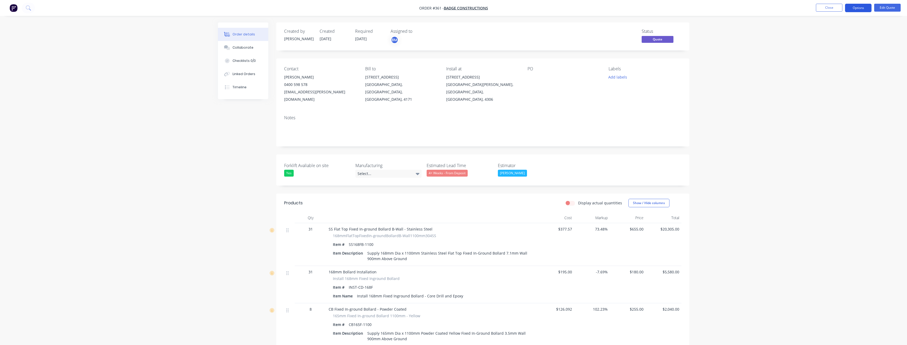
click at [850, 7] on button "Options" at bounding box center [858, 8] width 26 height 8
click at [822, 30] on div "Quote" at bounding box center [842, 32] width 49 height 8
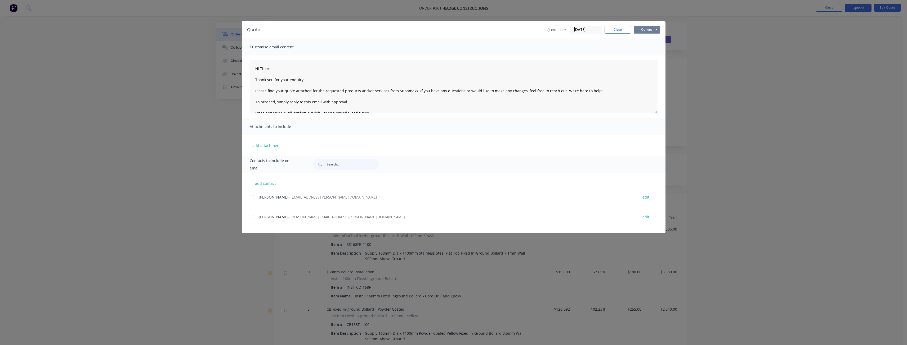
click at [645, 28] on button "Options" at bounding box center [646, 30] width 26 height 8
click at [639, 38] on button "Preview" at bounding box center [650, 39] width 34 height 9
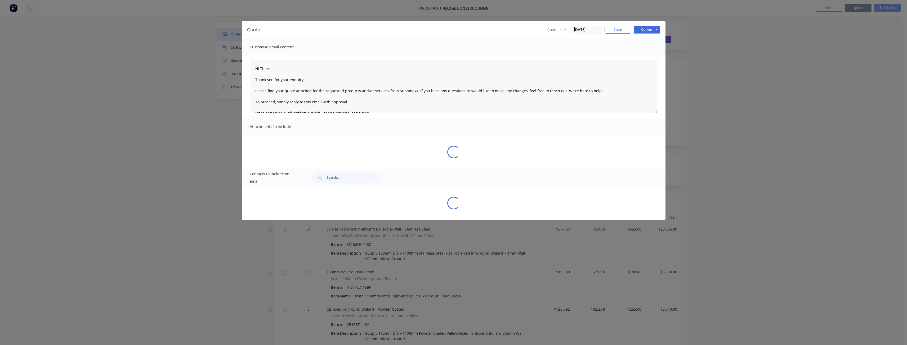
type textarea "Hi There, Thank you for your enquiry. Please find your quote attached for the r…"
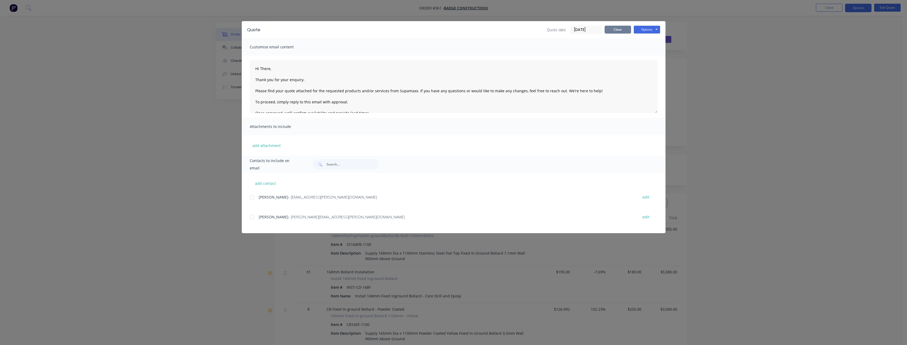
click at [617, 28] on button "Close" at bounding box center [617, 30] width 26 height 8
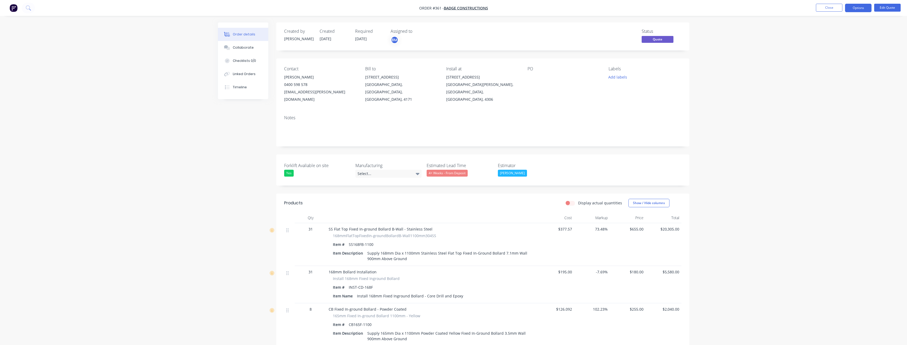
click at [860, 7] on button "Options" at bounding box center [858, 8] width 26 height 8
click at [823, 31] on div "Quote" at bounding box center [842, 32] width 49 height 8
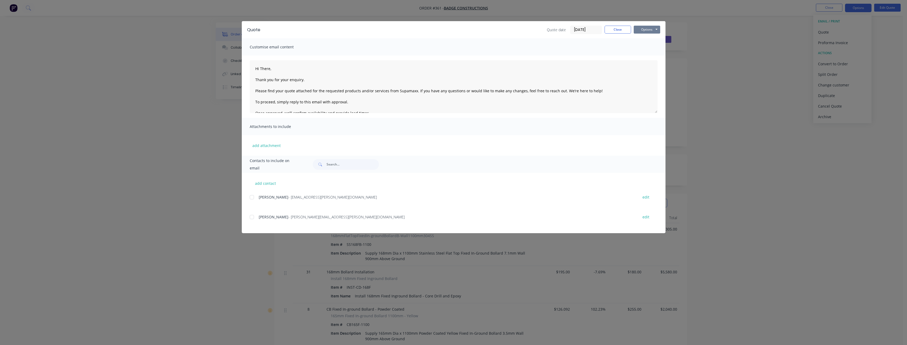
click at [646, 30] on button "Options" at bounding box center [646, 30] width 26 height 8
click at [645, 39] on button "Preview" at bounding box center [650, 39] width 34 height 9
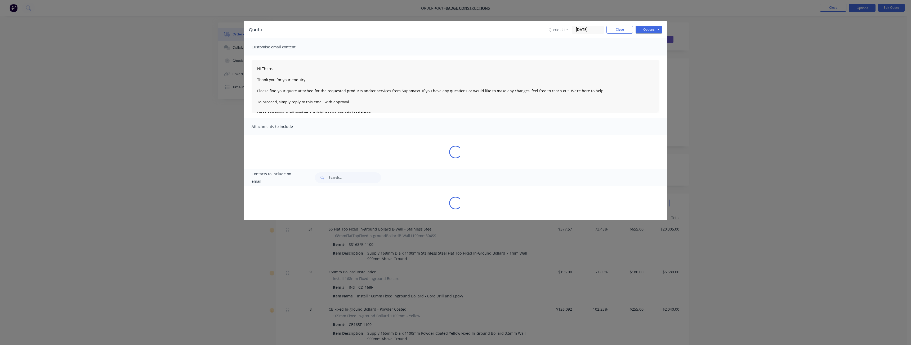
type textarea "Hi There, Thank you for your enquiry. Please find your quote attached for the r…"
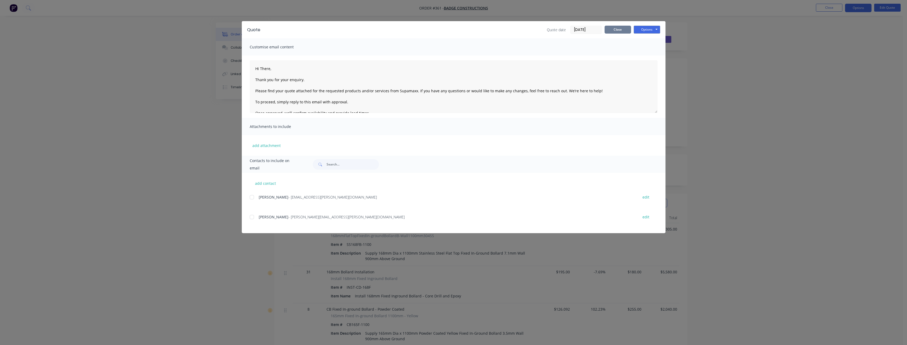
click at [619, 29] on button "Close" at bounding box center [617, 30] width 26 height 8
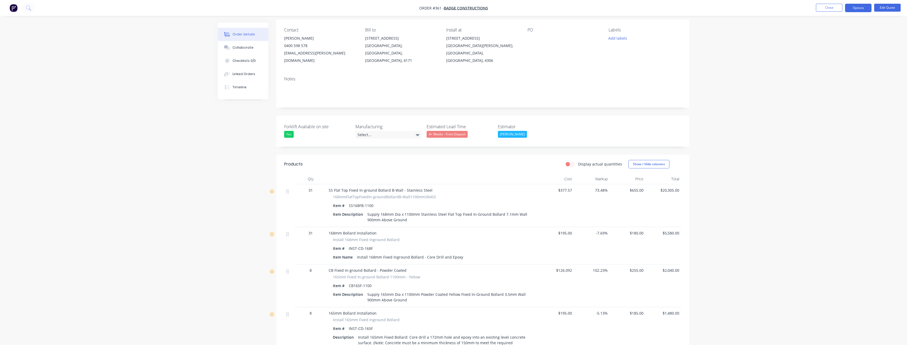
scroll to position [53, 0]
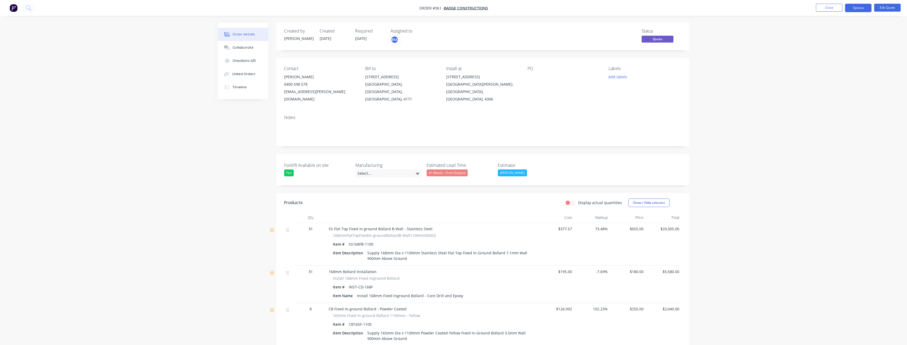
scroll to position [0, 0]
click at [832, 8] on button "Close" at bounding box center [828, 8] width 26 height 8
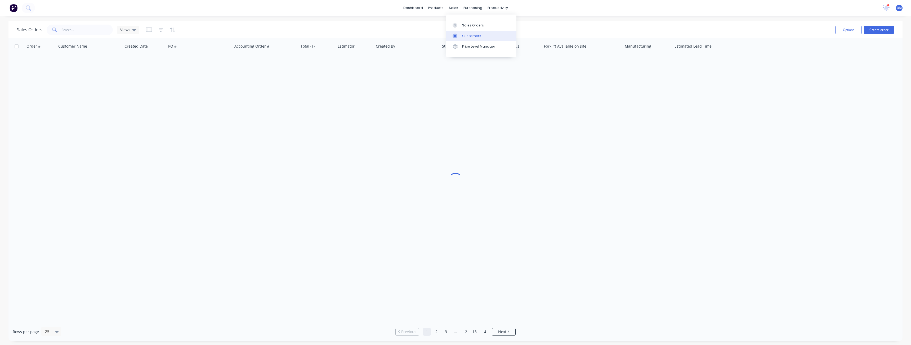
click at [463, 37] on div "Customers" at bounding box center [471, 36] width 19 height 5
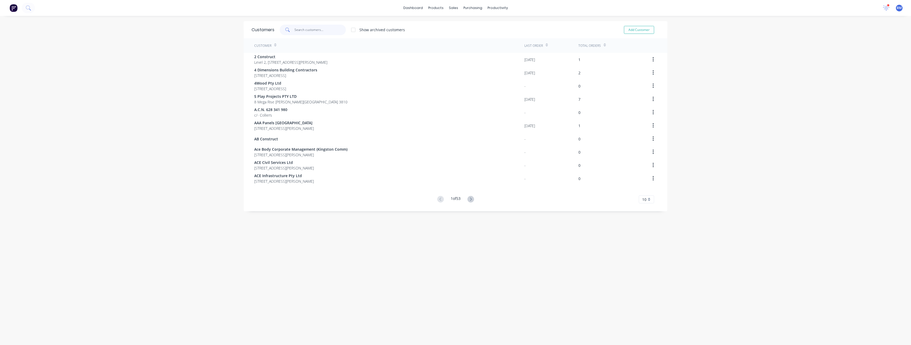
click at [298, 30] on input "text" at bounding box center [320, 30] width 52 height 11
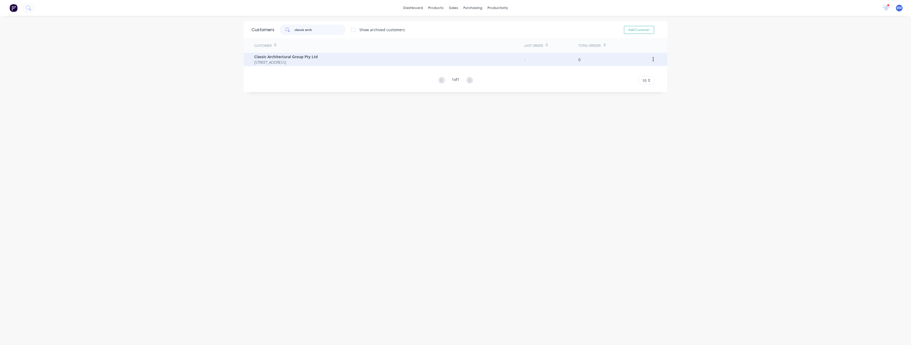
type input "classic arch"
click at [319, 60] on div "Classic Architectural Group Pty Ltd 6 Beaufort Street PRESTON 3072" at bounding box center [389, 59] width 270 height 13
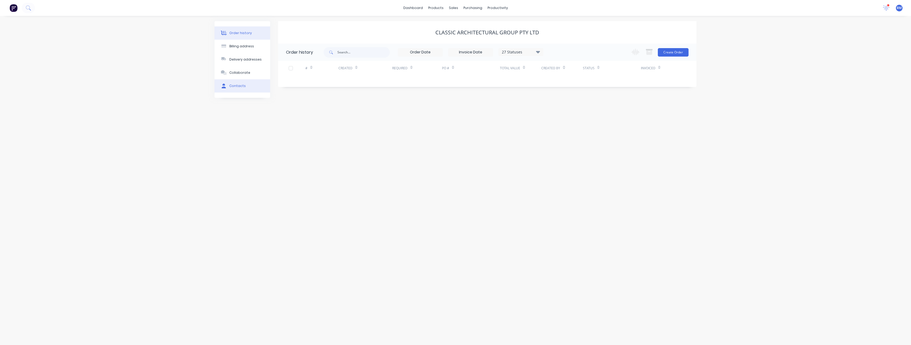
click at [237, 86] on div "Contacts" at bounding box center [237, 86] width 16 height 5
click at [675, 51] on button "Add contact" at bounding box center [680, 52] width 24 height 8
select select "AU"
click at [304, 92] on input "text" at bounding box center [329, 91] width 87 height 8
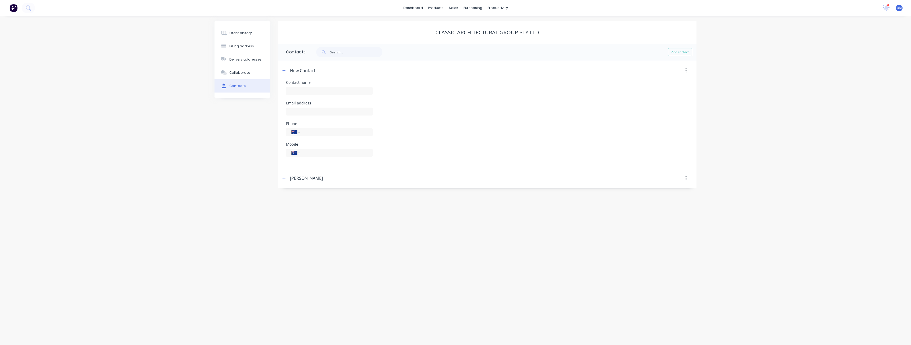
click at [200, 200] on div "Order history Billing address Delivery addresses Collaborate Contacts Classic A…" at bounding box center [455, 181] width 911 height 330
click at [296, 91] on input "text" at bounding box center [329, 91] width 87 height 8
paste input "Garth McAlpin"
click at [297, 91] on input "Garth McAlpin" at bounding box center [329, 91] width 87 height 8
type input "Garth McAlpin"
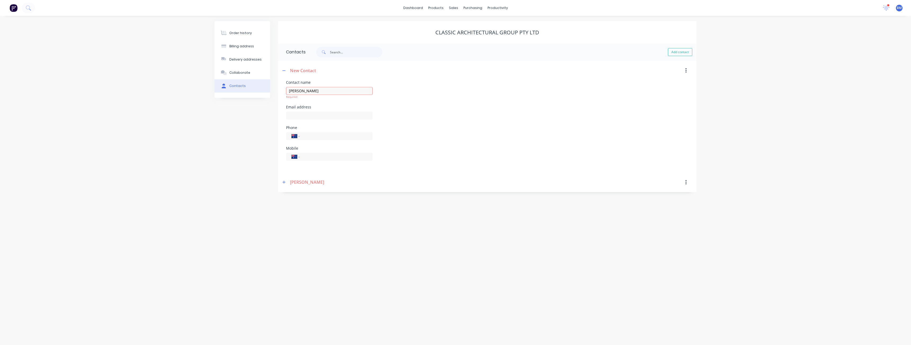
click at [355, 103] on div "Contact name Garth McAlpin Required Email address Phone International Afghanist…" at bounding box center [487, 124] width 402 height 87
click at [320, 111] on input "text" at bounding box center [329, 112] width 87 height 8
paste input "purchasing@classic-arch.com"
type input "purchasing@classic-arch.com"
click at [416, 138] on div "Phone International Afghanistan Åland Islands Albania Algeria American Samoa An…" at bounding box center [487, 132] width 402 height 21
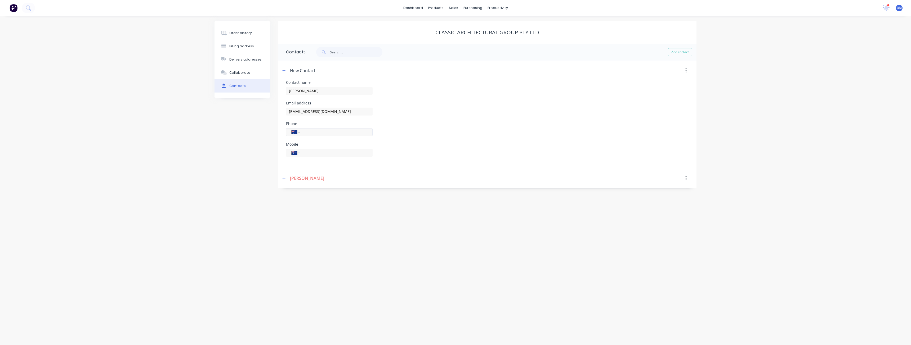
click at [310, 134] on input "tel" at bounding box center [335, 132] width 64 height 6
paste input "1300 244 377"
type input "1300 244 377"
click at [435, 151] on div "Mobile International Afghanistan Åland Islands Albania Algeria American Samoa A…" at bounding box center [487, 153] width 402 height 21
drag, startPoint x: 464, startPoint y: 114, endPoint x: 467, endPoint y: 114, distance: 3.2
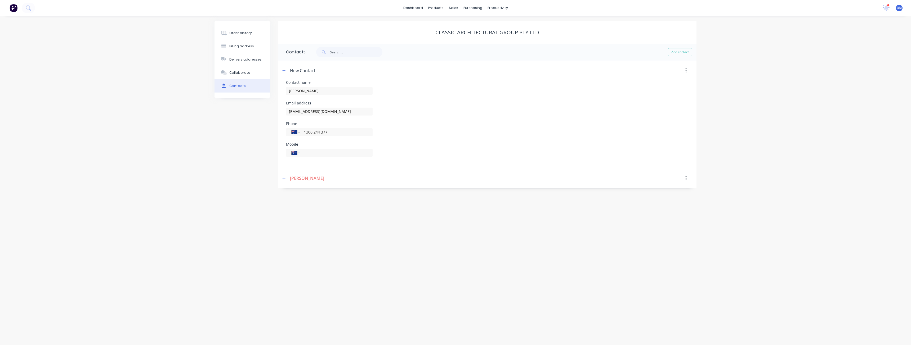
click at [467, 114] on div "Email address purchasing@classic-arch.com" at bounding box center [487, 111] width 402 height 21
click at [286, 69] on button "button" at bounding box center [284, 70] width 7 height 7
click at [285, 91] on icon "button" at bounding box center [283, 90] width 3 height 3
click at [310, 152] on input "+1 300 244 377" at bounding box center [335, 152] width 64 height 6
type input "0"
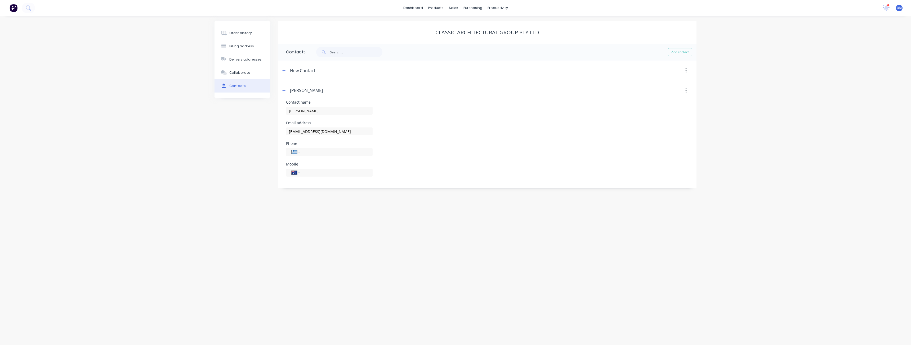
click at [470, 159] on div "New Contact Contact name Garth McAlpin Email address purchasing@classic-arch.co…" at bounding box center [487, 125] width 418 height 128
select select "AU"
click at [283, 178] on icon "button" at bounding box center [283, 179] width 3 height 4
click at [281, 73] on button "button" at bounding box center [284, 70] width 7 height 7
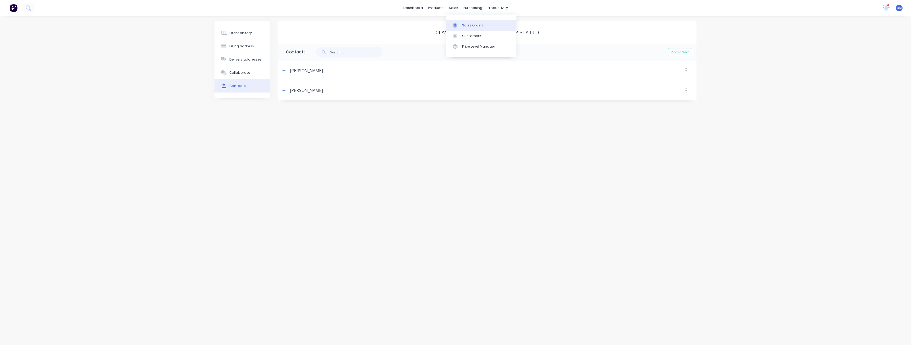
click at [468, 25] on div "Sales Orders" at bounding box center [473, 25] width 22 height 5
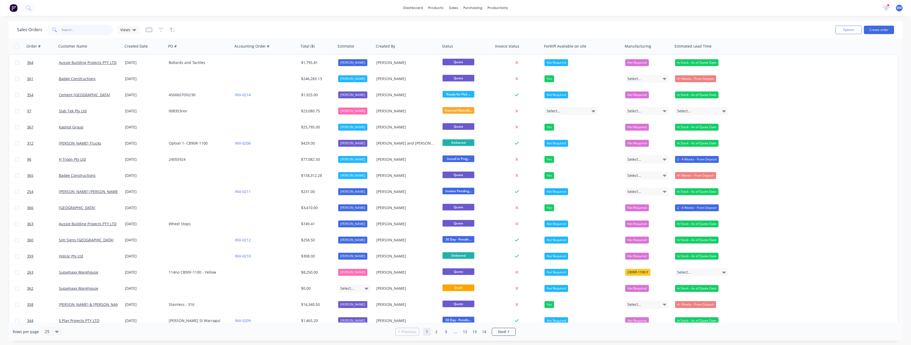
click at [85, 30] on input "text" at bounding box center [87, 30] width 52 height 11
click at [465, 37] on div "Customers" at bounding box center [471, 36] width 19 height 5
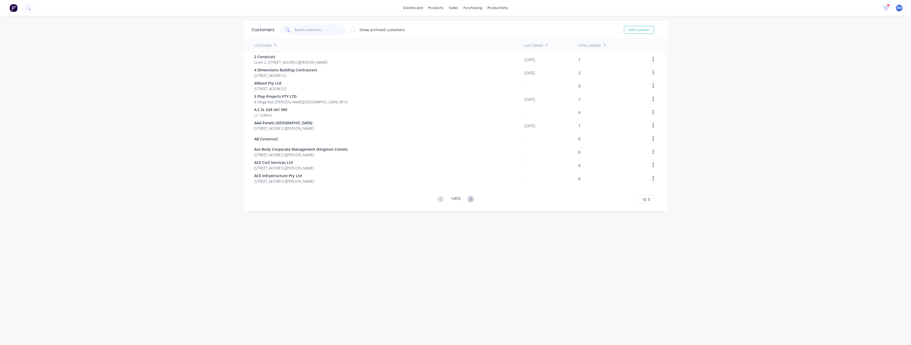
click at [299, 31] on input "text" at bounding box center [320, 30] width 52 height 11
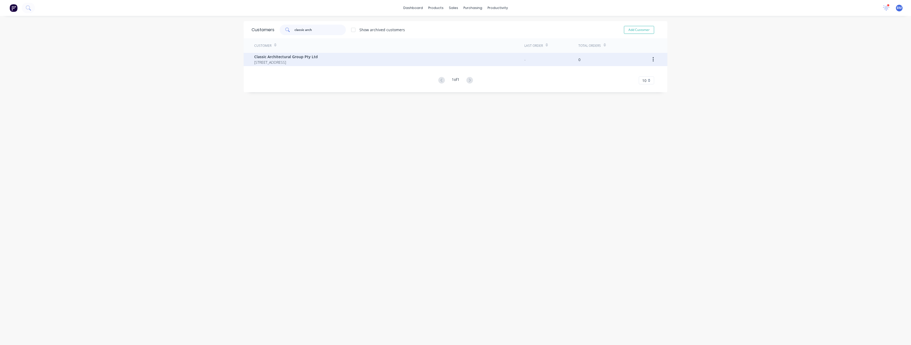
type input "classic arch"
click at [300, 59] on span "Classic Architectural Group Pty Ltd" at bounding box center [286, 57] width 64 height 6
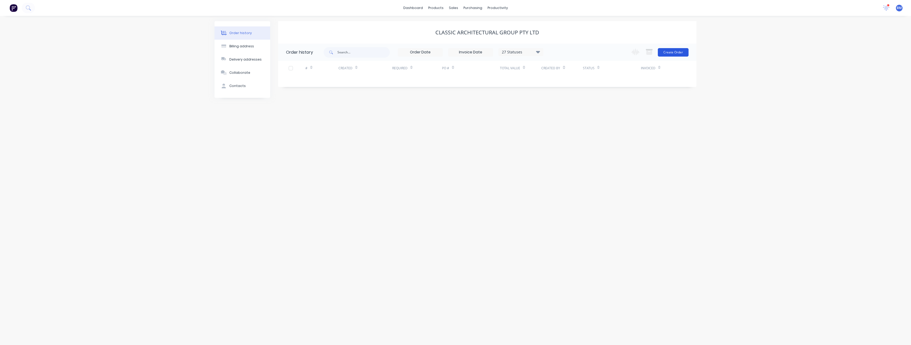
click at [671, 52] on button "Create Order" at bounding box center [672, 52] width 31 height 8
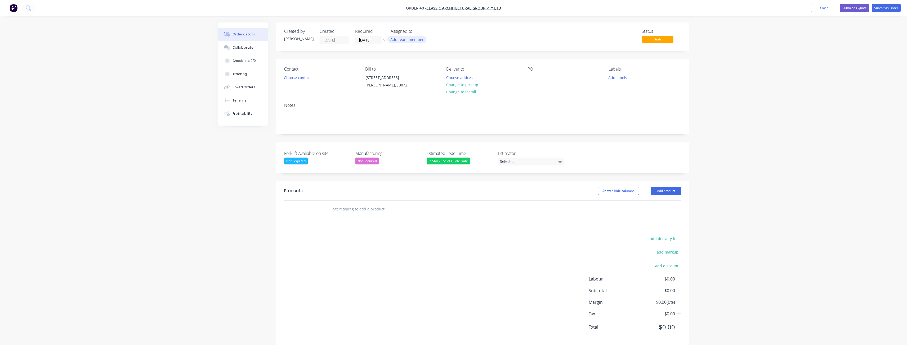
click at [401, 42] on button "Add team member" at bounding box center [406, 39] width 39 height 7
click at [398, 67] on div at bounding box center [399, 69] width 11 height 11
click at [294, 77] on div "Order details Collaborate Checklists 0/0 Tracking Linked Orders Timeline Profit…" at bounding box center [454, 187] width 482 height 331
click at [294, 77] on button "Choose contact" at bounding box center [297, 77] width 33 height 7
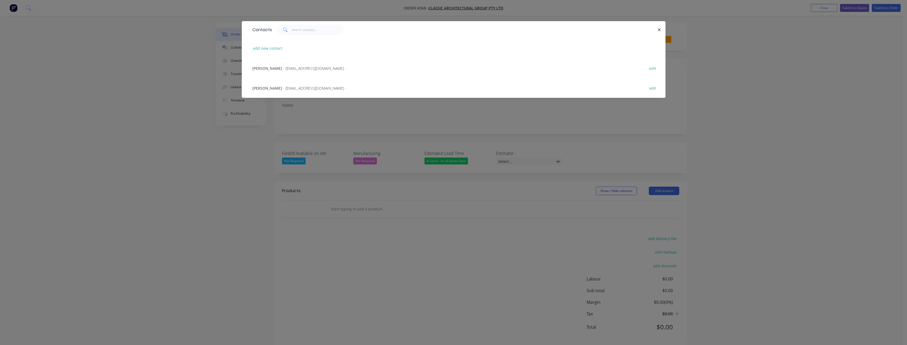
click at [270, 66] on span "Garth McAlpin" at bounding box center [267, 68] width 30 height 5
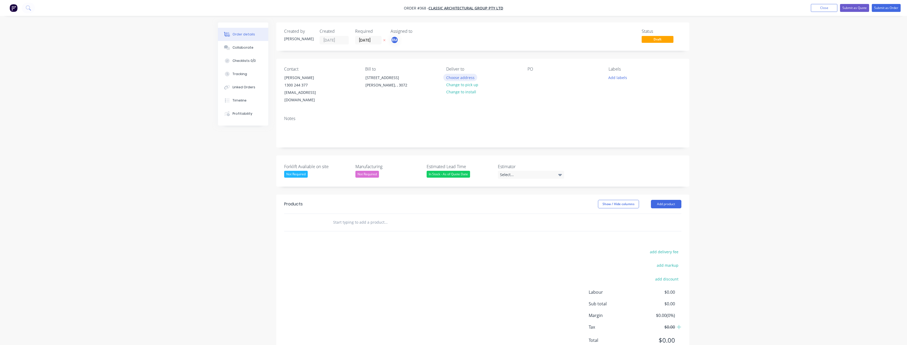
click at [456, 76] on button "Choose address" at bounding box center [460, 77] width 34 height 7
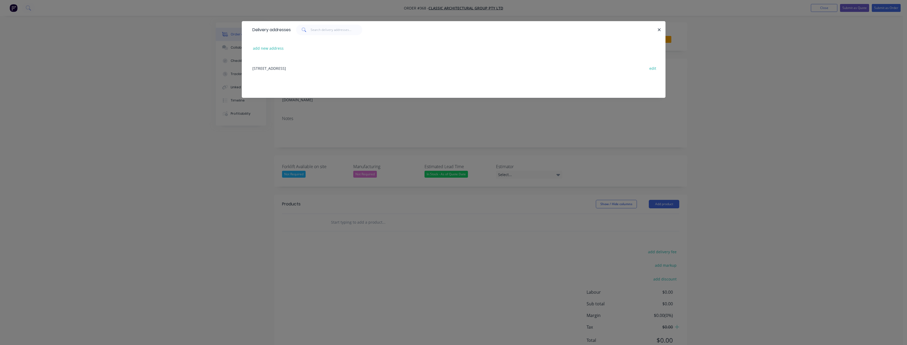
click at [317, 67] on div "6 Beaufort Street, PRESTON, undefined, 3072 edit" at bounding box center [454, 68] width 408 height 20
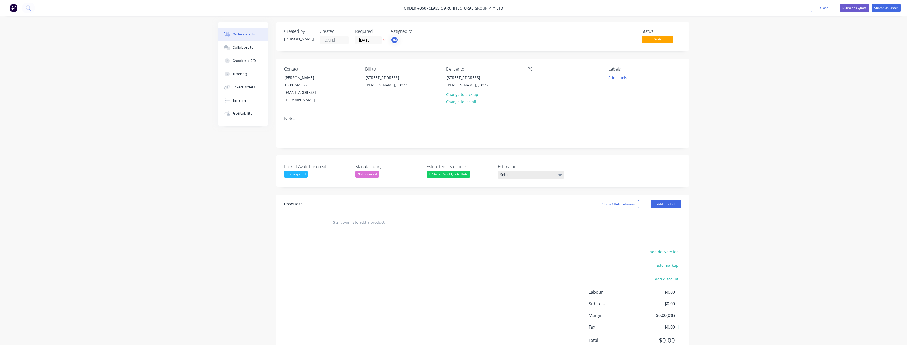
click at [507, 173] on div "Select..." at bounding box center [531, 175] width 66 height 8
click at [507, 194] on div "[PERSON_NAME]" at bounding box center [516, 196] width 29 height 7
click at [480, 170] on div "Estimated Lead Time In Stock - As of Quote Date" at bounding box center [459, 171] width 66 height 14
click at [344, 220] on input "text" at bounding box center [386, 221] width 106 height 11
paste input "BRM701"
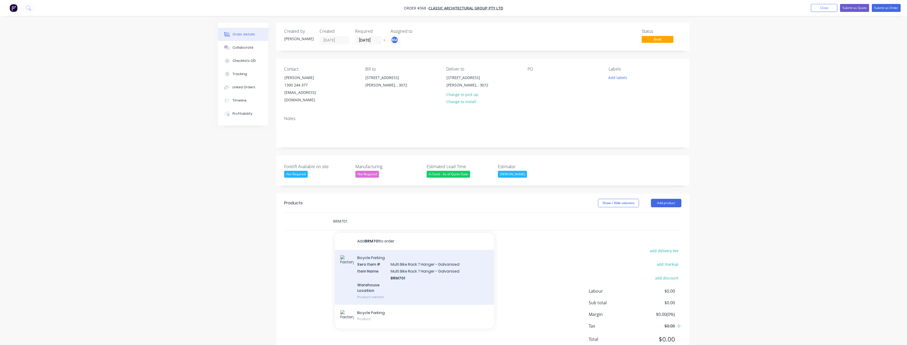
type input "BRM701"
click at [391, 273] on div "Bicycle Parking Xero Item # Multi Bike Rack 7 Hanger - Galvanised Item Name Mul…" at bounding box center [414, 277] width 159 height 55
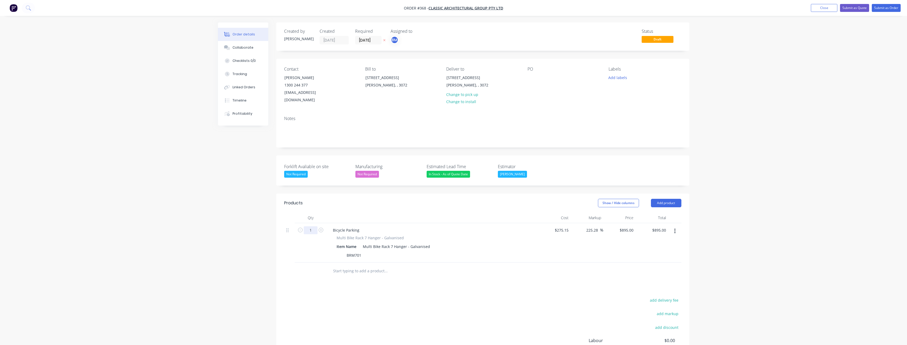
click at [312, 229] on input "1" at bounding box center [311, 231] width 14 height 8
type input "11"
type input "$9,845.00"
click at [449, 280] on div "Products Show / Hide columns Add product Qty Cost Markup Price Total 11 Bicycle…" at bounding box center [482, 300] width 413 height 213
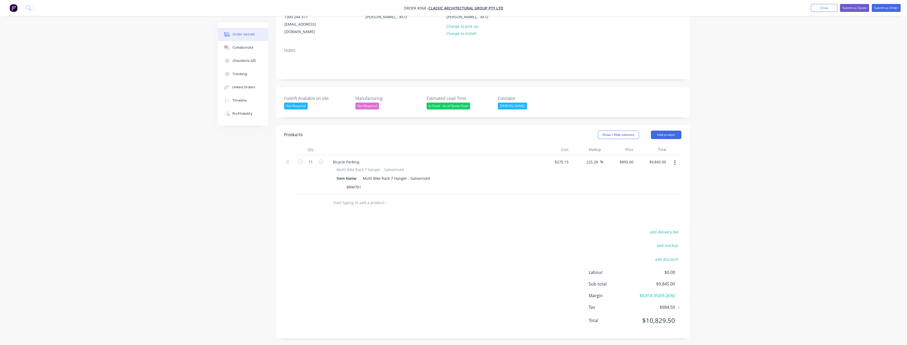
scroll to position [70, 0]
click at [661, 231] on button "add delivery fee" at bounding box center [664, 230] width 34 height 7
type input "275"
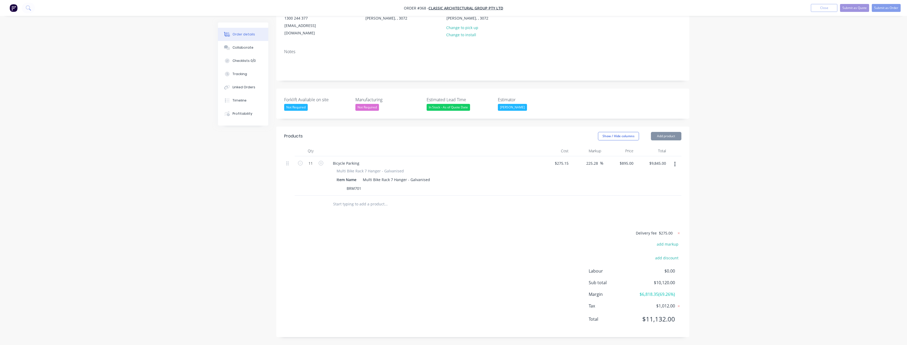
click at [520, 222] on div "Products Show / Hide columns Add product Qty Cost Markup Price Total 11 Bicycle…" at bounding box center [482, 232] width 413 height 211
click at [851, 7] on button "Submit as Quote" at bounding box center [854, 8] width 29 height 8
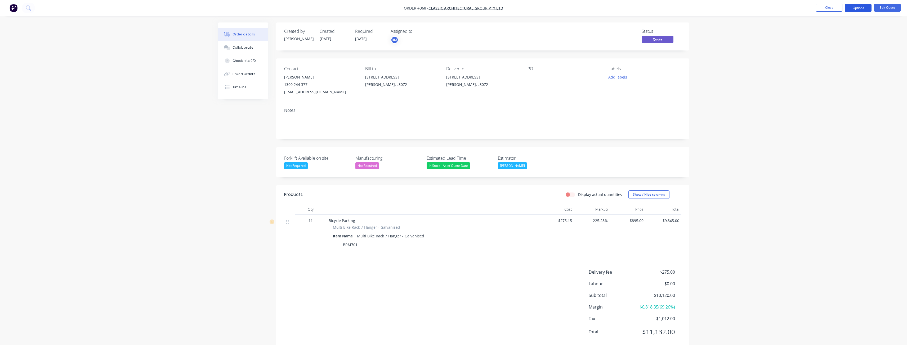
click at [858, 7] on button "Options" at bounding box center [858, 8] width 26 height 8
click at [821, 29] on div "Quote" at bounding box center [842, 32] width 49 height 8
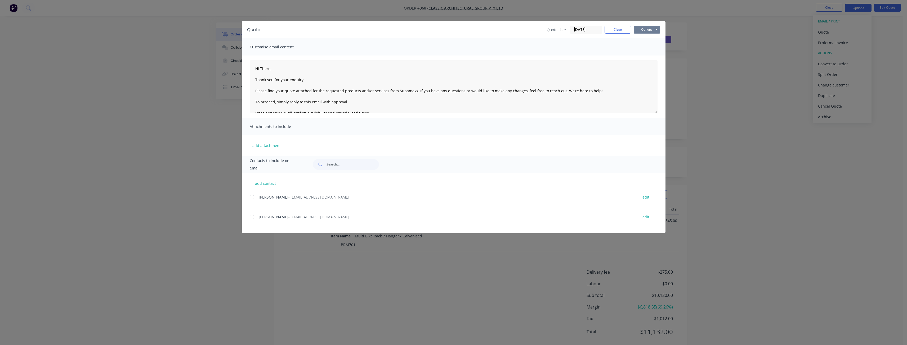
click at [645, 28] on button "Options" at bounding box center [646, 30] width 26 height 8
click at [645, 38] on button "Preview" at bounding box center [650, 39] width 34 height 9
click at [612, 31] on button "Close" at bounding box center [617, 30] width 26 height 8
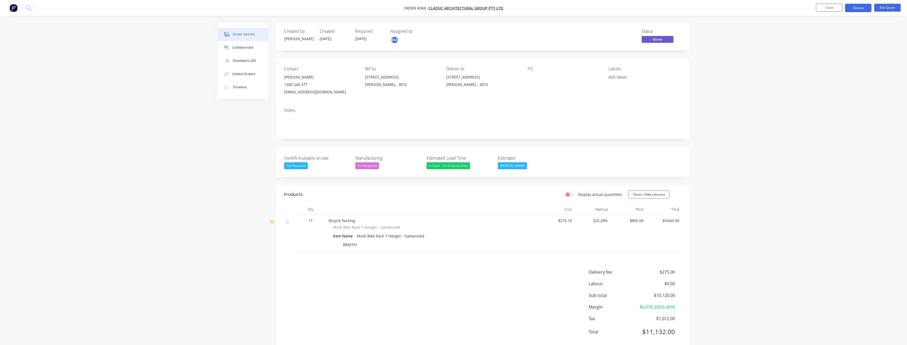
click at [67, 108] on div "Order details Collaborate Checklists 0/0 Linked Orders Timeline Order details C…" at bounding box center [453, 179] width 907 height 358
click at [88, 91] on div "Order details Collaborate Checklists 0/0 Linked Orders Timeline Order details C…" at bounding box center [453, 179] width 907 height 358
